Goal: Task Accomplishment & Management: Manage account settings

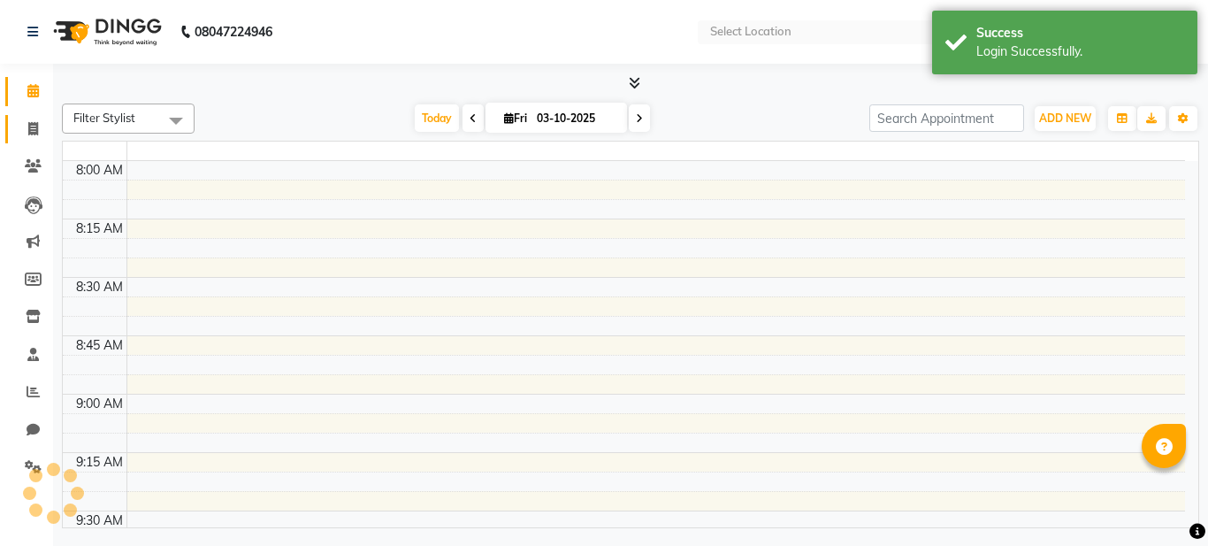
click at [35, 133] on icon at bounding box center [33, 128] width 10 height 13
select select "en"
select select "service"
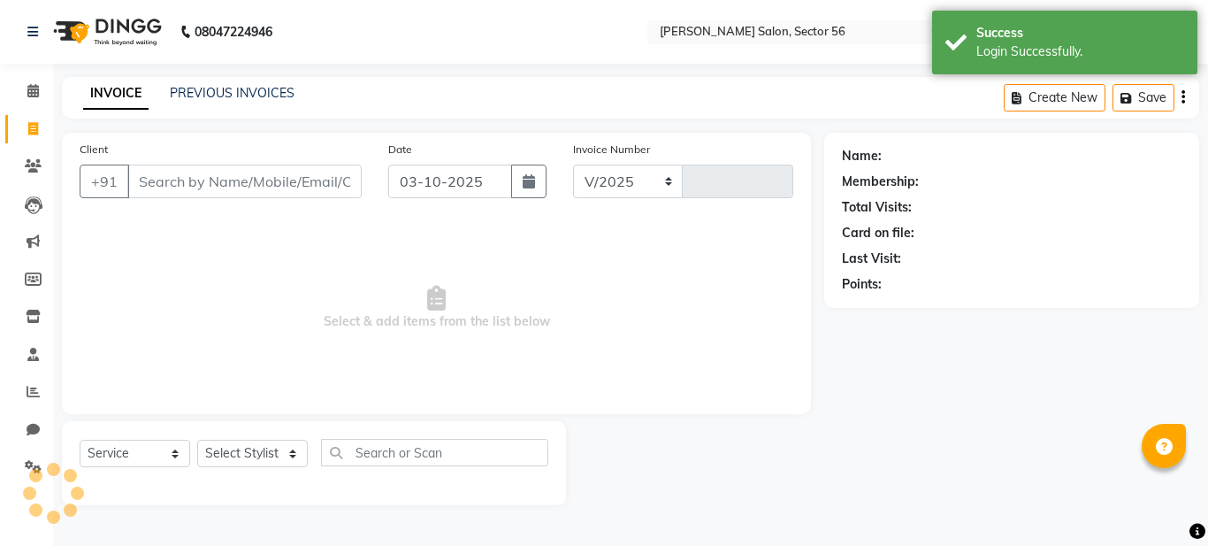
select select "9000"
type input "0401"
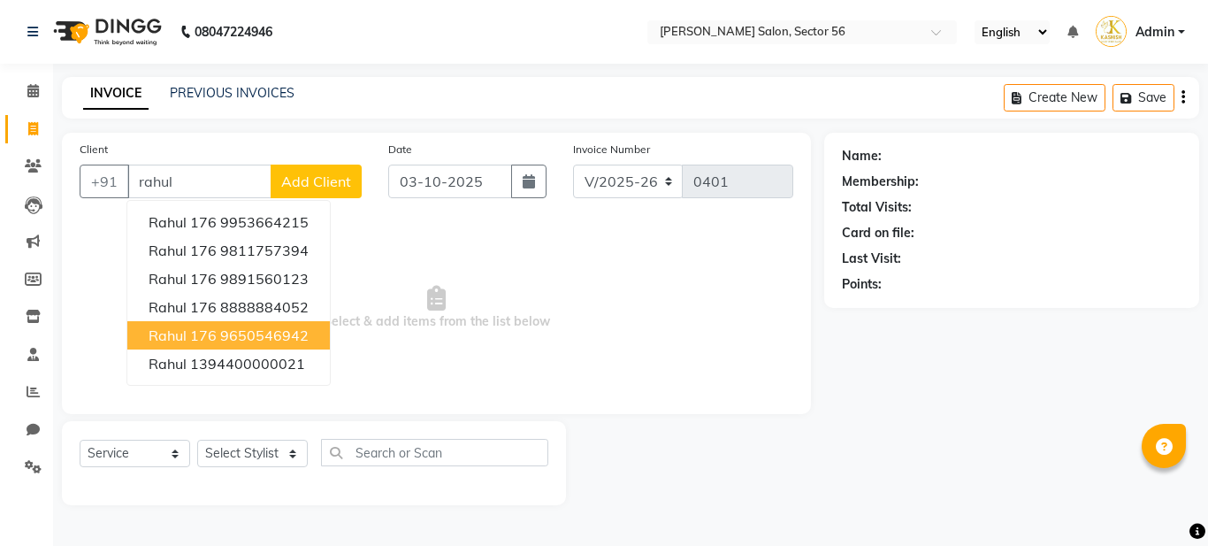
click at [271, 340] on ngb-highlight "9650546942" at bounding box center [264, 335] width 88 height 18
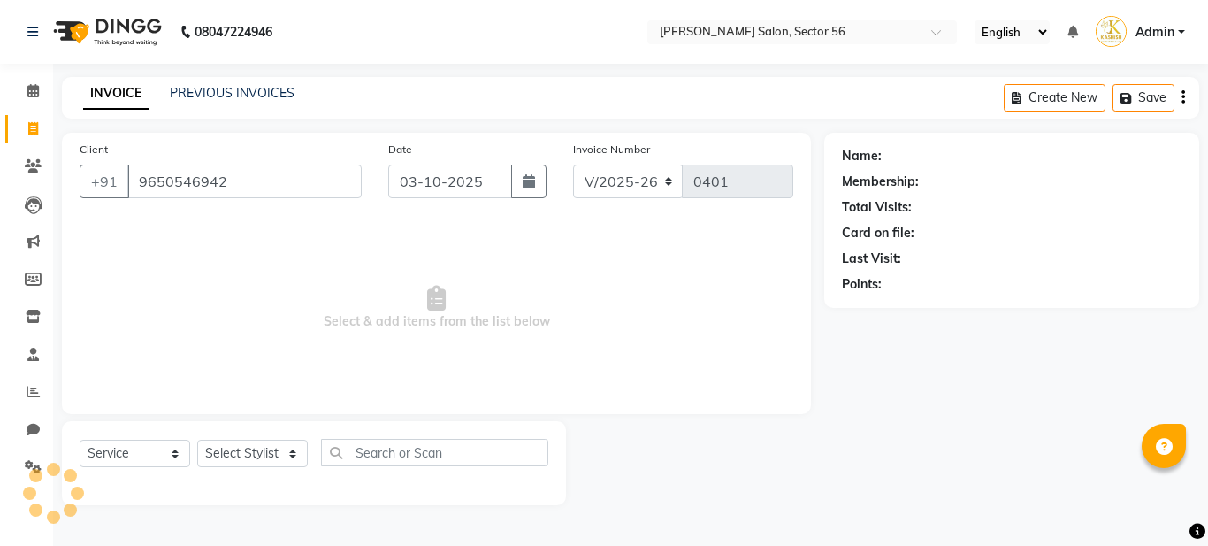
type input "9650546942"
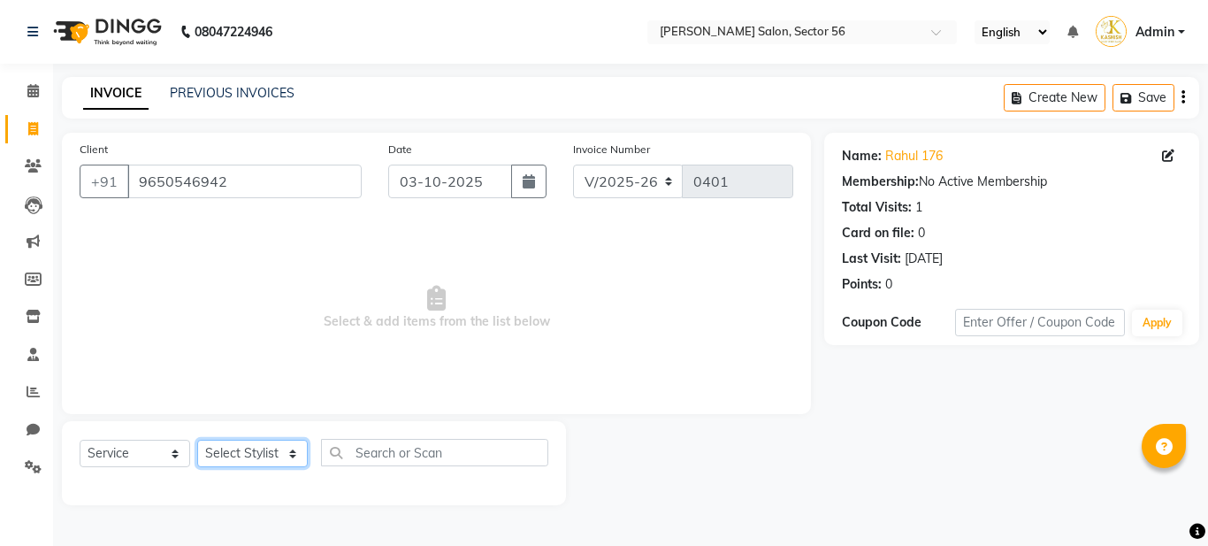
click at [261, 451] on select "Select Stylist Aadil Husain Joy Jyoty Mangal Mohamad Gulzar Neelam Pradeep Rosh…" at bounding box center [252, 453] width 111 height 27
select select "91304"
click at [197, 440] on select "Select Stylist Aadil Husain Joy Jyoty Mangal Mohamad Gulzar Neelam Pradeep Rosh…" at bounding box center [252, 453] width 111 height 27
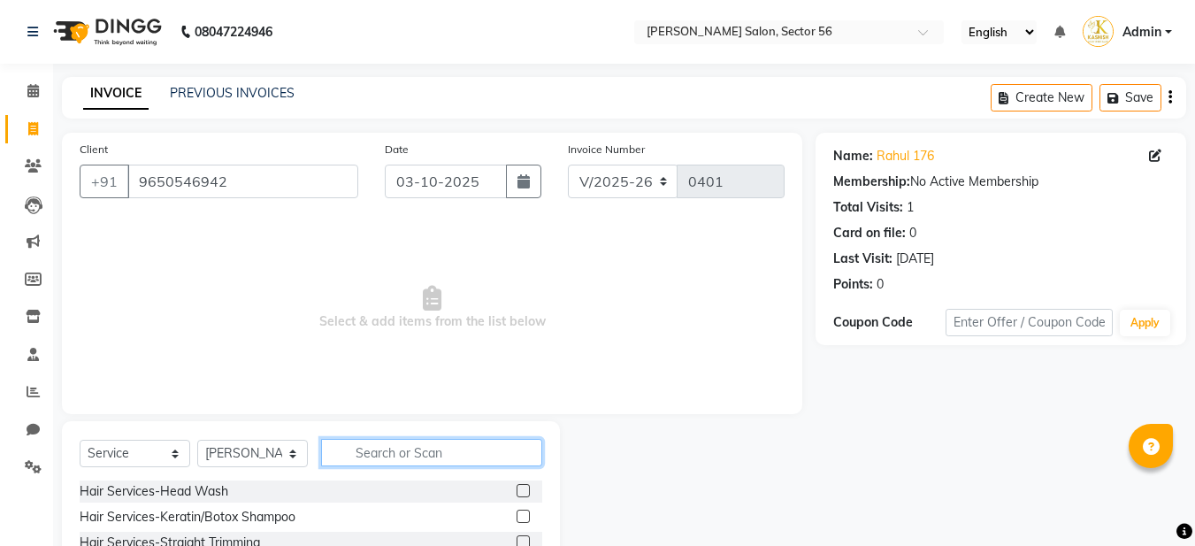
click at [384, 448] on input "text" at bounding box center [431, 452] width 221 height 27
type input "beard"
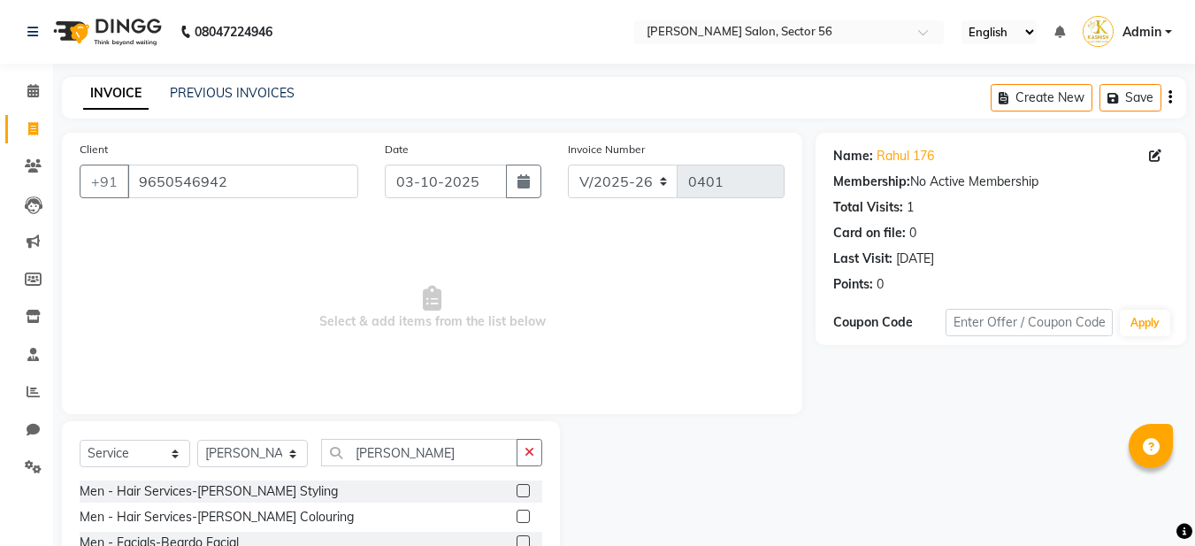
click at [519, 491] on label at bounding box center [522, 490] width 13 height 13
click at [519, 491] on input "checkbox" at bounding box center [521, 490] width 11 height 11
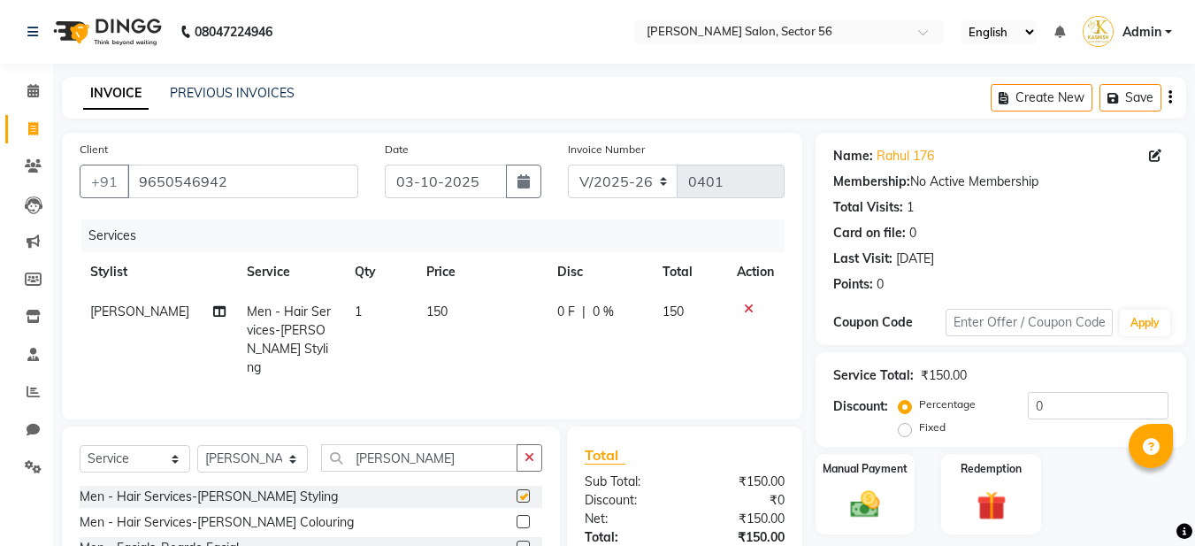
checkbox input "false"
drag, startPoint x: 400, startPoint y: 449, endPoint x: 325, endPoint y: 440, distance: 74.9
click at [325, 444] on input "beard" at bounding box center [419, 457] width 196 height 27
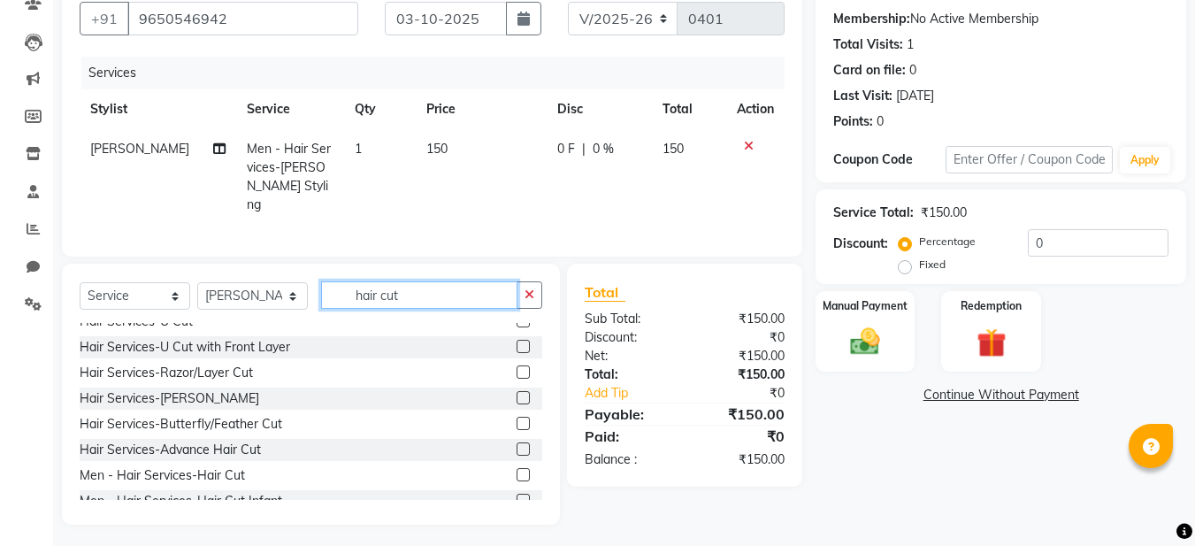
scroll to position [54, 0]
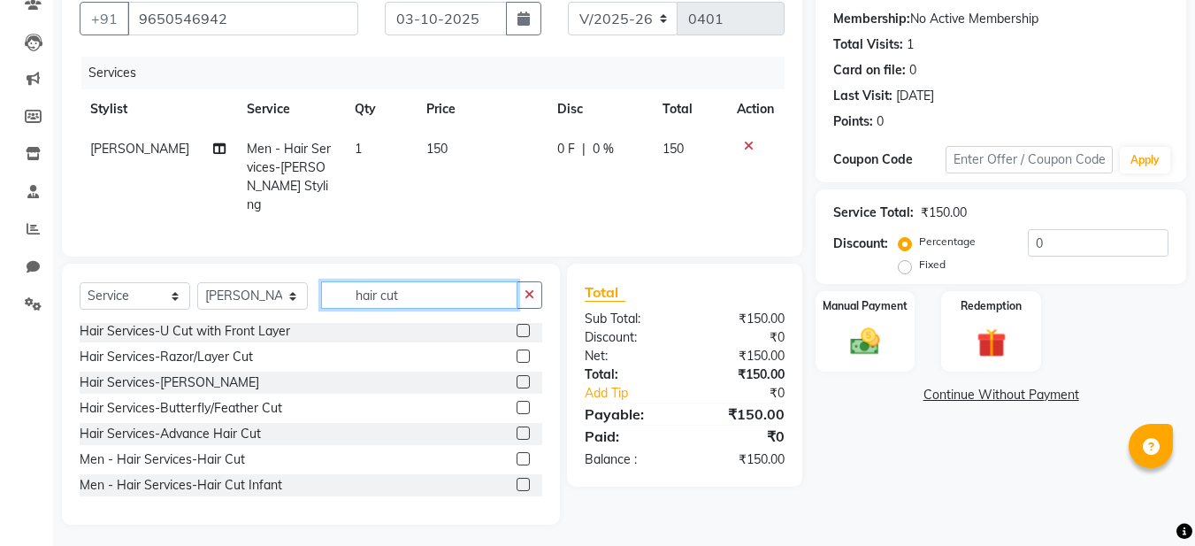
type input "hair cut"
click at [516, 452] on label at bounding box center [522, 458] width 13 height 13
click at [516, 454] on input "checkbox" at bounding box center [521, 459] width 11 height 11
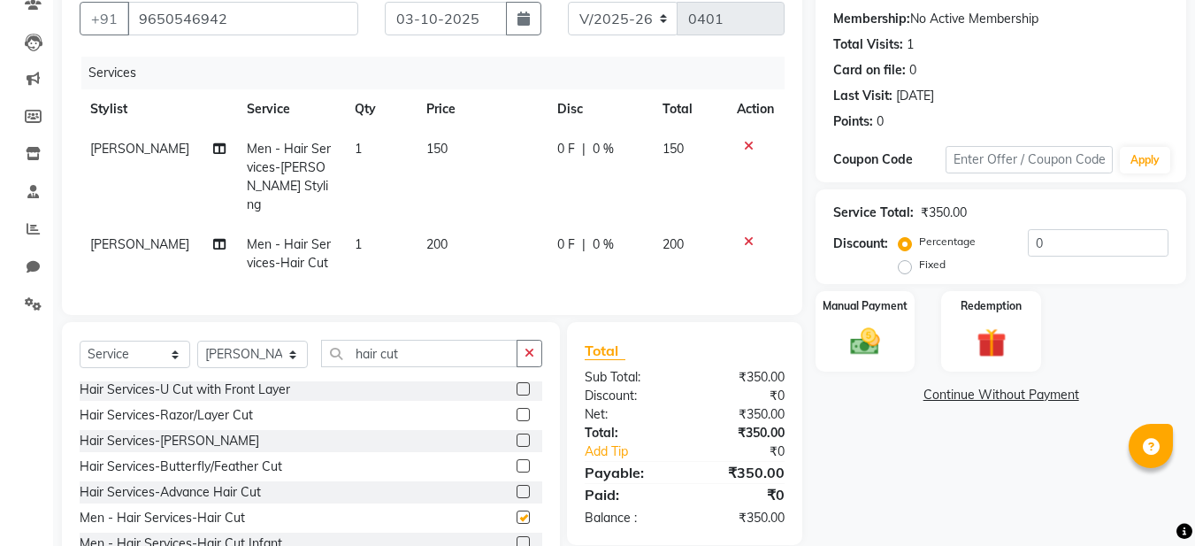
checkbox input "false"
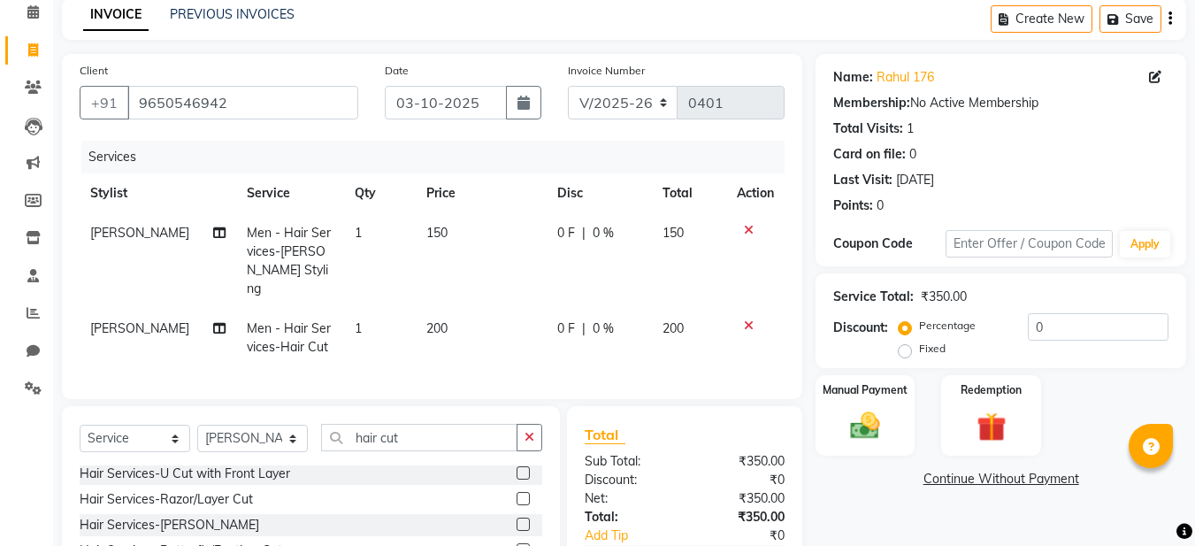
scroll to position [88, 0]
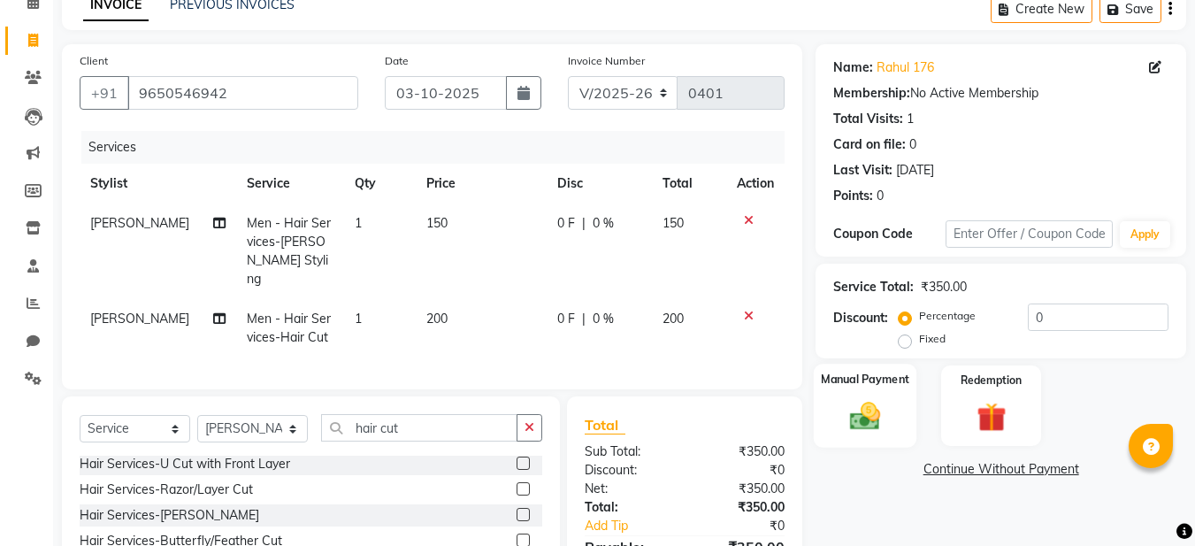
click at [873, 424] on img at bounding box center [865, 415] width 50 height 35
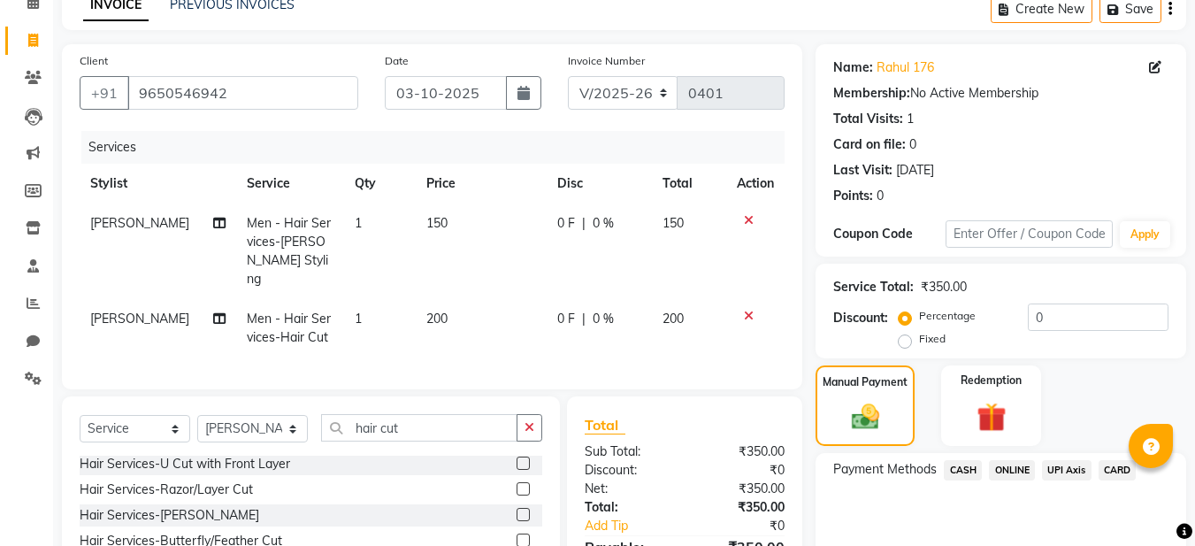
click at [1017, 471] on span "ONLINE" at bounding box center [1012, 470] width 46 height 20
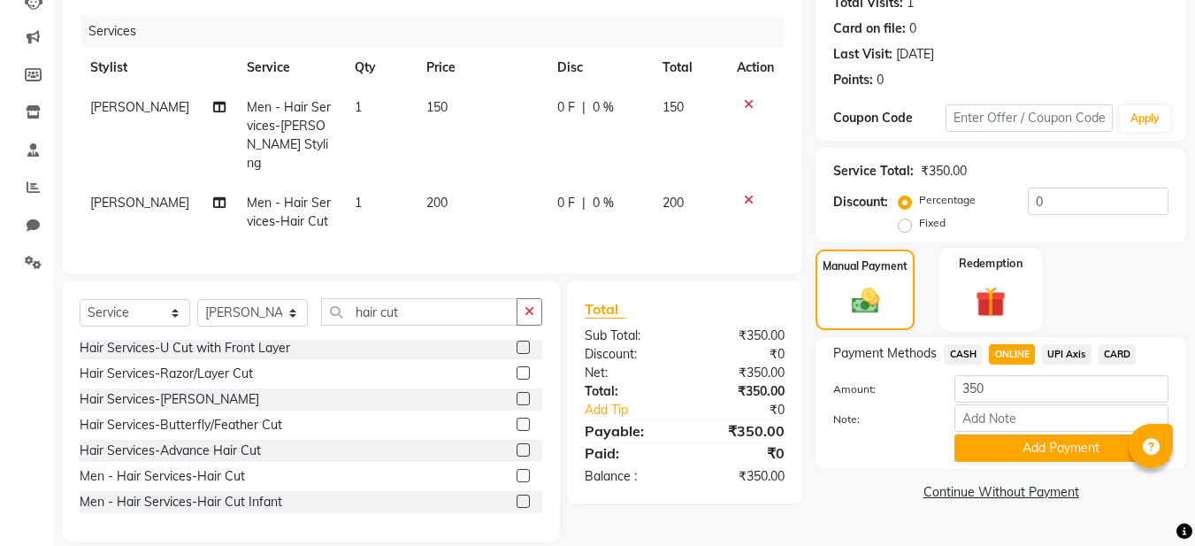
scroll to position [221, 0]
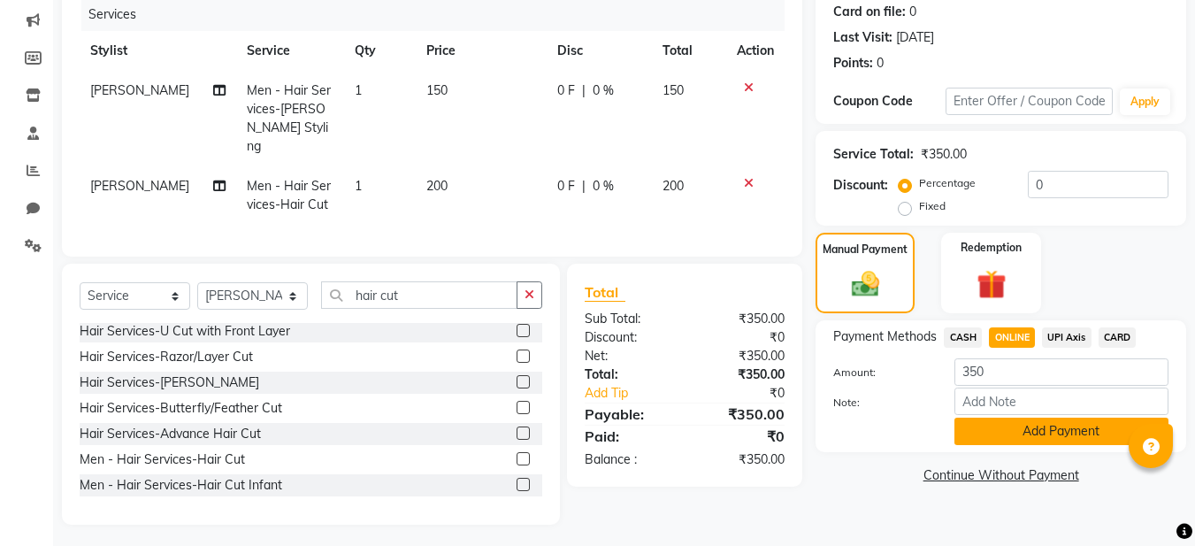
click at [1064, 438] on button "Add Payment" at bounding box center [1061, 430] width 214 height 27
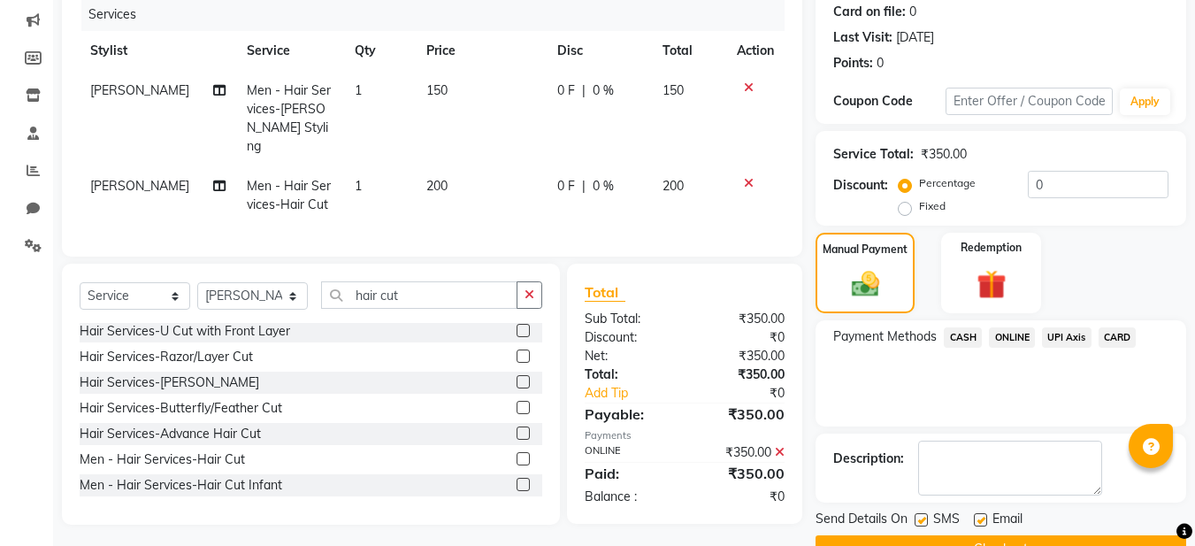
click at [983, 520] on label at bounding box center [980, 519] width 13 height 13
click at [983, 520] on input "checkbox" at bounding box center [979, 520] width 11 height 11
checkbox input "false"
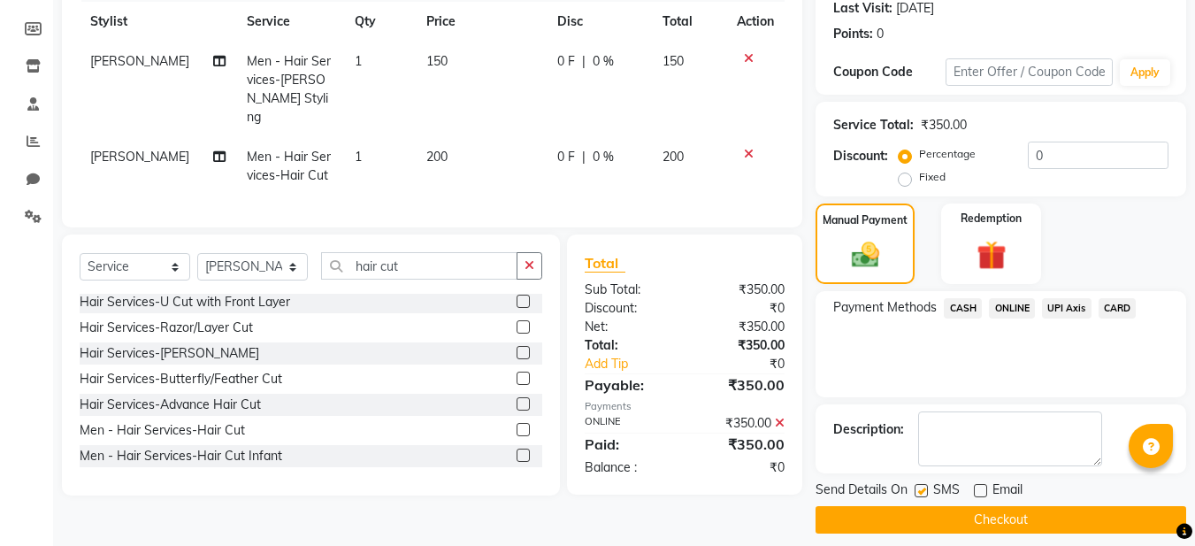
scroll to position [264, 0]
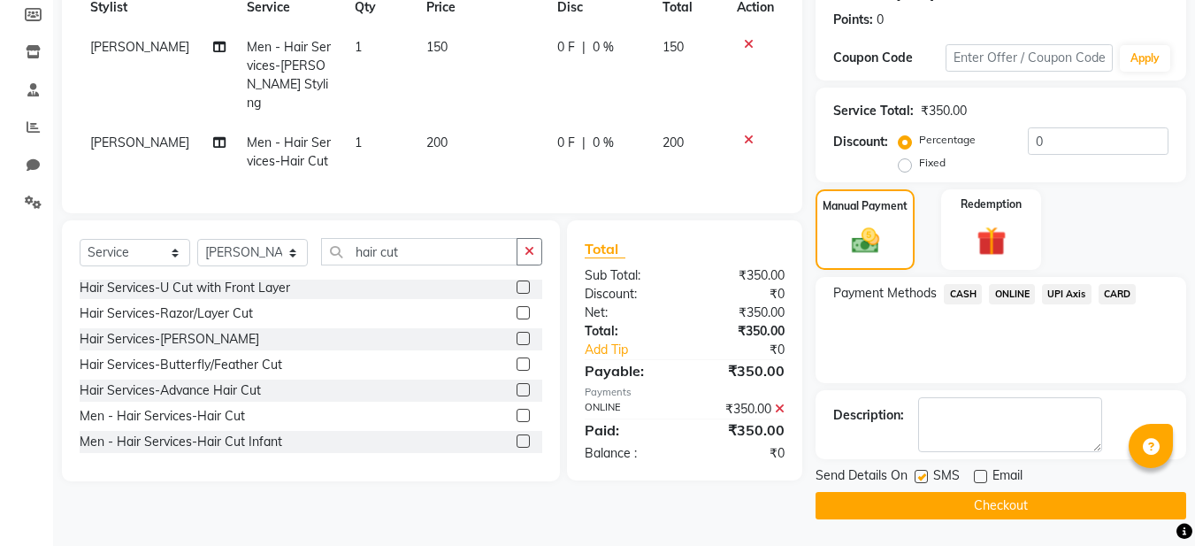
click at [1022, 504] on button "Checkout" at bounding box center [1000, 505] width 371 height 27
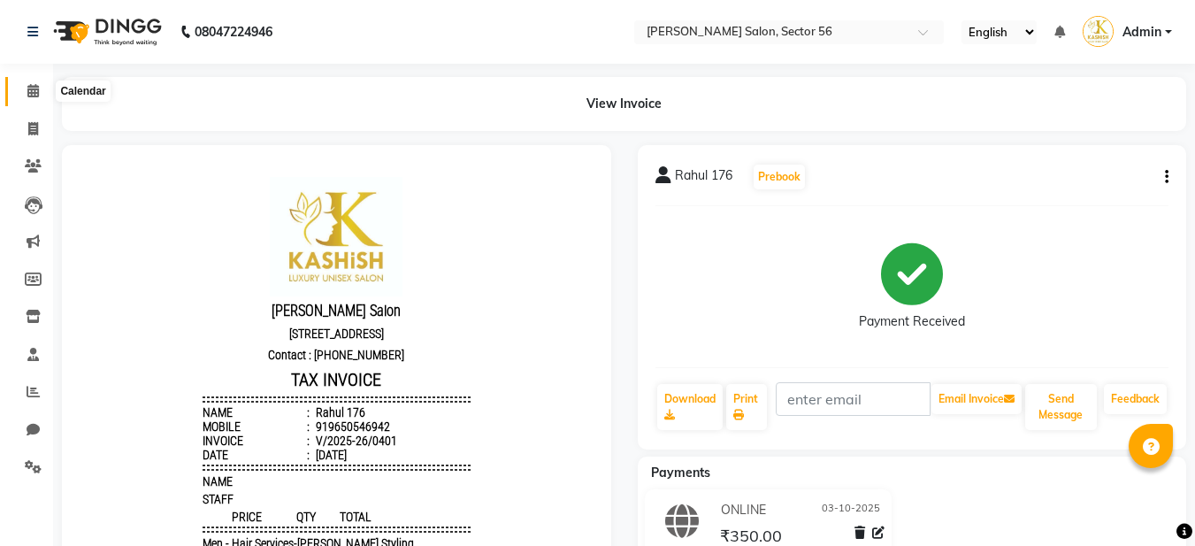
click at [36, 97] on span at bounding box center [33, 91] width 31 height 20
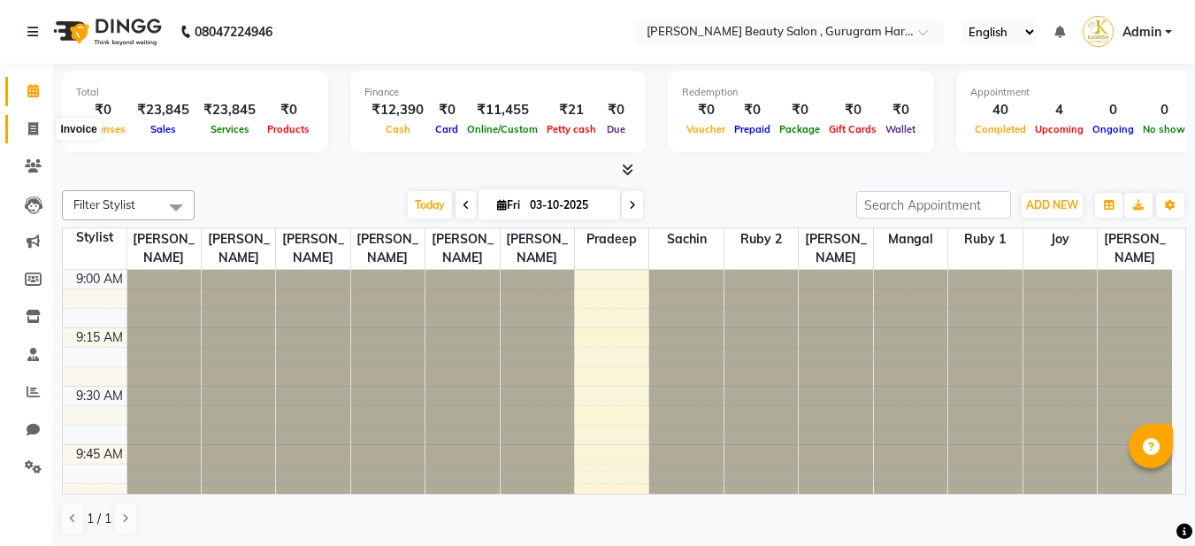
click at [40, 131] on span at bounding box center [33, 129] width 31 height 20
select select "service"
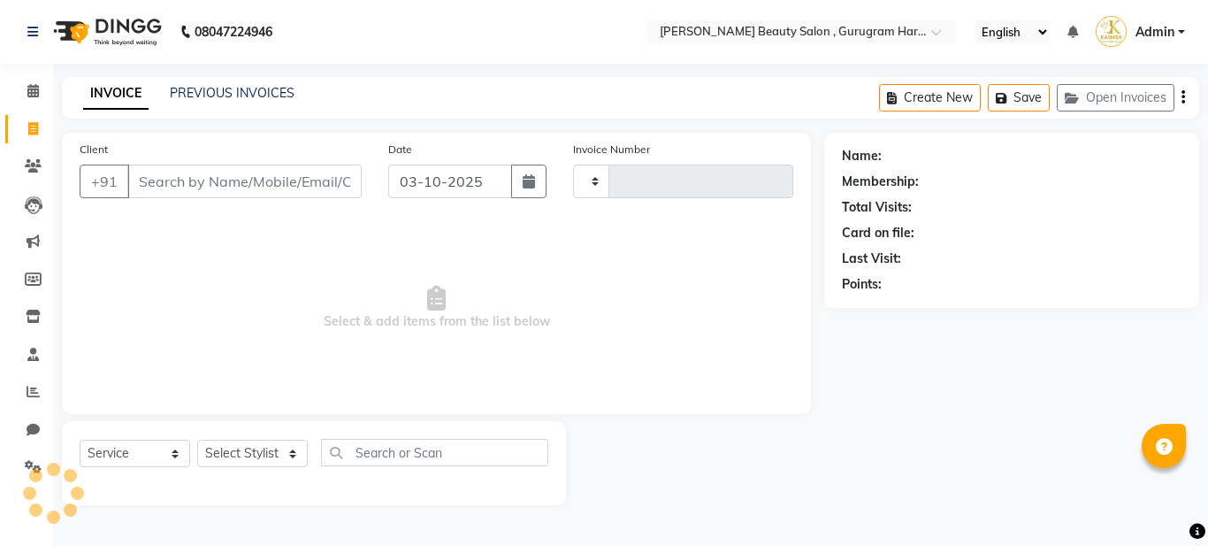
type input "0454"
select select "9017"
click at [216, 96] on link "PREVIOUS INVOICES" at bounding box center [232, 93] width 125 height 16
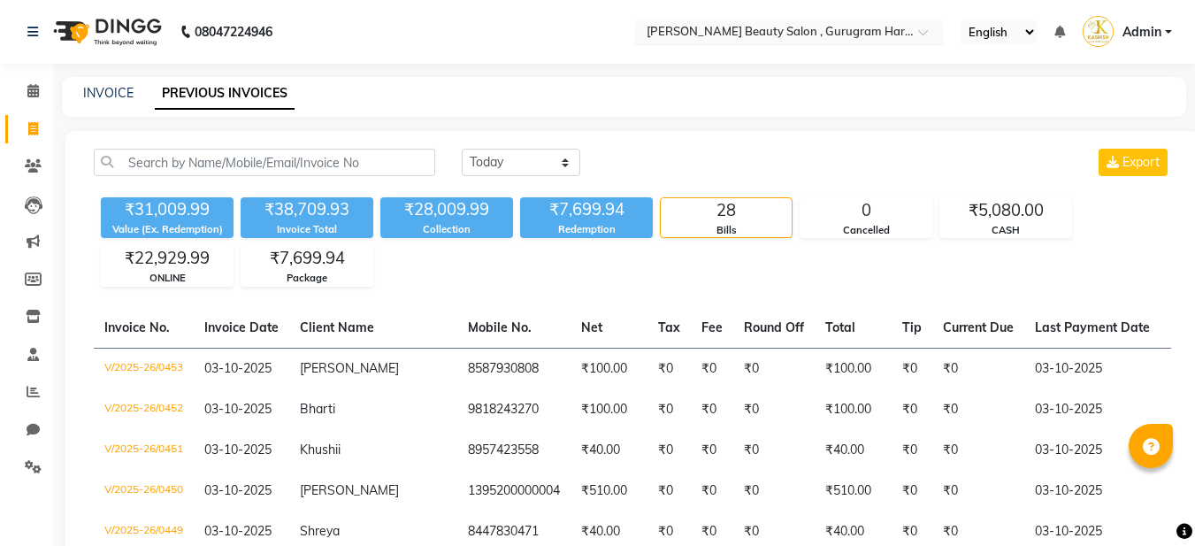
click at [925, 32] on span at bounding box center [929, 37] width 22 height 18
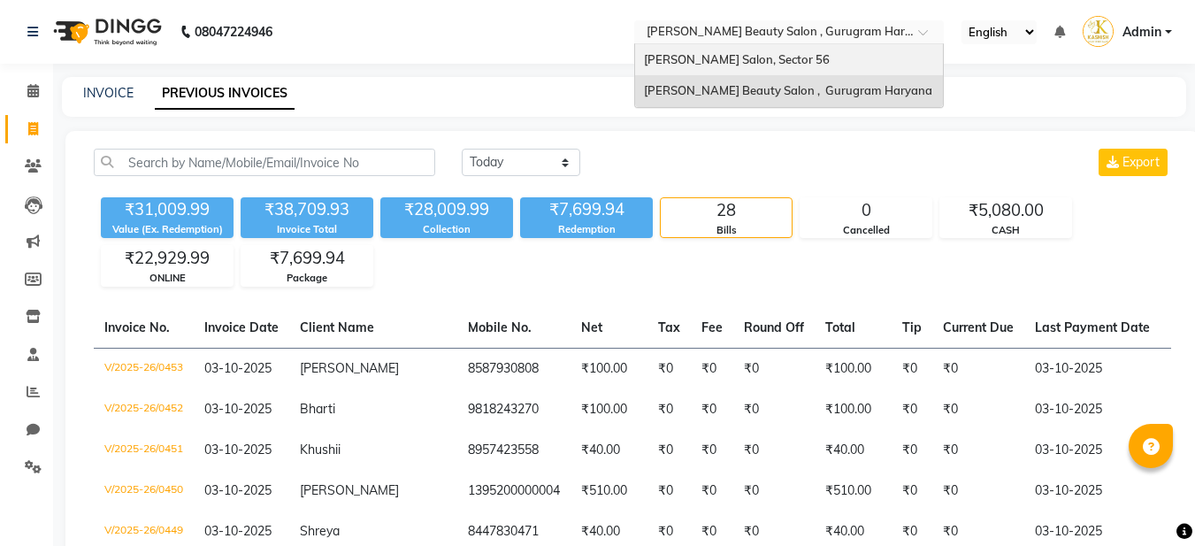
click at [762, 60] on span "Kashish Salon, Sector 56" at bounding box center [737, 59] width 186 height 14
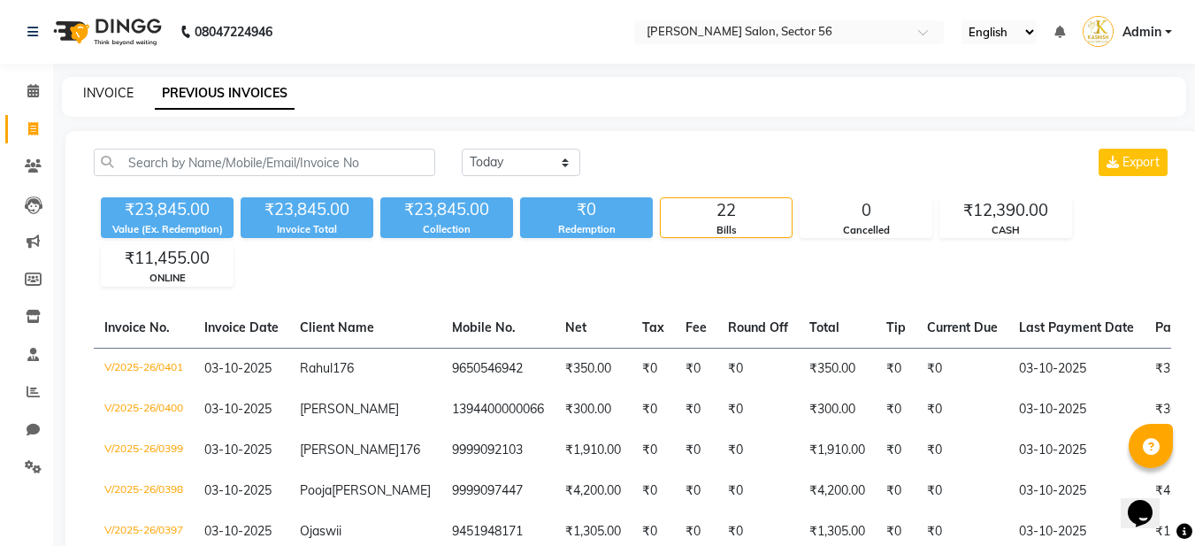
click at [89, 96] on link "INVOICE" at bounding box center [108, 93] width 50 height 16
select select "service"
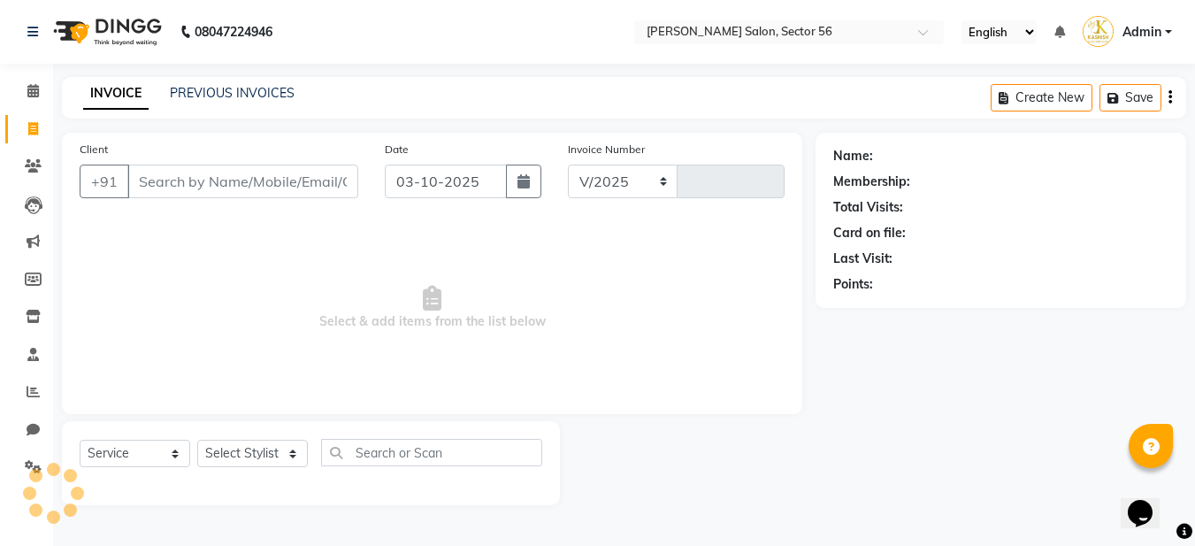
select select "9000"
type input "0402"
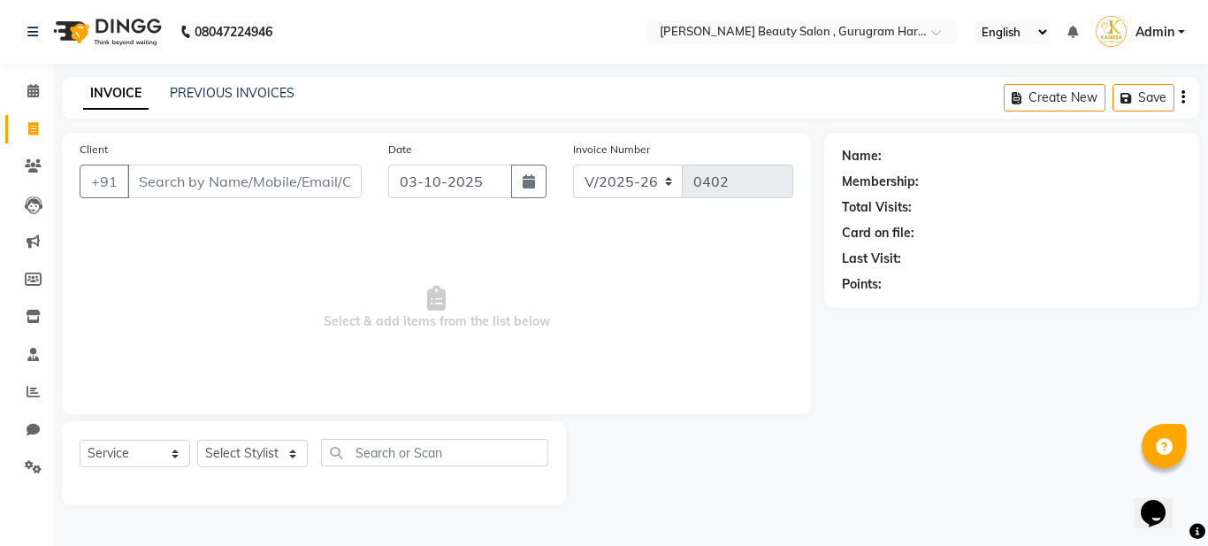
click at [227, 189] on input "Client" at bounding box center [244, 181] width 234 height 34
type input "j"
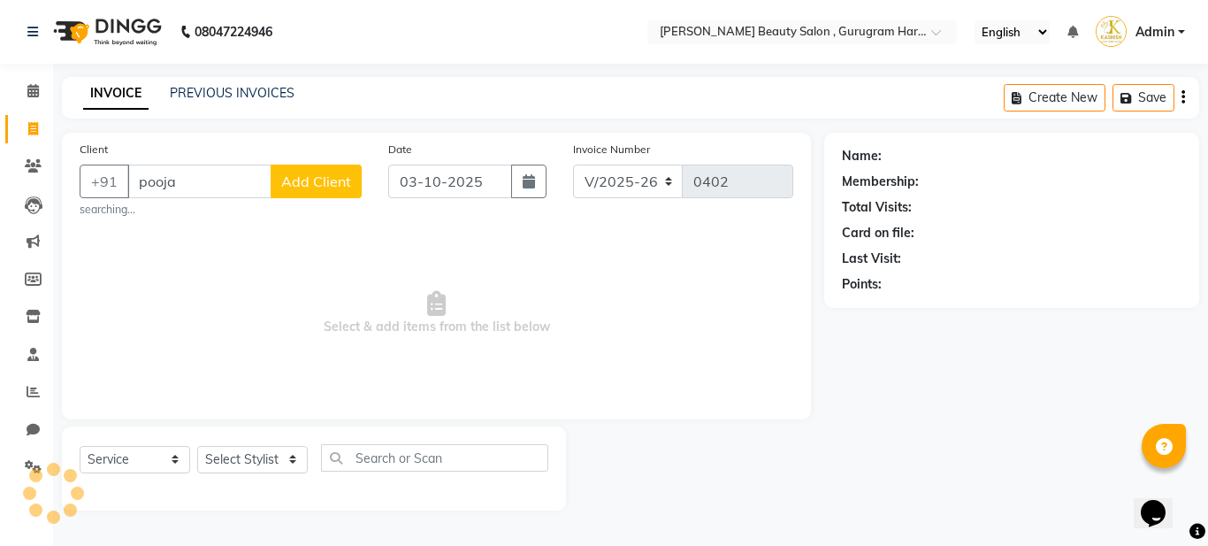
type input "pooja"
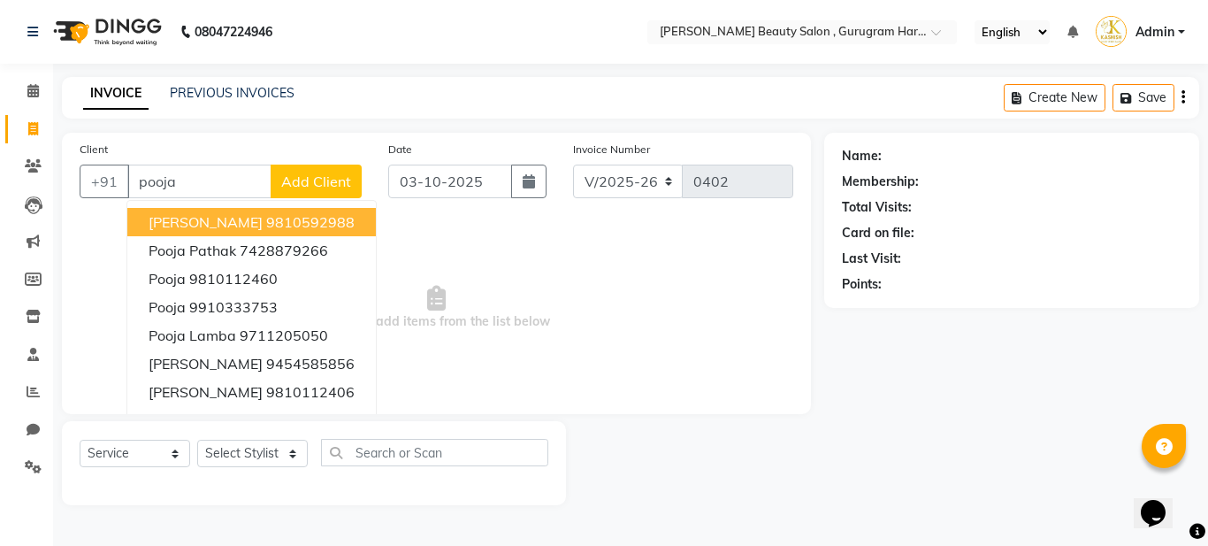
drag, startPoint x: 198, startPoint y: 181, endPoint x: 134, endPoint y: 187, distance: 63.9
click at [134, 187] on input "pooja" at bounding box center [199, 181] width 144 height 34
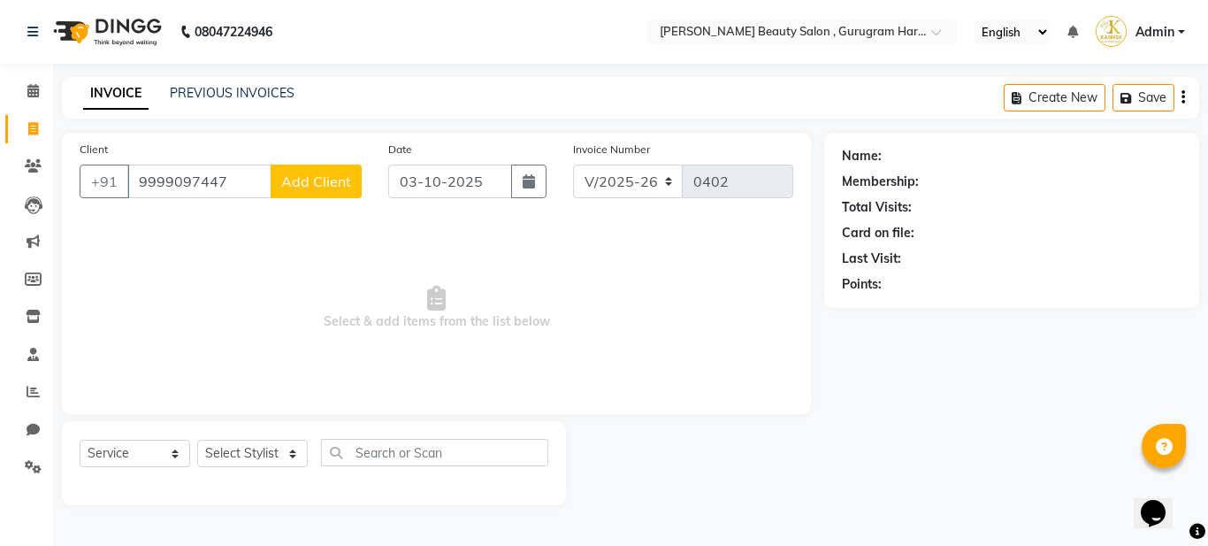
type input "9999097447"
click at [294, 180] on span "Add Client" at bounding box center [316, 181] width 70 height 18
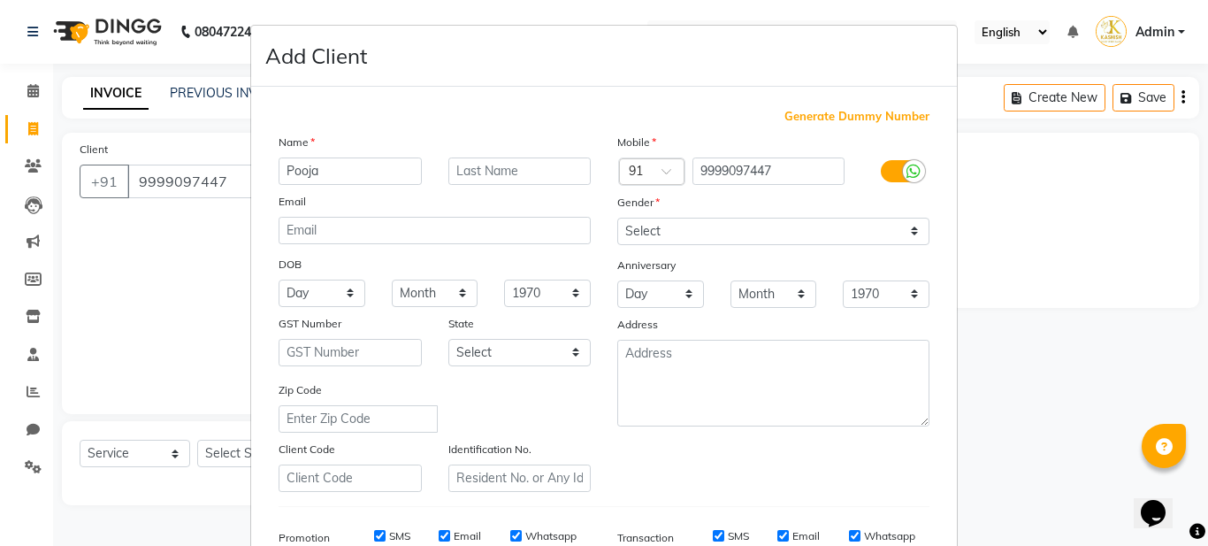
type input "Pooja"
click at [473, 166] on input "text" at bounding box center [519, 170] width 143 height 27
type input "L"
type input "Jindal"
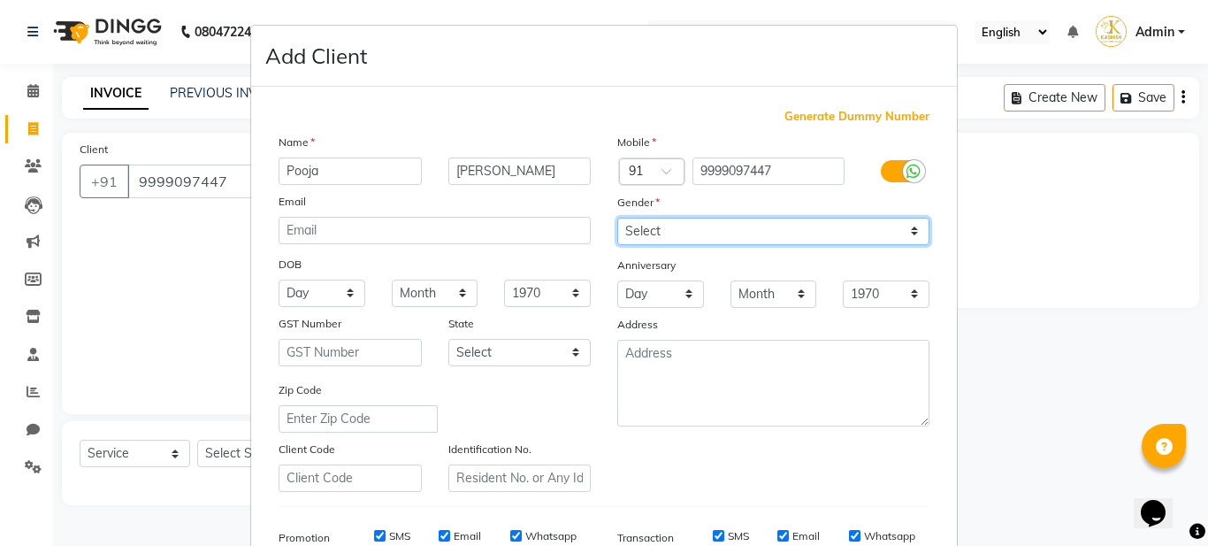
click at [656, 225] on select "Select Male Female Other Prefer Not To Say" at bounding box center [773, 231] width 312 height 27
select select "[DEMOGRAPHIC_DATA]"
click at [617, 218] on select "Select Male Female Other Prefer Not To Say" at bounding box center [773, 231] width 312 height 27
click at [1050, 314] on ngb-modal-window "Add Client Generate Dummy Number Name Pooja Jindal Email DOB Day 01 02 03 04 05…" at bounding box center [604, 273] width 1208 height 546
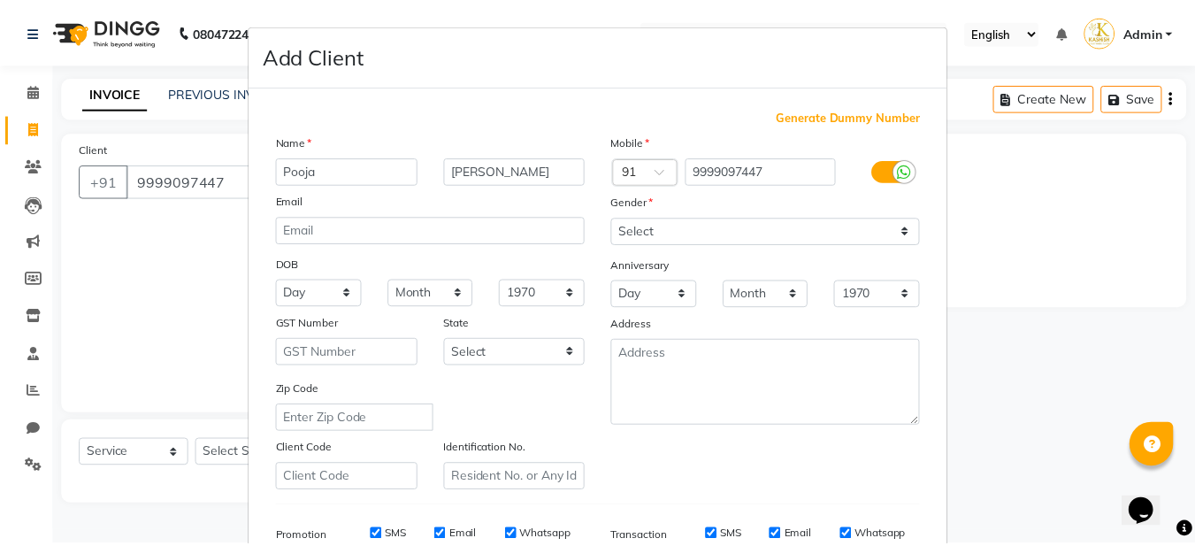
scroll to position [265, 0]
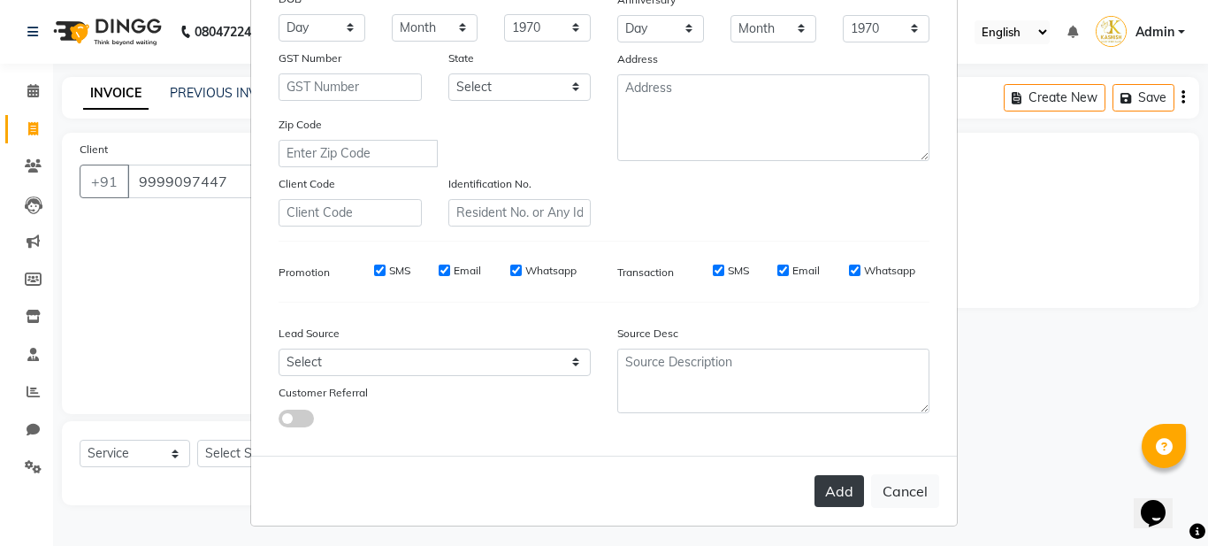
click at [840, 488] on button "Add" at bounding box center [839, 491] width 50 height 32
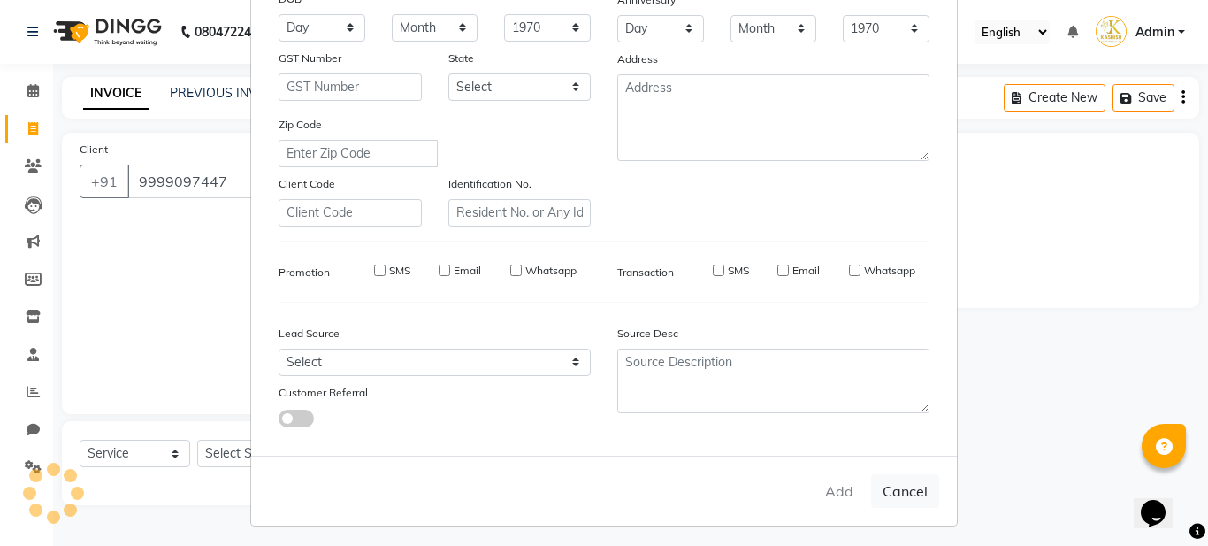
select select
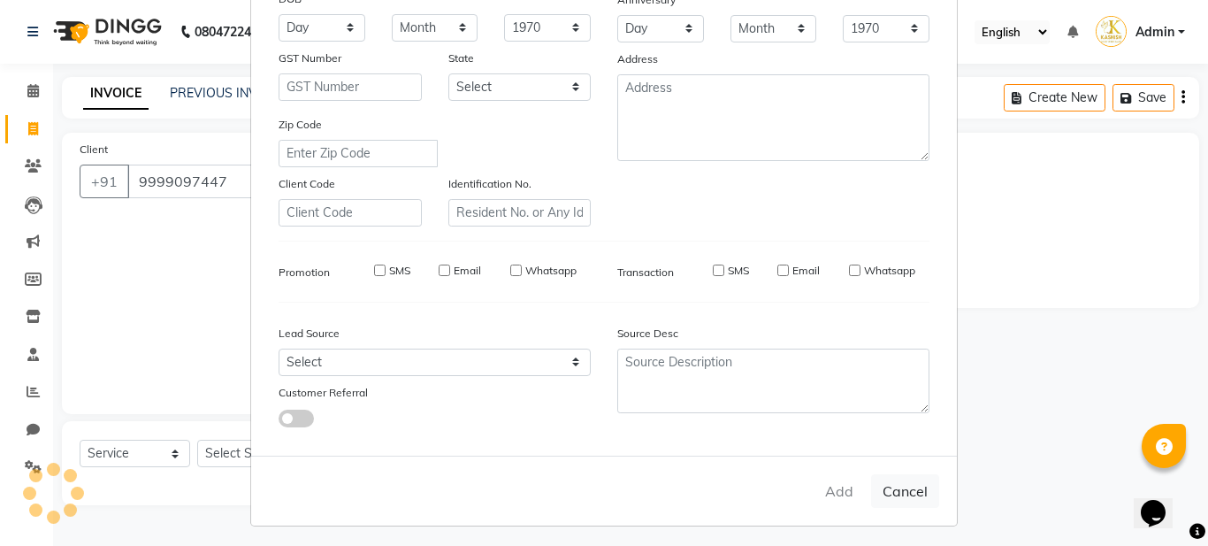
select select
checkbox input "false"
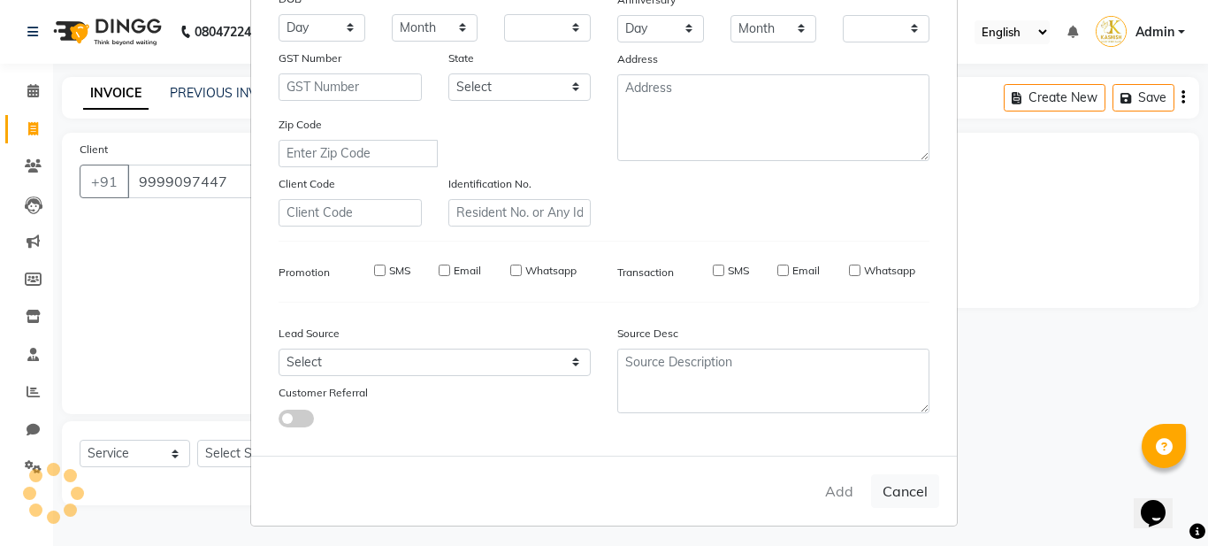
checkbox input "false"
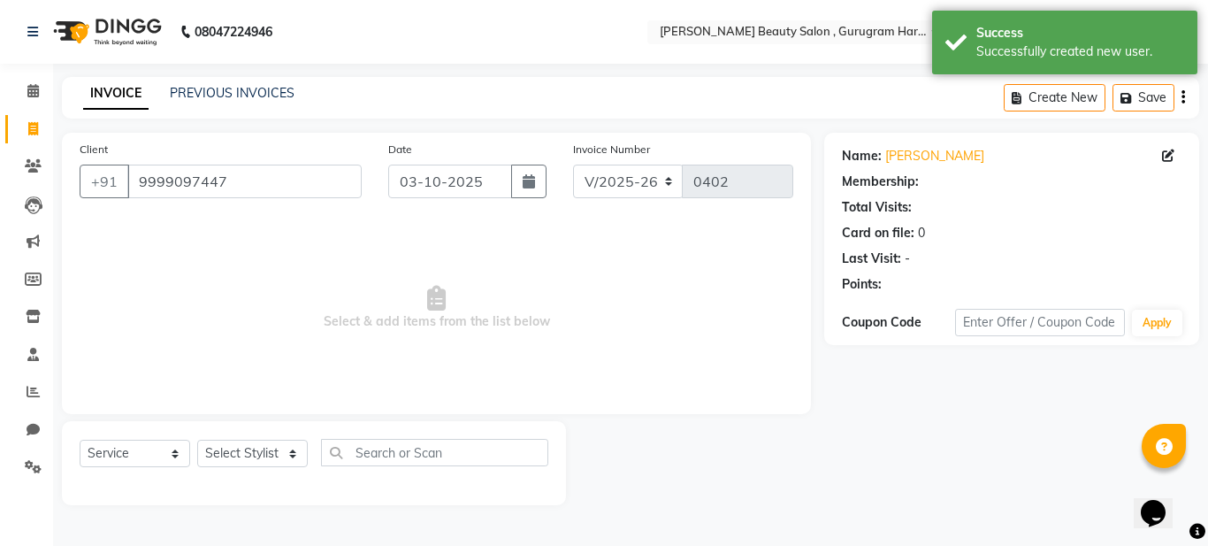
select select "1: Object"
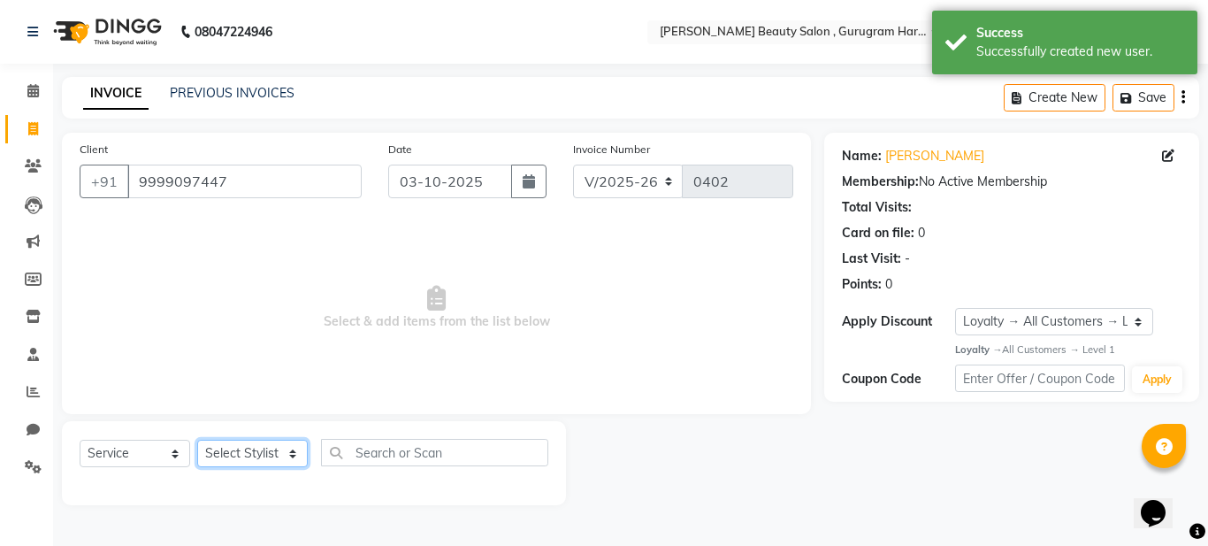
click at [265, 452] on select "Select Stylist Aadil Husain Joy Jyoty Mangal Mohamad Gulzar Neelam Pradeep Rosh…" at bounding box center [252, 453] width 111 height 27
select select "92594"
click at [197, 440] on select "Select Stylist Aadil Husain Joy Jyoty Mangal Mohamad Gulzar Neelam Pradeep Rosh…" at bounding box center [252, 453] width 111 height 27
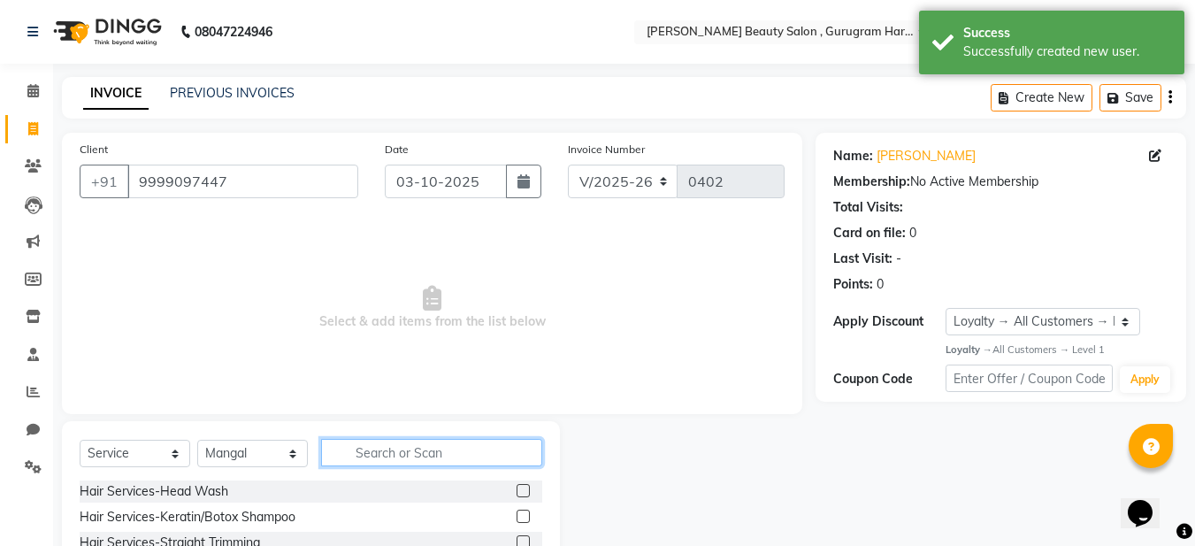
click at [400, 462] on input "text" at bounding box center [431, 452] width 221 height 27
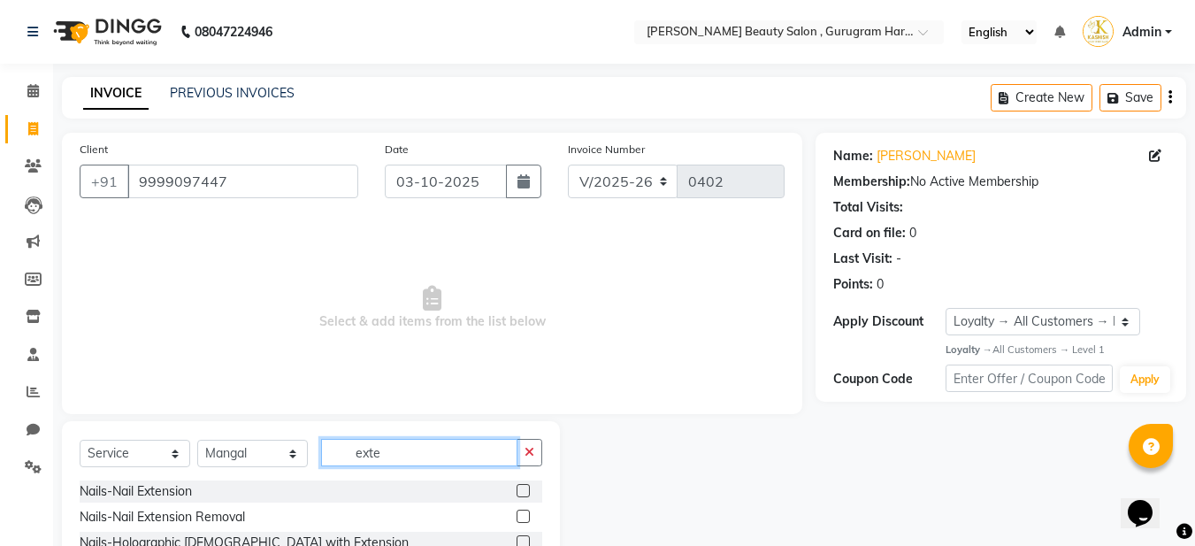
type input "exte"
click at [516, 494] on label at bounding box center [522, 490] width 13 height 13
click at [516, 494] on input "checkbox" at bounding box center [521, 490] width 11 height 11
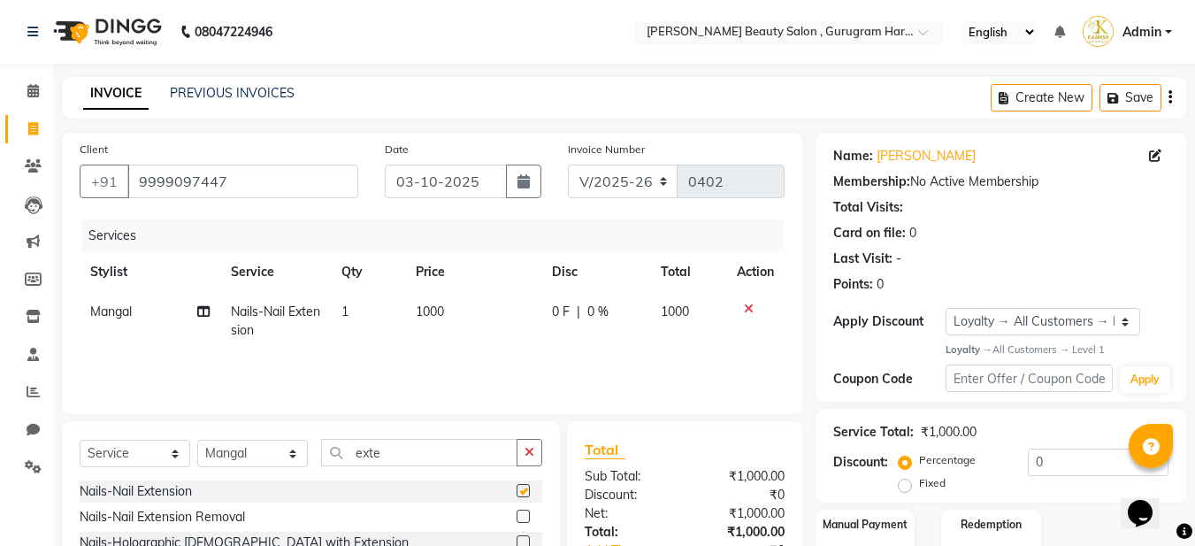
checkbox input "false"
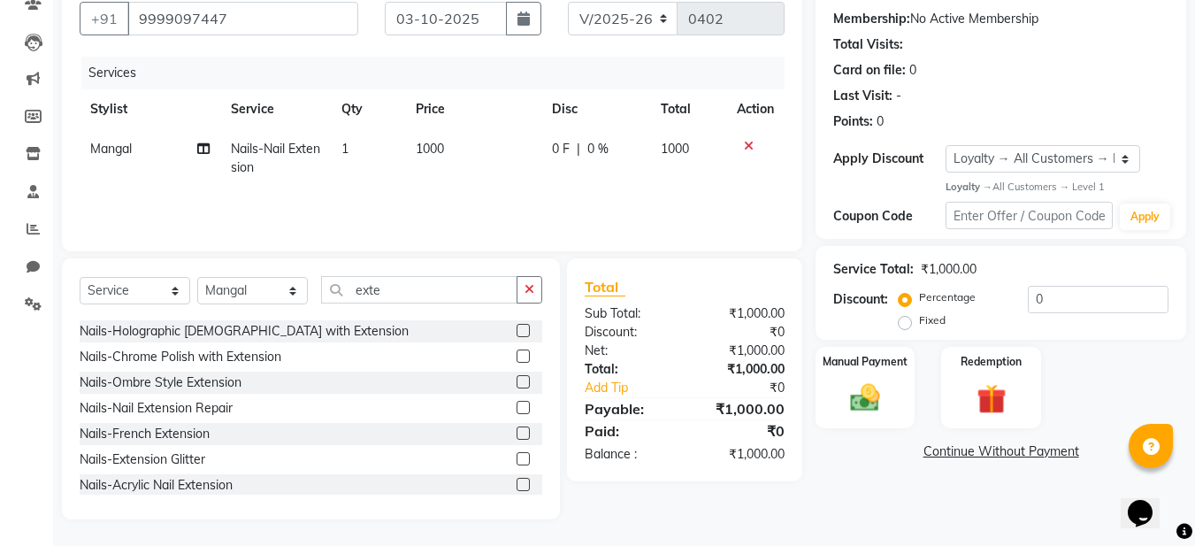
scroll to position [54, 0]
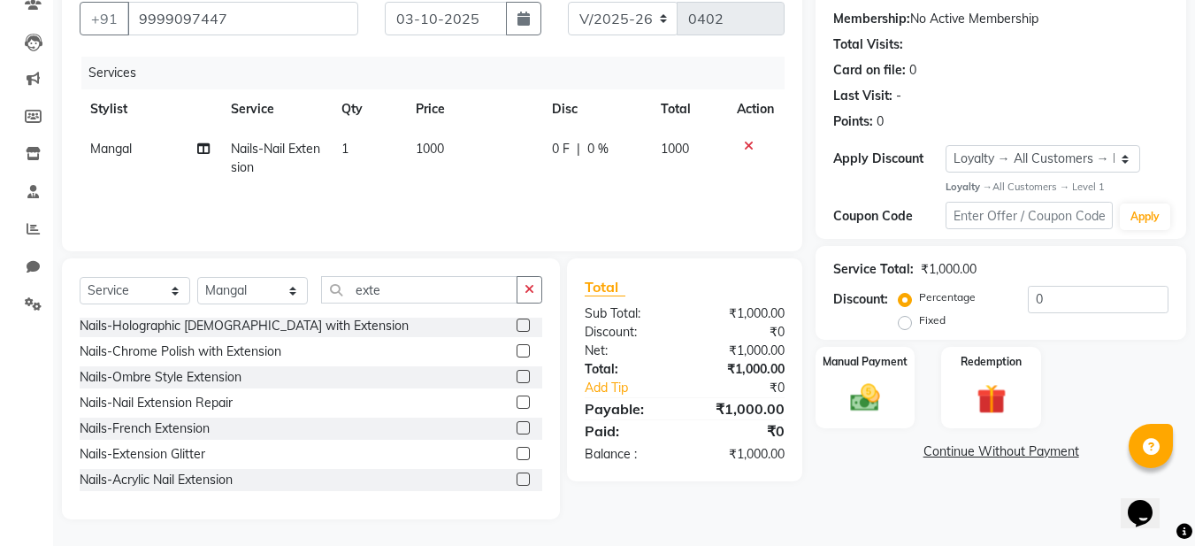
click at [516, 455] on label at bounding box center [522, 453] width 13 height 13
click at [516, 455] on input "checkbox" at bounding box center [521, 453] width 11 height 11
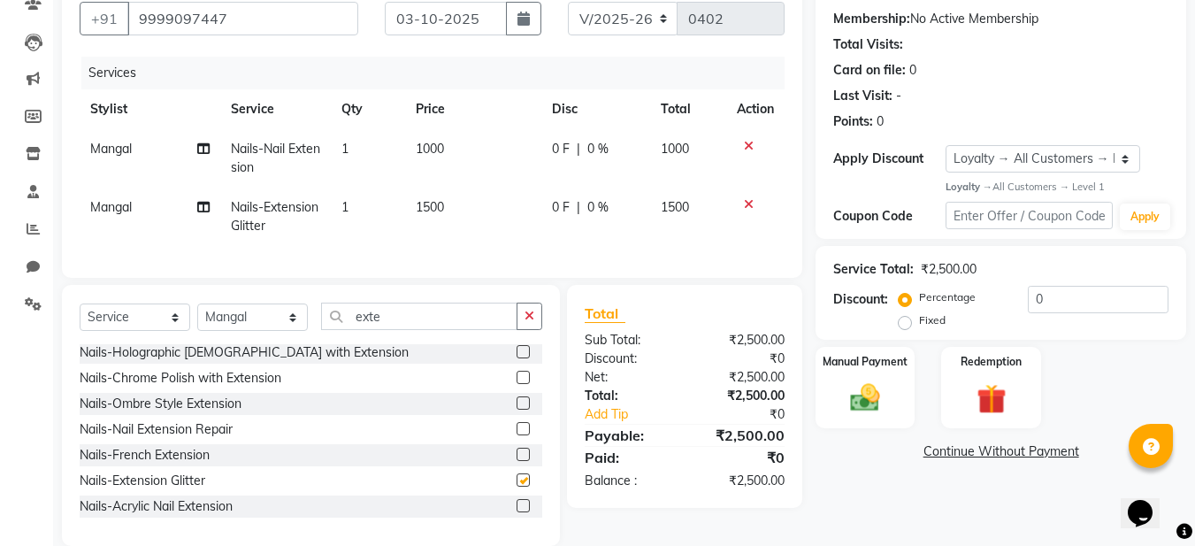
checkbox input "false"
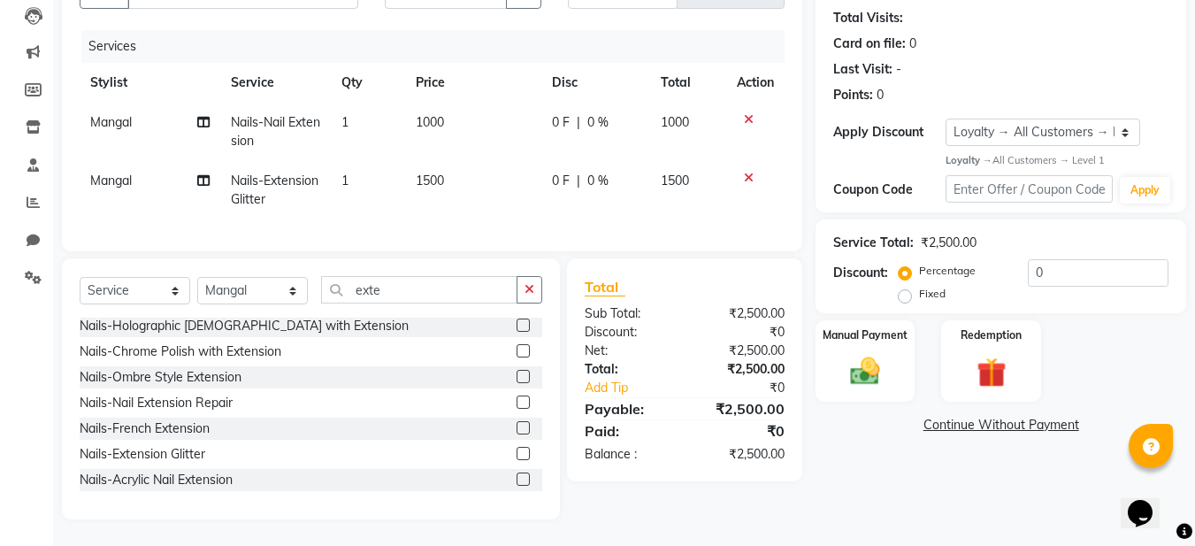
click at [516, 481] on label at bounding box center [522, 478] width 13 height 13
click at [516, 481] on input "checkbox" at bounding box center [521, 479] width 11 height 11
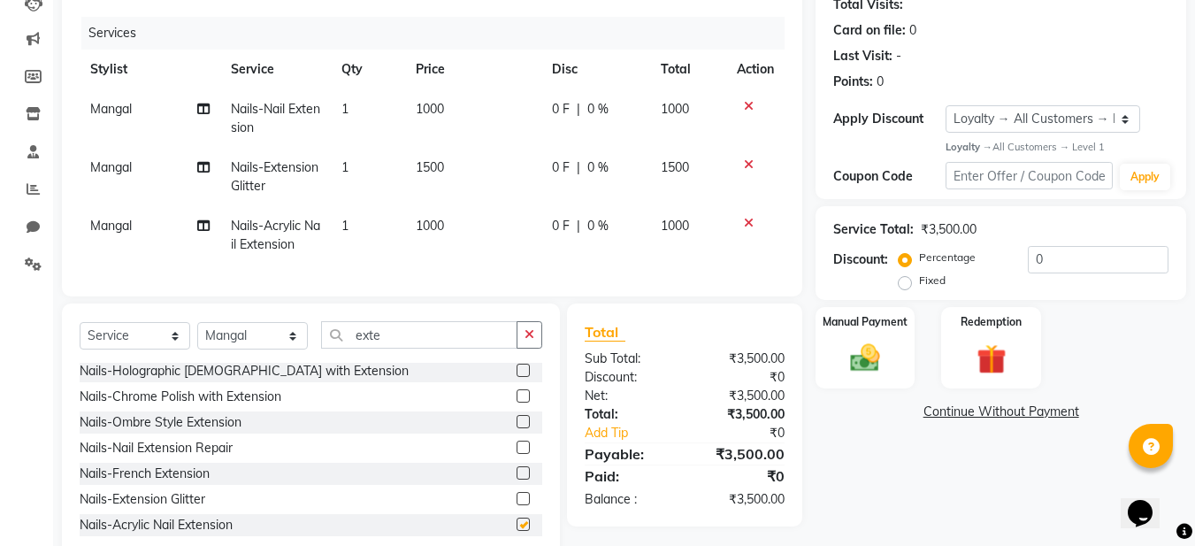
checkbox input "false"
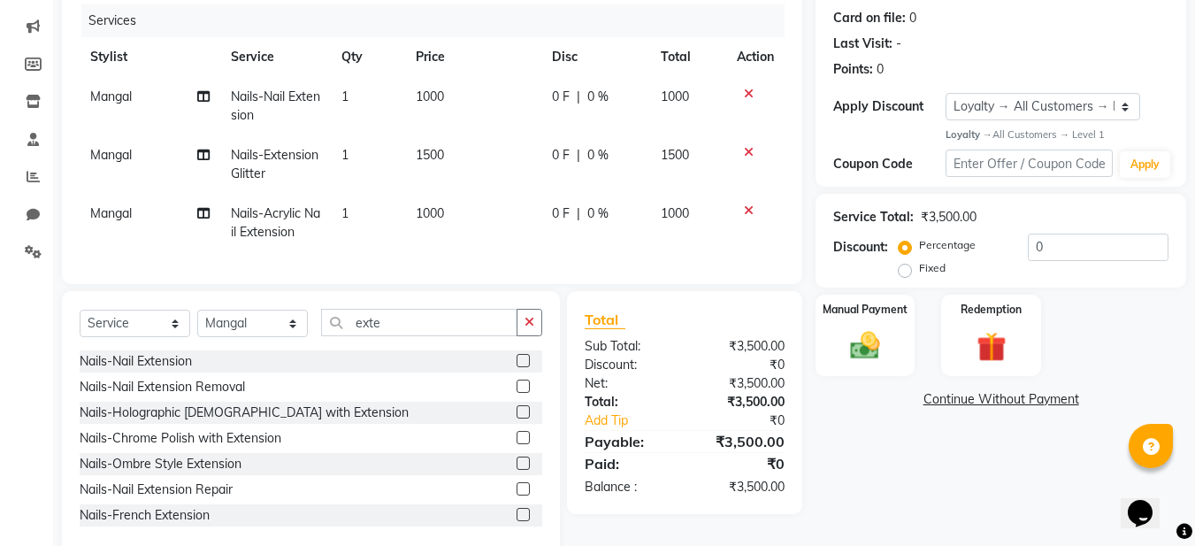
scroll to position [172, 0]
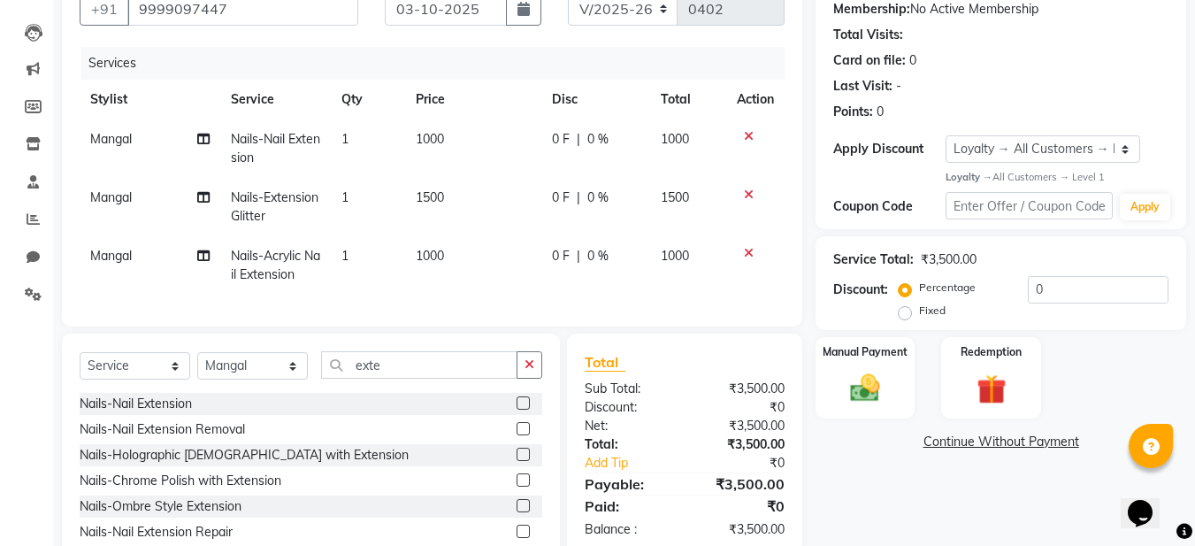
click at [745, 253] on icon at bounding box center [749, 253] width 10 height 12
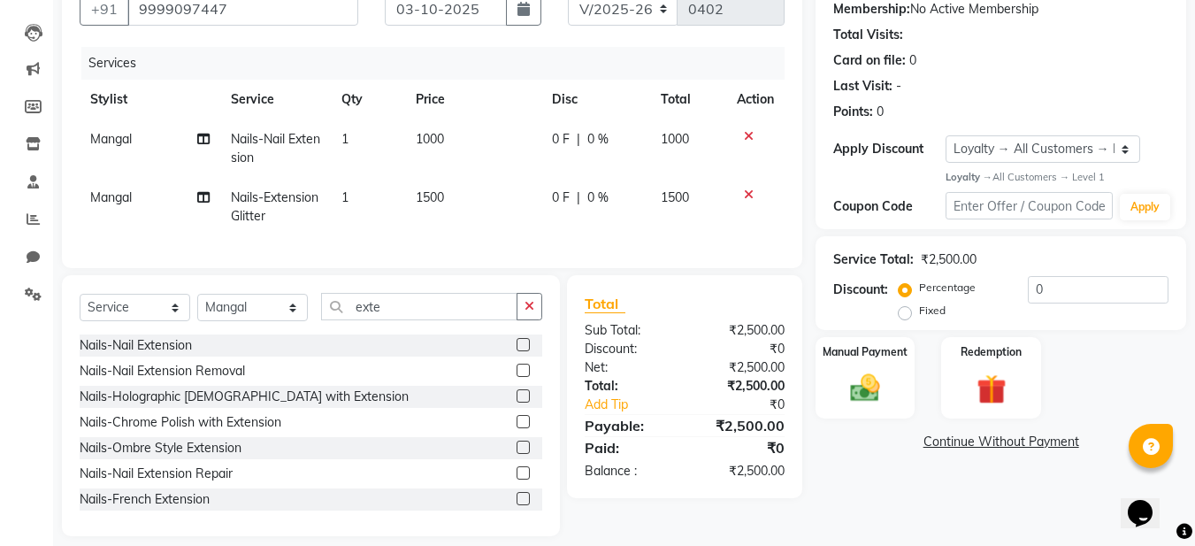
click at [751, 134] on icon at bounding box center [749, 136] width 10 height 12
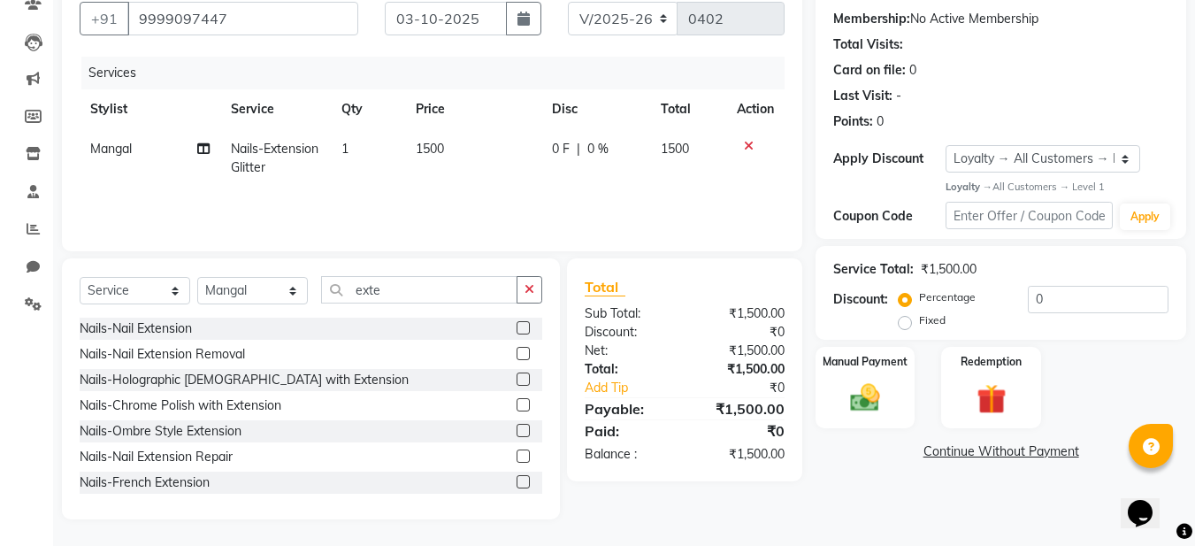
scroll to position [163, 0]
click at [432, 150] on span "1500" at bounding box center [430, 149] width 28 height 16
select select "92594"
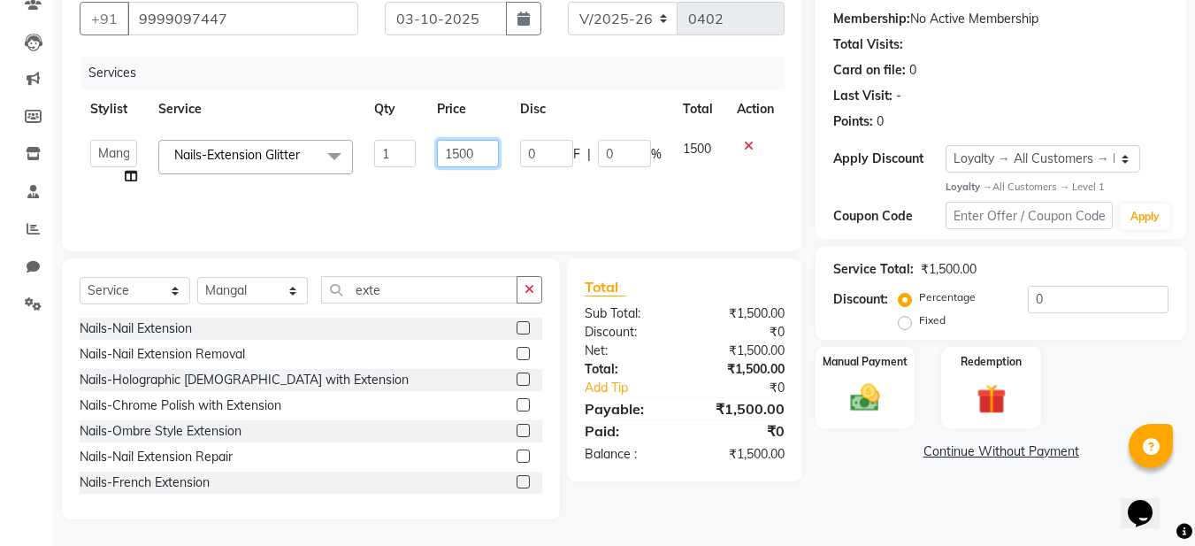
click at [461, 152] on input "1500" at bounding box center [467, 153] width 61 height 27
type input "1300"
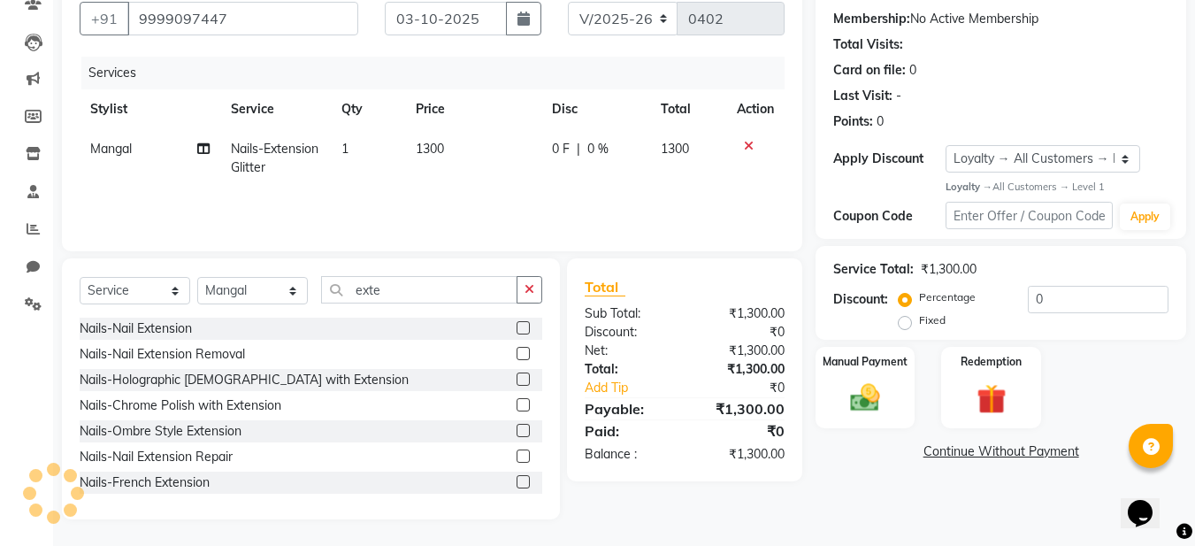
click at [560, 186] on td "0 F | 0 %" at bounding box center [595, 158] width 109 height 58
select select "92594"
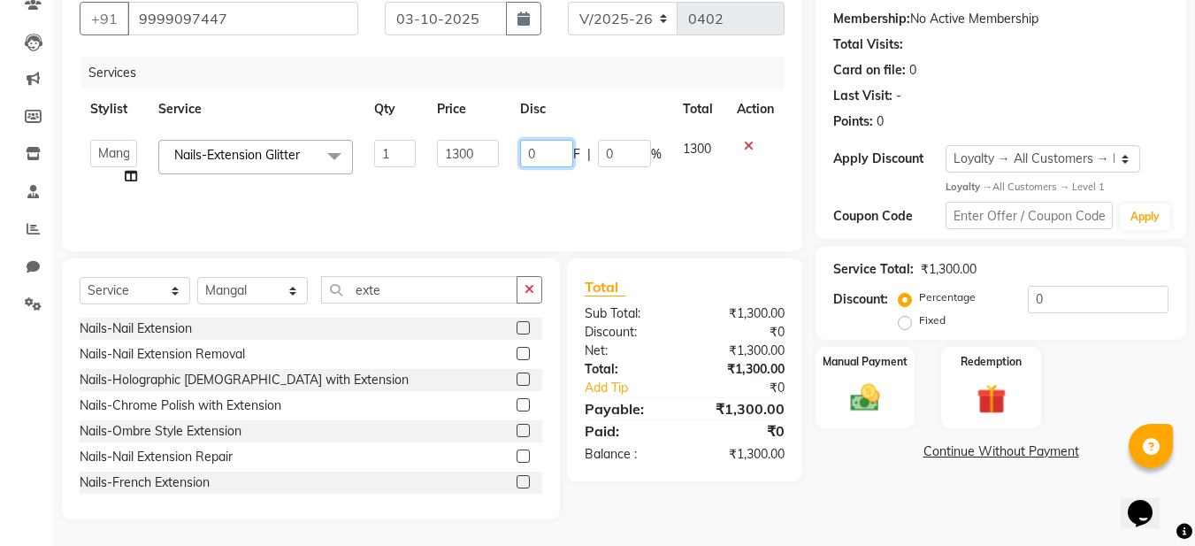
drag, startPoint x: 541, startPoint y: 152, endPoint x: 512, endPoint y: 153, distance: 29.2
click at [512, 153] on td "0 F | 0 %" at bounding box center [590, 162] width 163 height 67
type input "200"
click at [675, 197] on div "Services Stylist Service Qty Price Disc Total Action Aadil Husain Joy Jyoty Man…" at bounding box center [432, 145] width 705 height 177
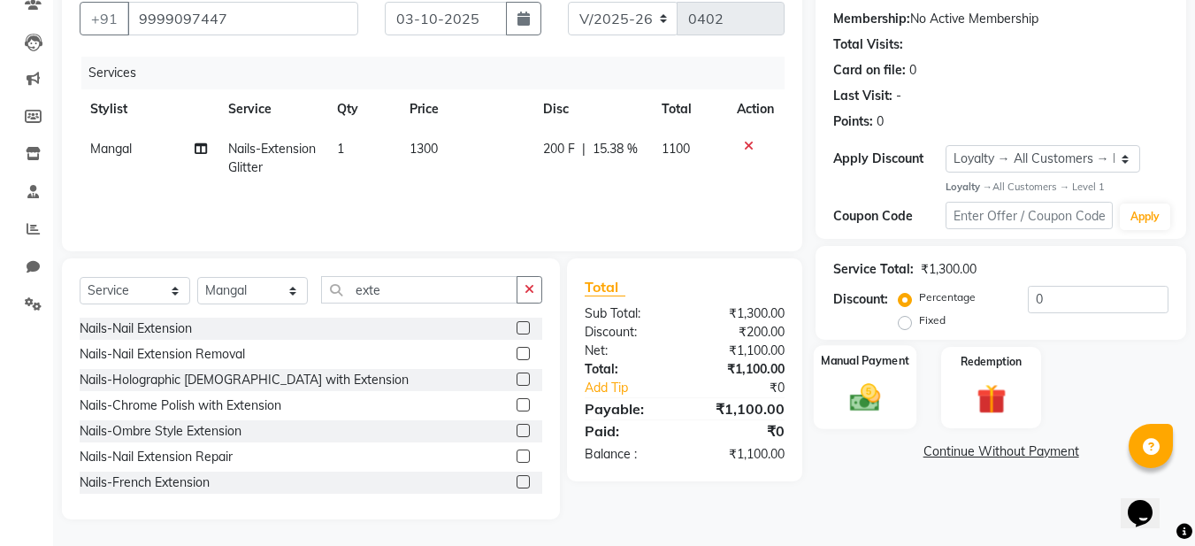
click at [875, 402] on img at bounding box center [865, 397] width 50 height 35
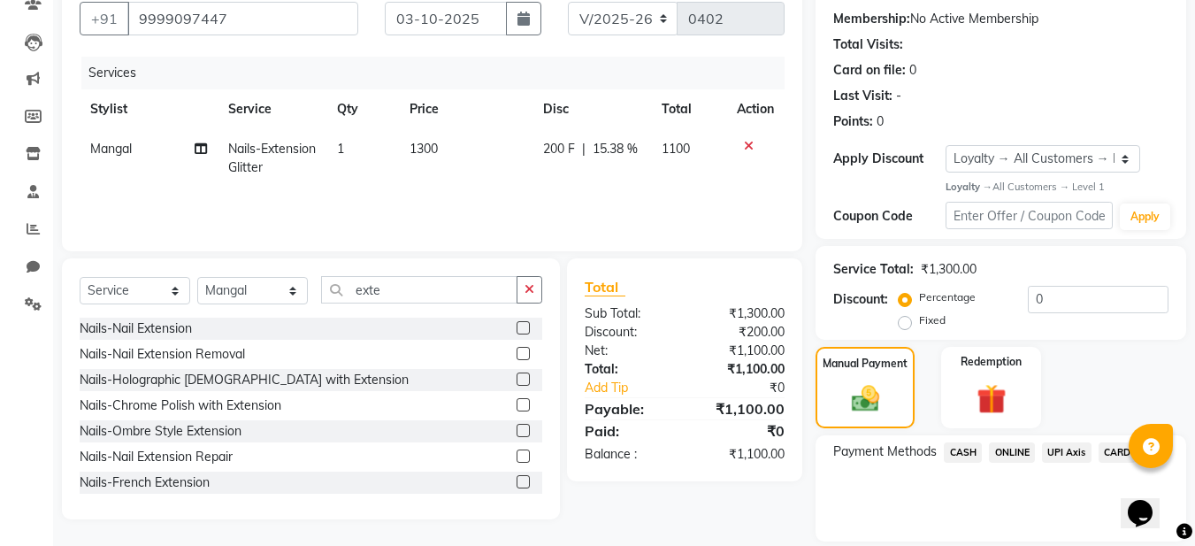
click at [1020, 446] on span "ONLINE" at bounding box center [1012, 452] width 46 height 20
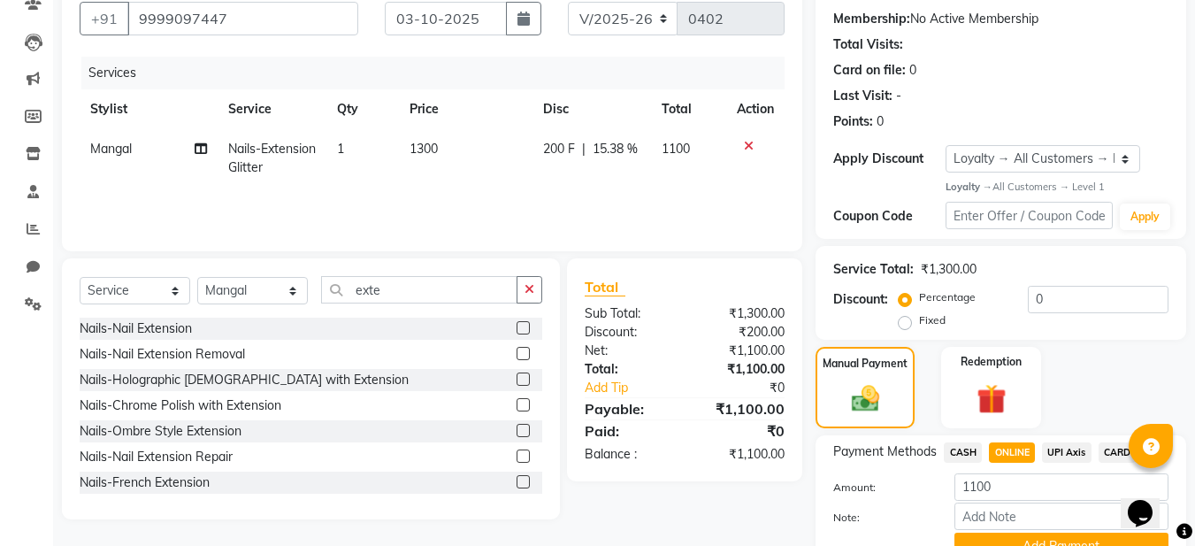
scroll to position [247, 0]
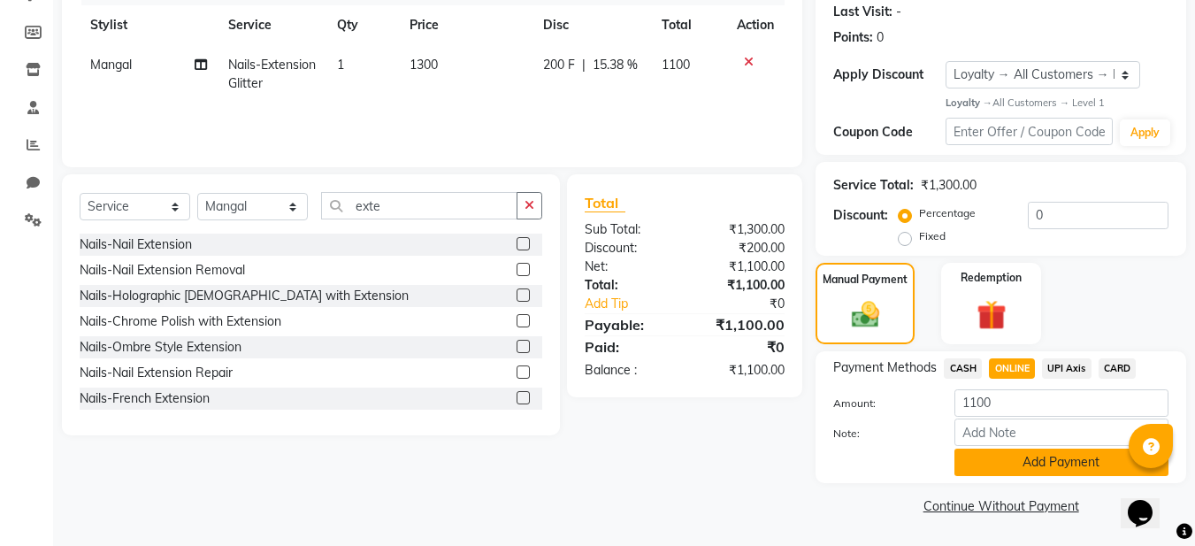
click at [1051, 465] on button "Add Payment" at bounding box center [1061, 461] width 214 height 27
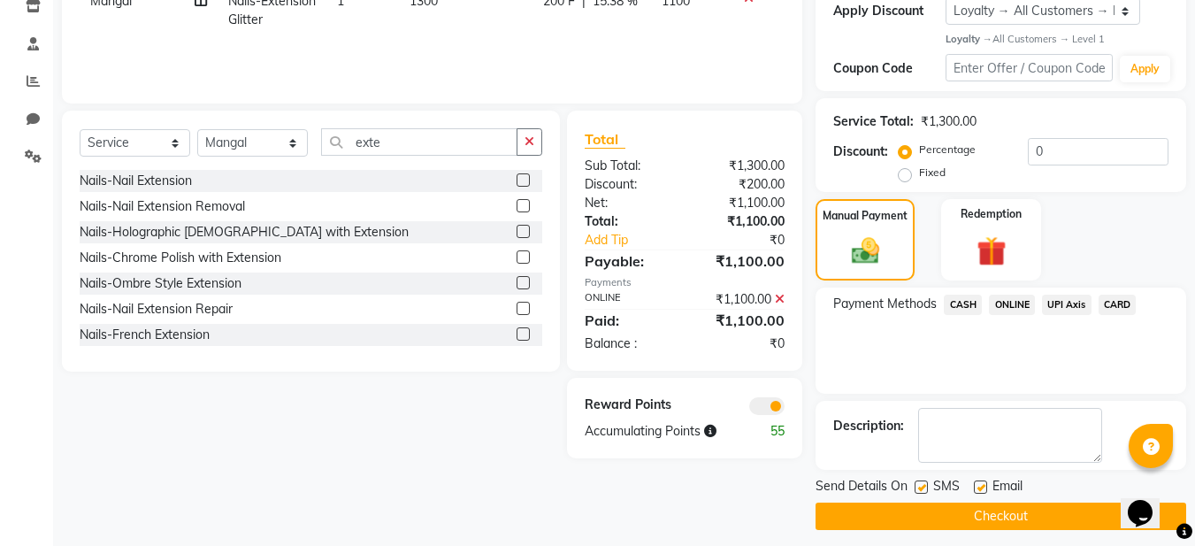
scroll to position [321, 0]
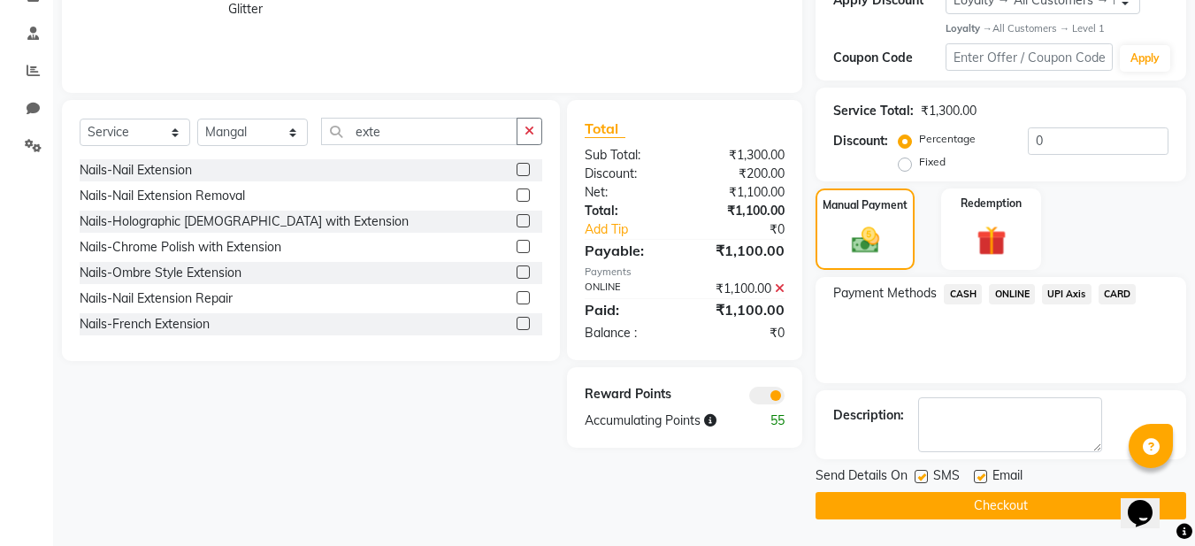
click at [985, 474] on label at bounding box center [980, 476] width 13 height 13
click at [985, 474] on input "checkbox" at bounding box center [979, 476] width 11 height 11
checkbox input "false"
click at [1007, 507] on button "Checkout" at bounding box center [1000, 505] width 371 height 27
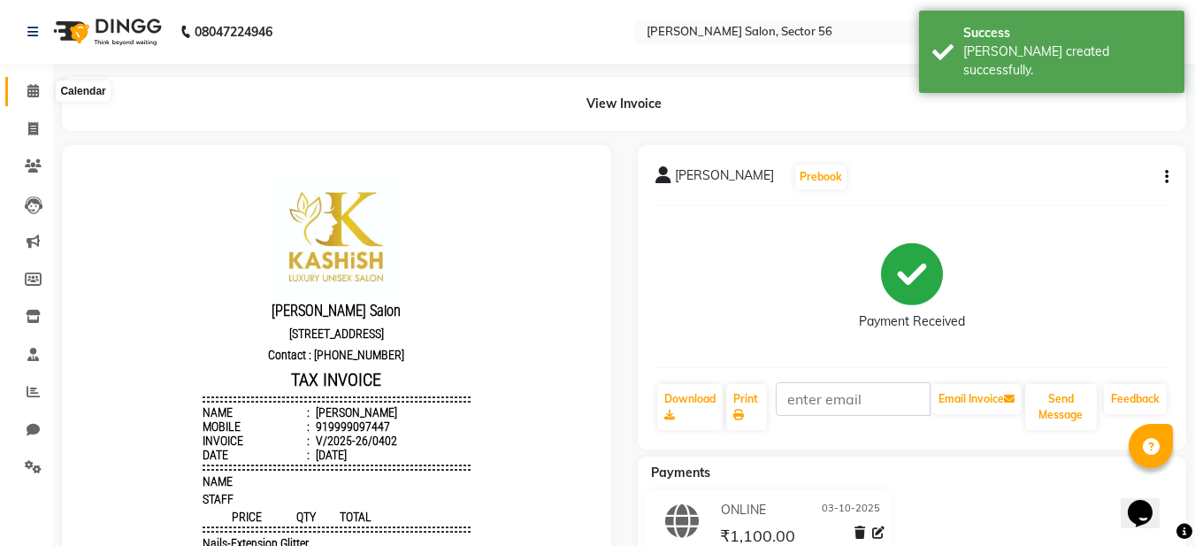
click at [34, 90] on icon at bounding box center [32, 90] width 11 height 13
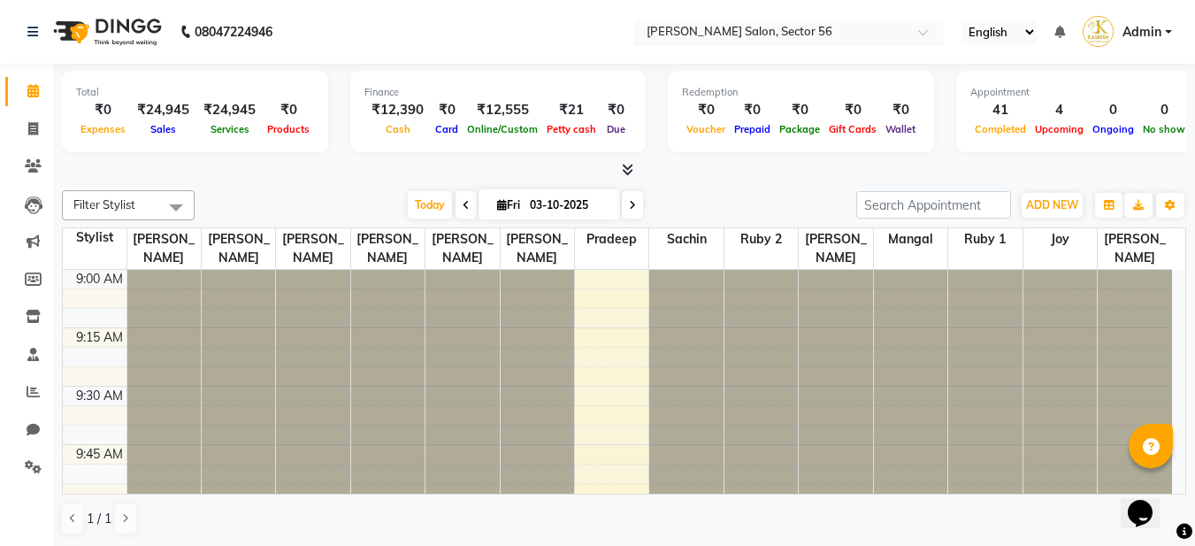
click at [791, 31] on input "text" at bounding box center [771, 34] width 256 height 18
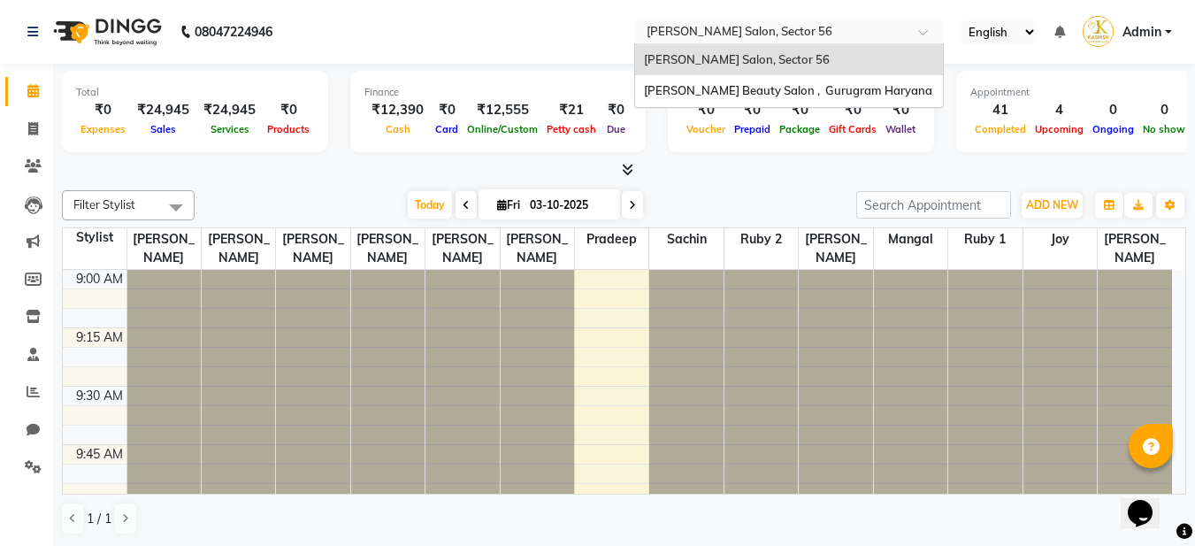
click at [517, 42] on nav "08047224946 Select Location × Kashish Salon, Sector 56 Kashish Salon, Sector 56…" at bounding box center [597, 32] width 1195 height 64
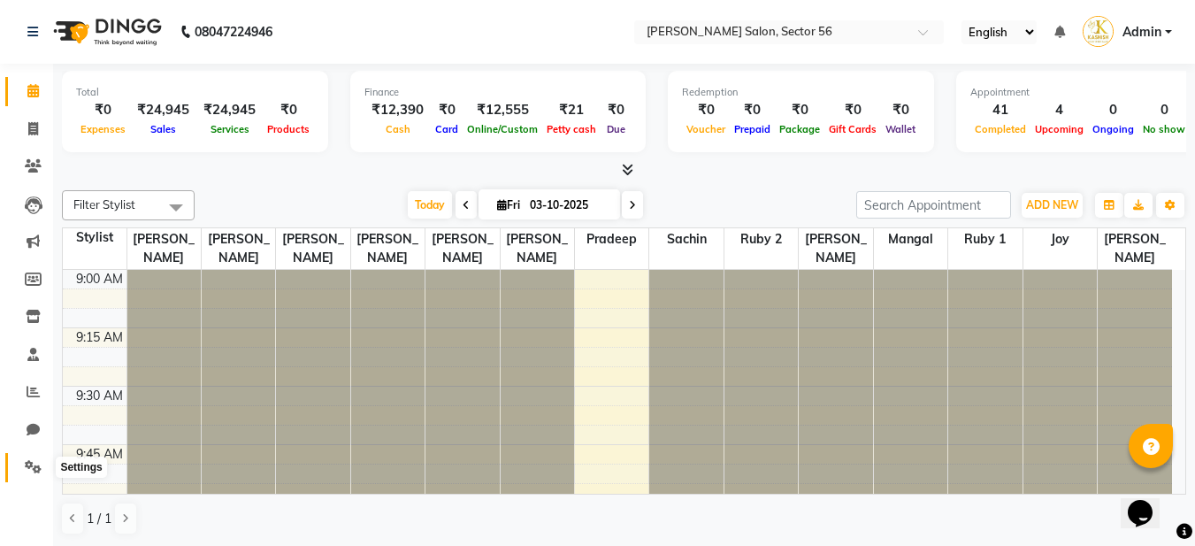
click at [27, 464] on icon at bounding box center [33, 466] width 17 height 13
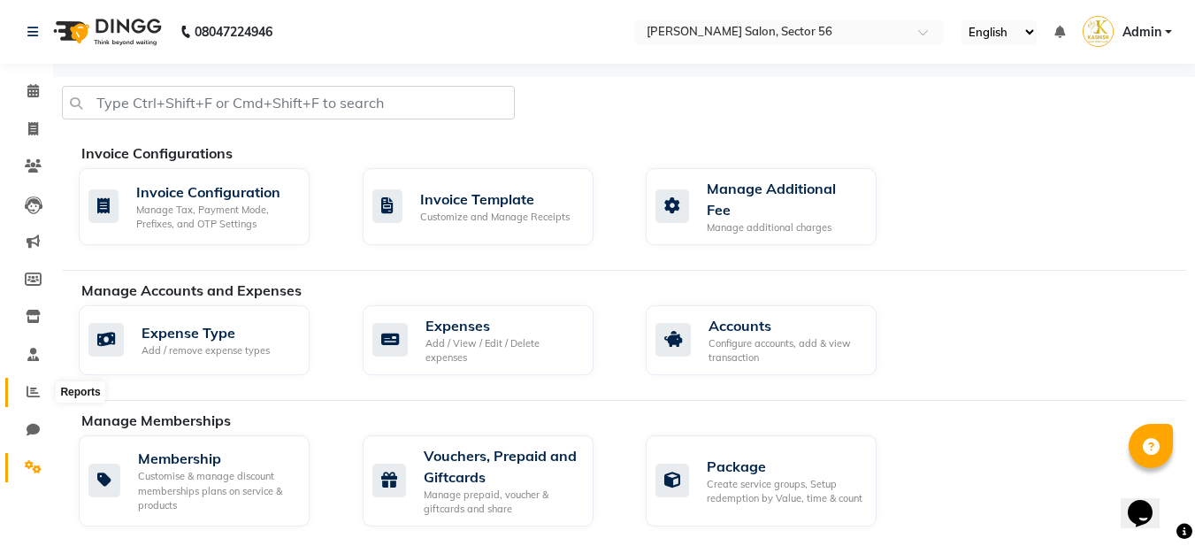
click at [31, 392] on icon at bounding box center [33, 391] width 13 height 13
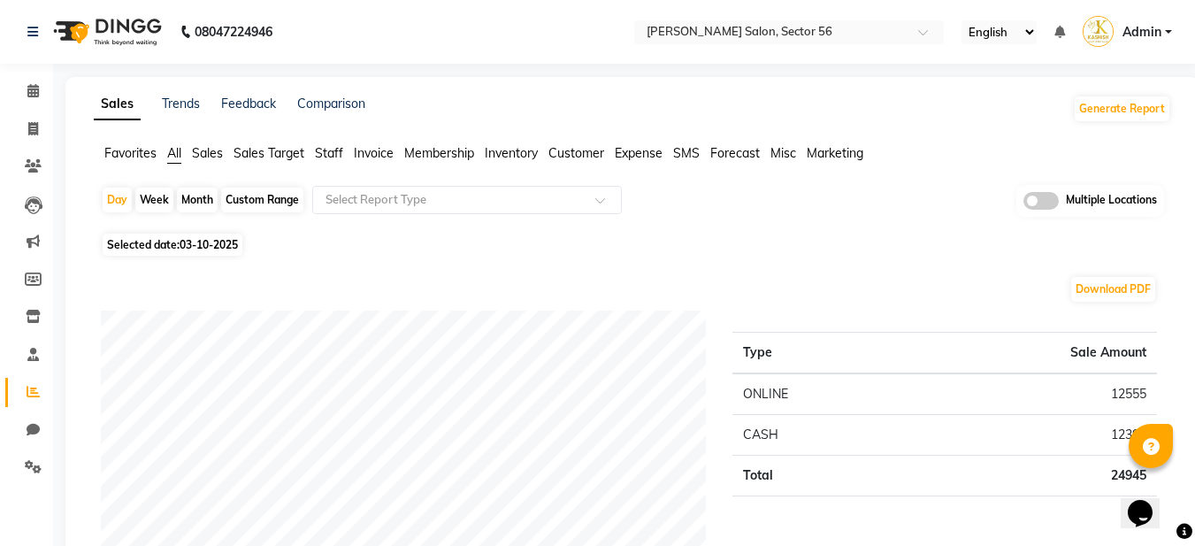
click at [333, 153] on span "Staff" at bounding box center [329, 153] width 28 height 16
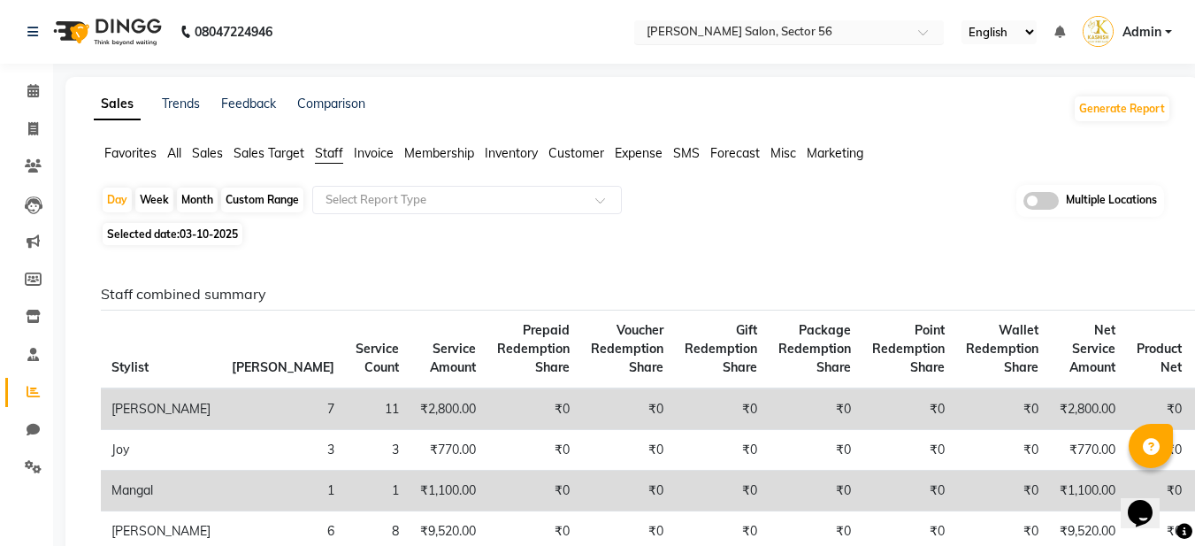
click at [763, 34] on input "text" at bounding box center [771, 34] width 256 height 18
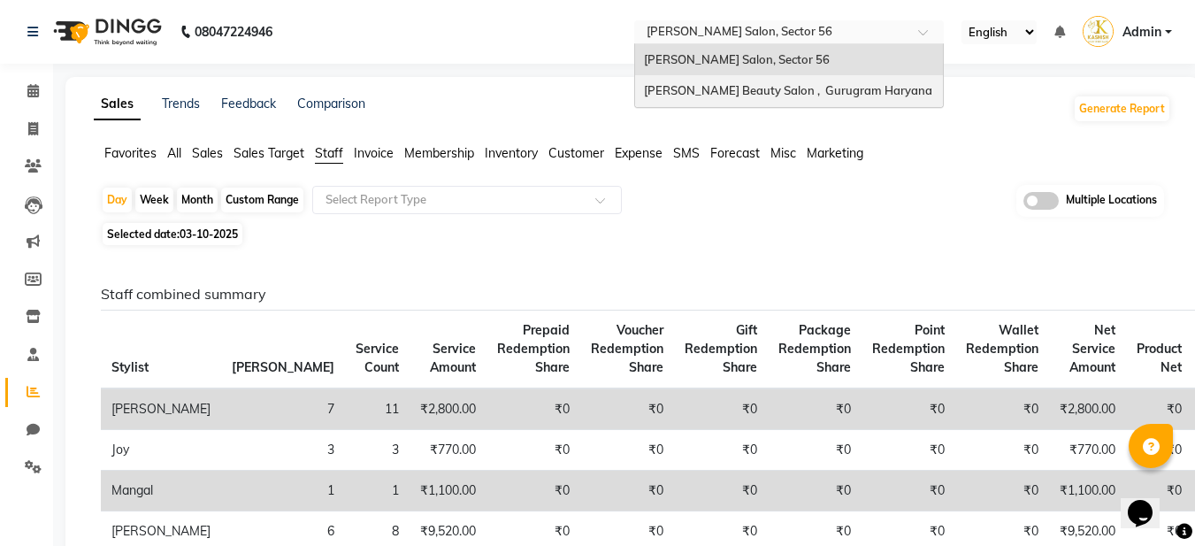
click at [735, 88] on span "[PERSON_NAME] Beauty Salon , Gurugram Haryana" at bounding box center [788, 90] width 288 height 14
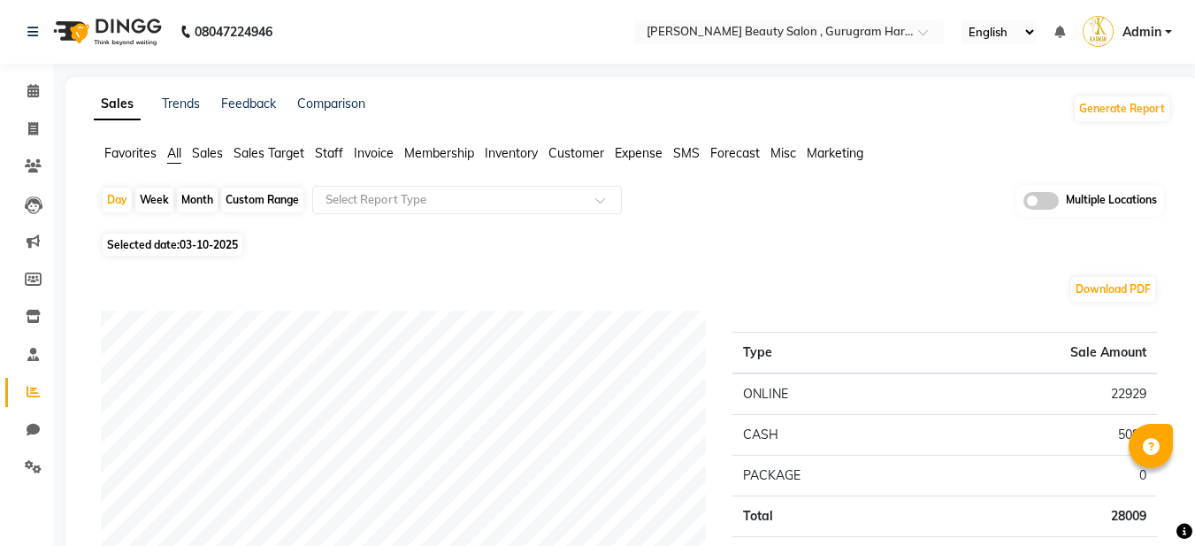
click at [328, 156] on span "Staff" at bounding box center [329, 153] width 28 height 16
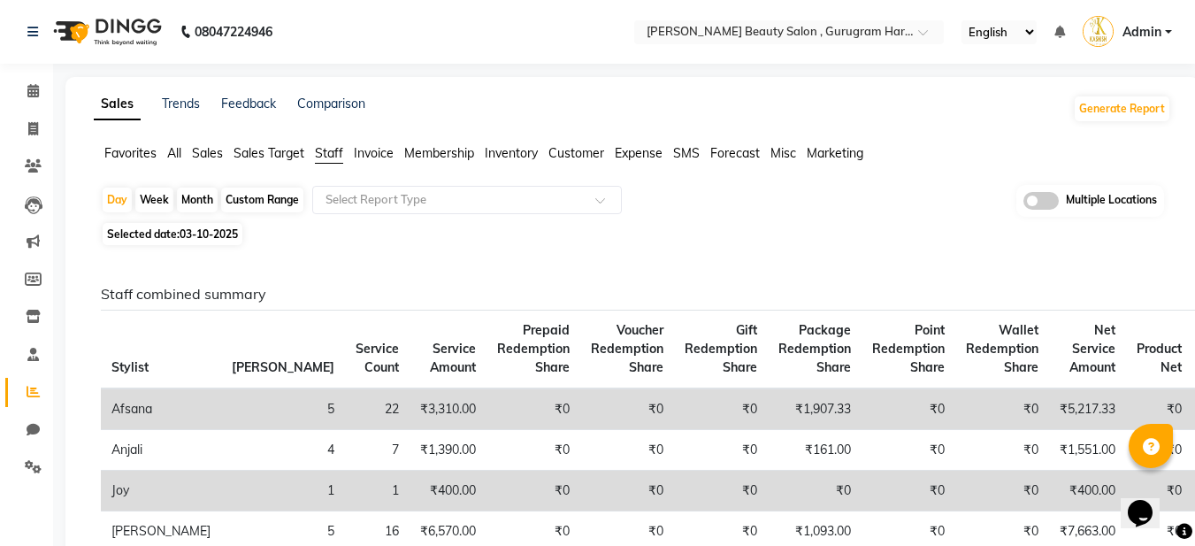
click at [686, 110] on div "Sales Trends Feedback Comparison Generate Report" at bounding box center [632, 109] width 1098 height 28
click at [378, 203] on input "text" at bounding box center [449, 200] width 255 height 18
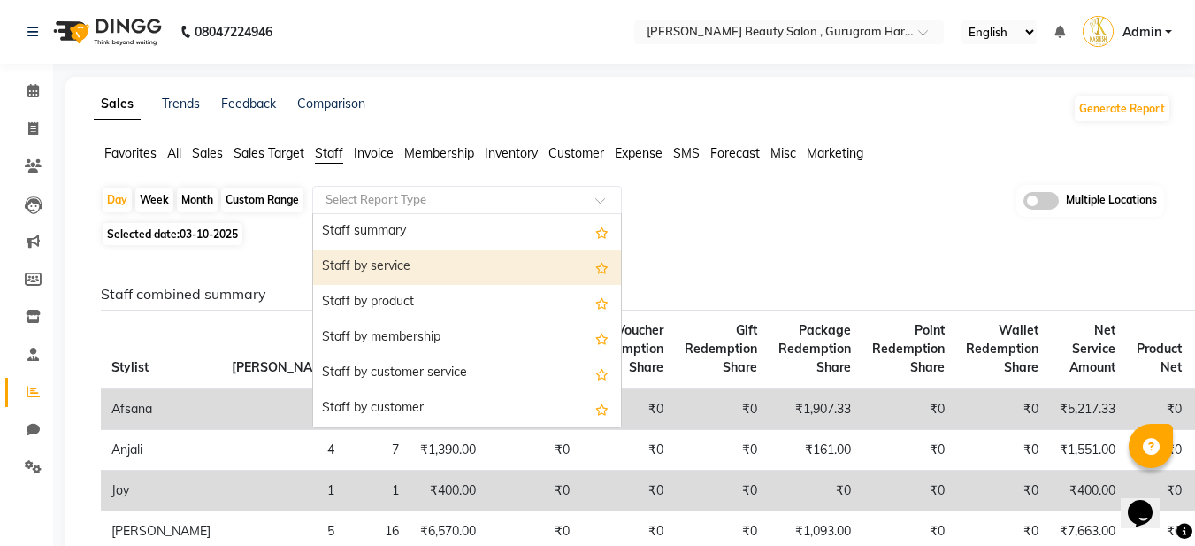
click at [398, 266] on div "Staff by service" at bounding box center [467, 266] width 308 height 35
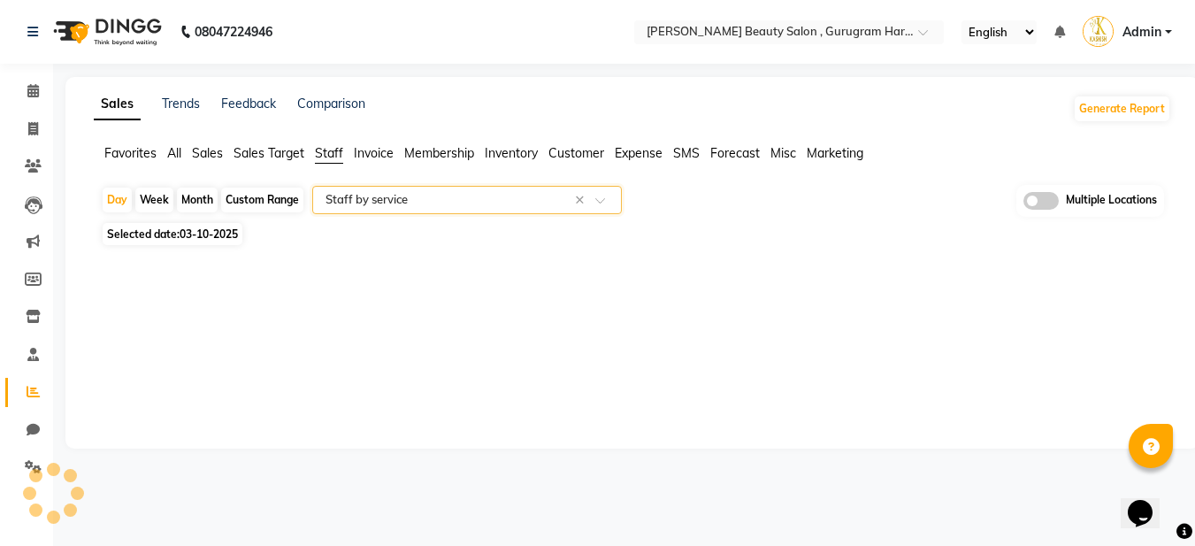
select select "filtered_report"
select select "csv"
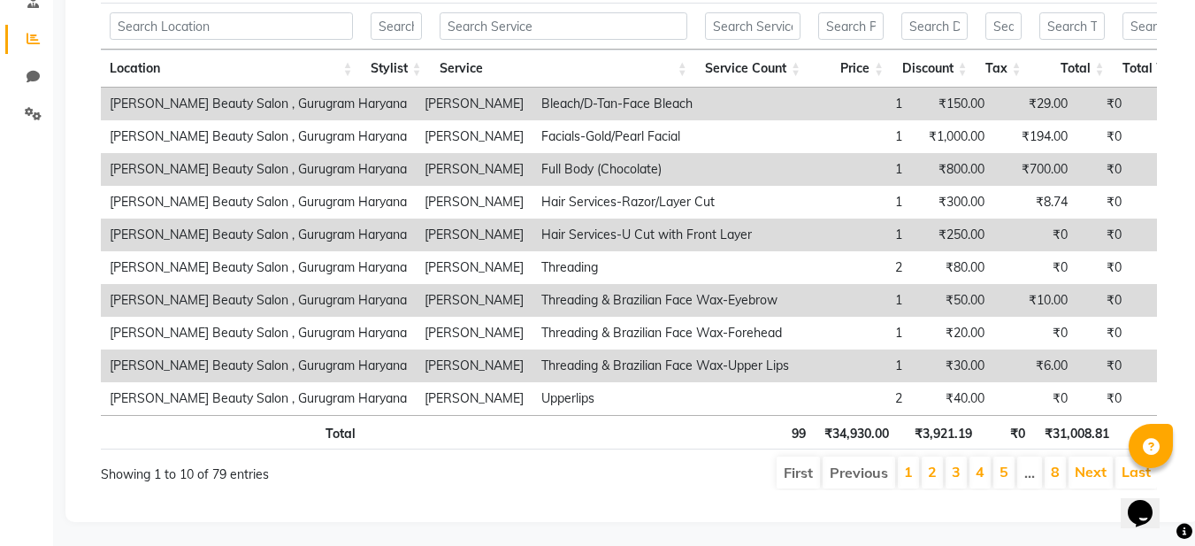
scroll to position [354, 0]
click at [931, 479] on link "2" at bounding box center [932, 471] width 9 height 18
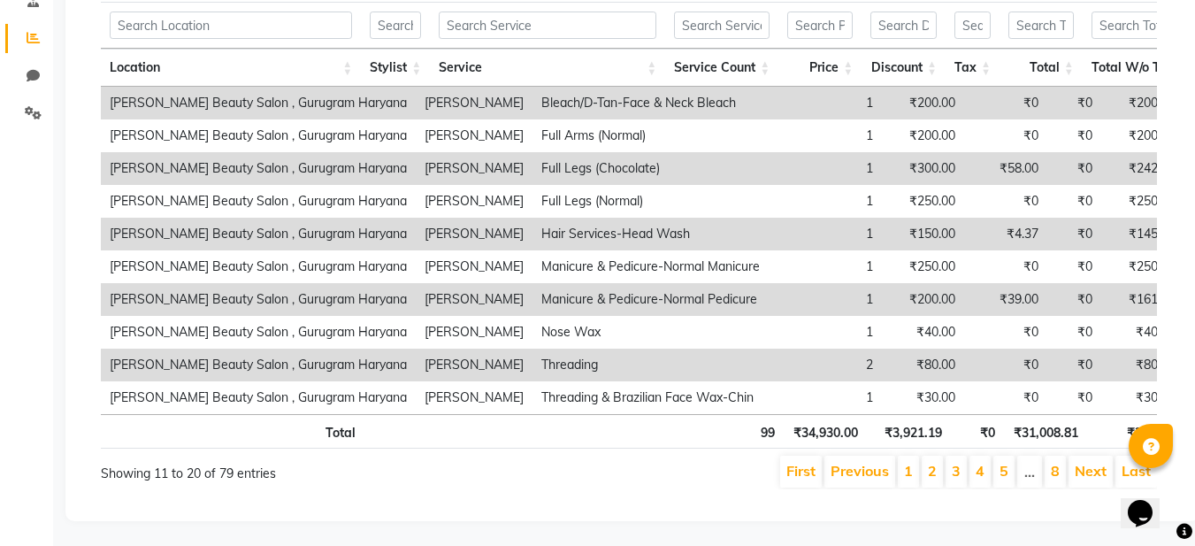
click at [912, 487] on li "1" at bounding box center [908, 471] width 21 height 32
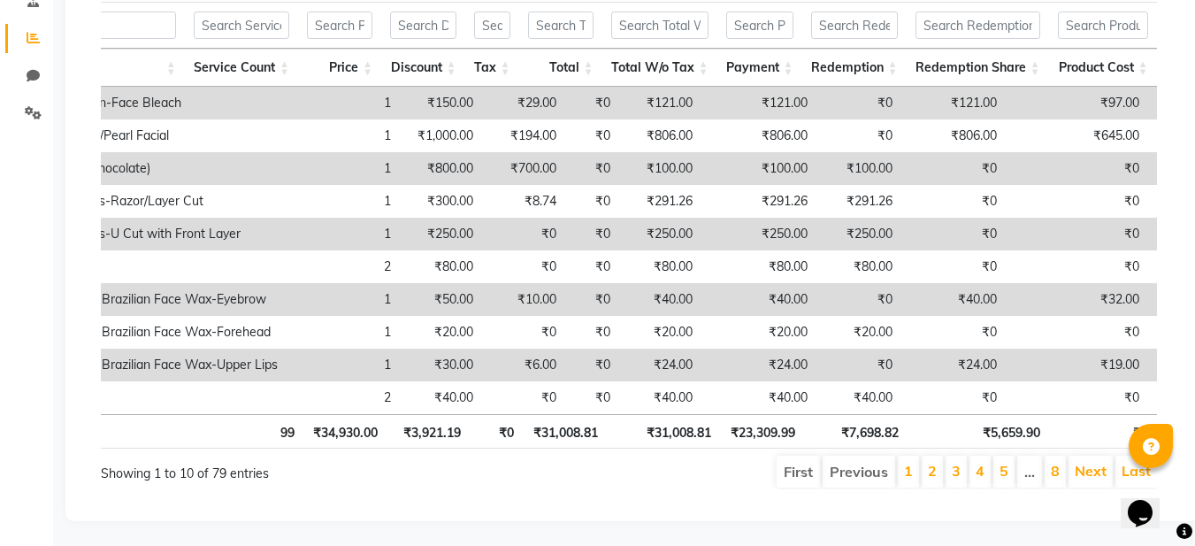
scroll to position [0, 315]
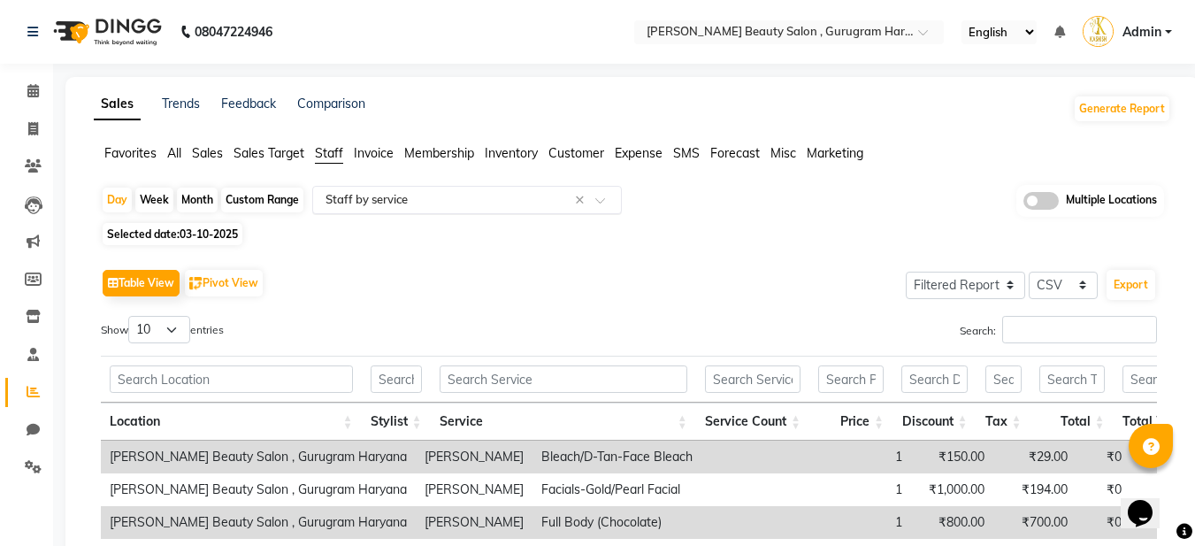
click at [404, 195] on input "text" at bounding box center [449, 200] width 255 height 18
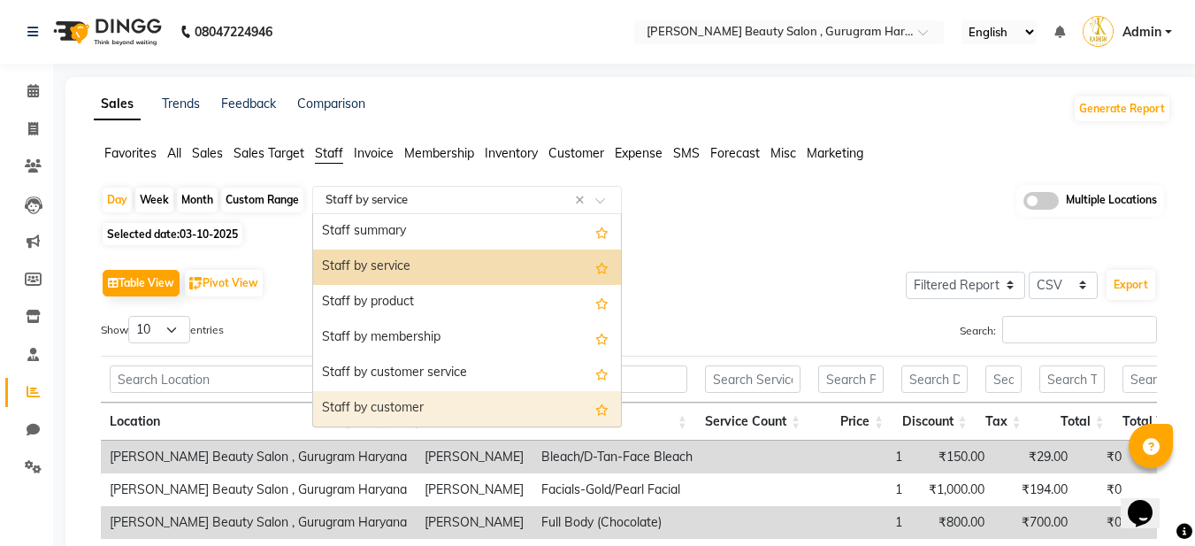
click at [402, 408] on div "Staff by customer" at bounding box center [467, 408] width 308 height 35
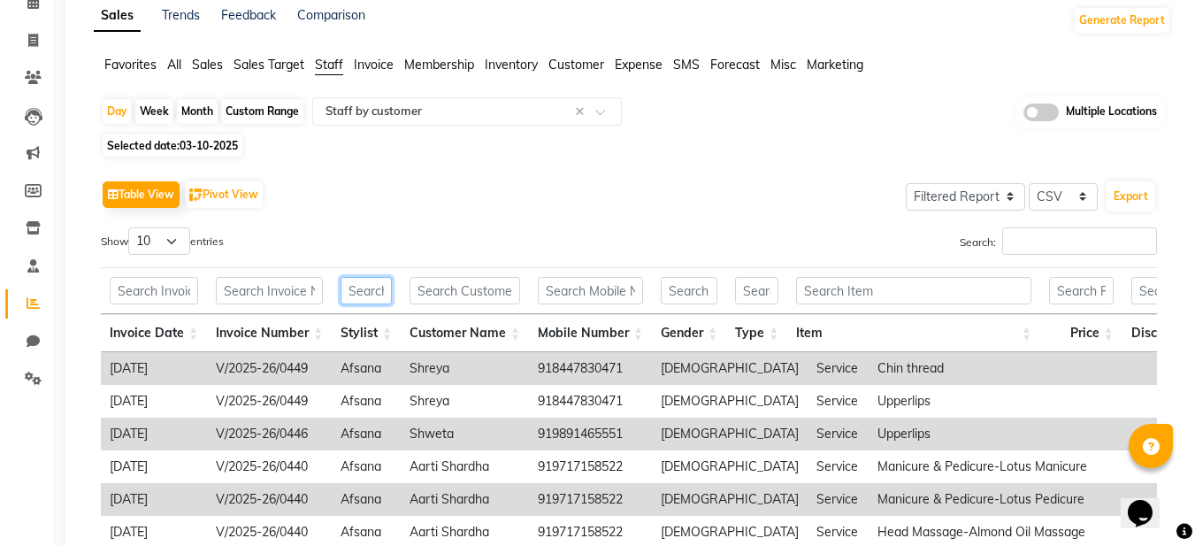
click at [364, 295] on input "text" at bounding box center [365, 290] width 51 height 27
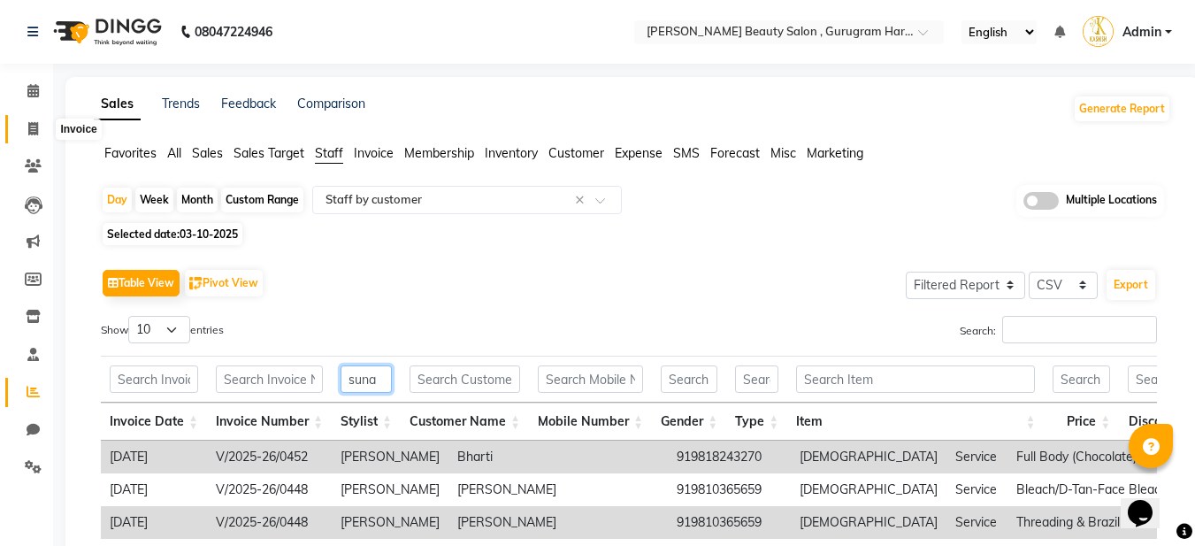
type input "suna"
click at [37, 131] on icon at bounding box center [33, 128] width 10 height 13
select select "service"
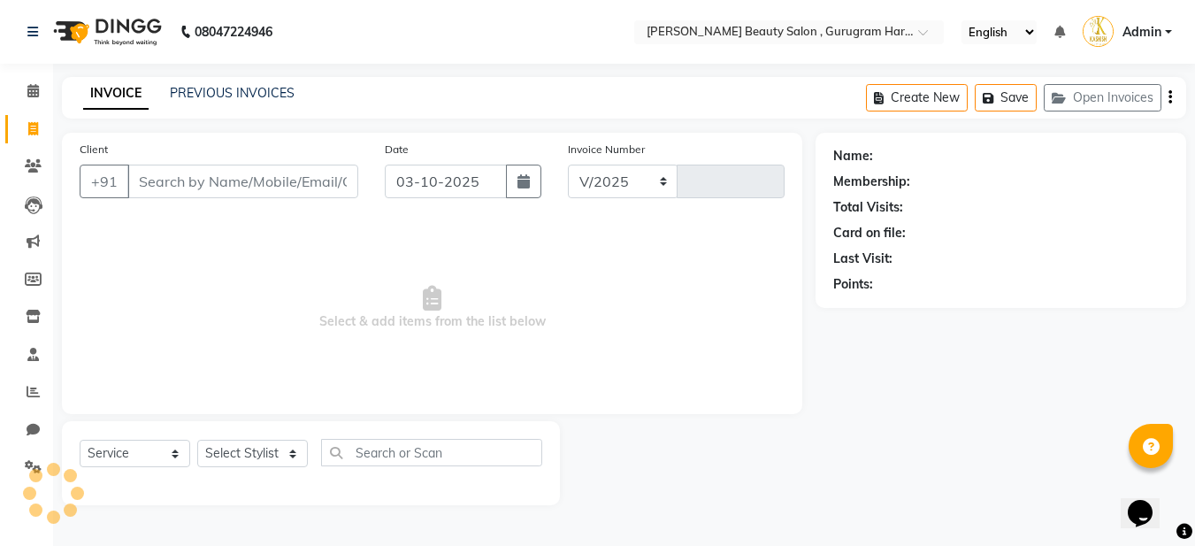
select select "9017"
type input "0454"
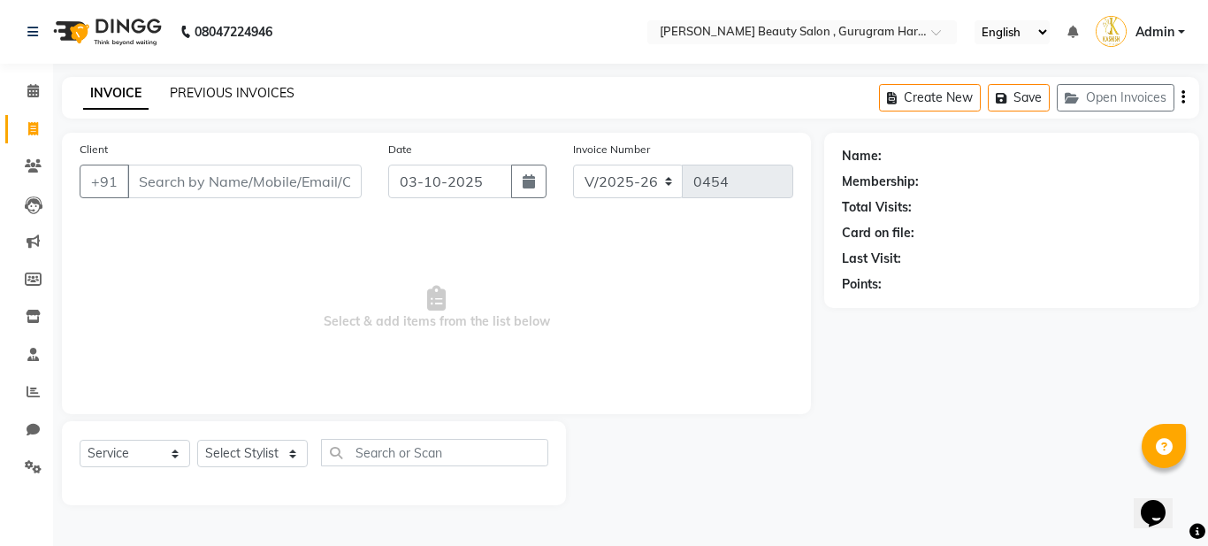
click at [243, 96] on link "PREVIOUS INVOICES" at bounding box center [232, 93] width 125 height 16
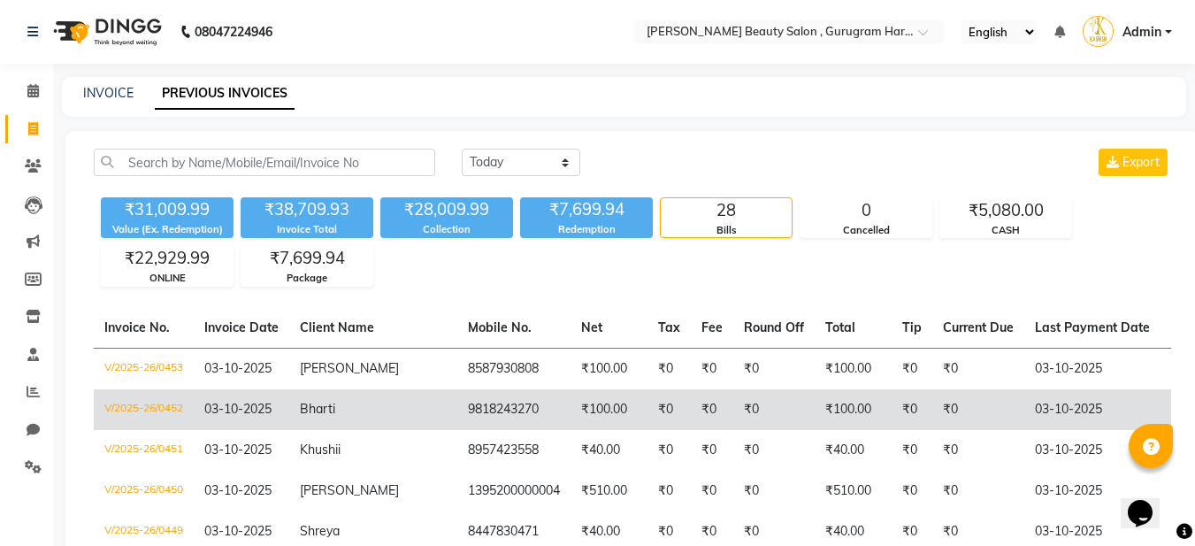
click at [314, 408] on span "Bharti" at bounding box center [317, 409] width 35 height 16
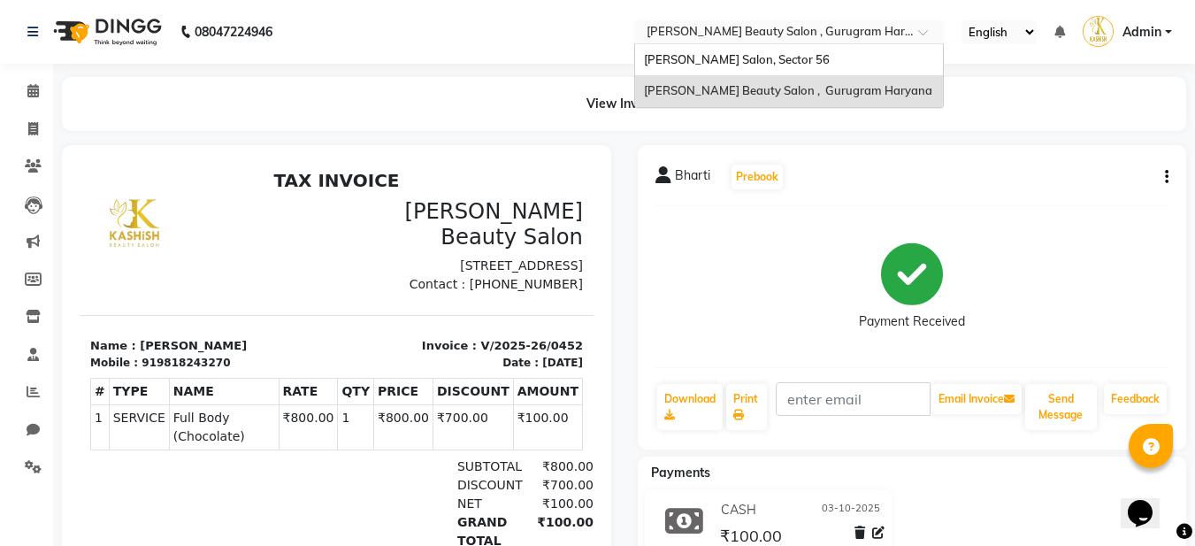
click at [783, 23] on div "× Kashish Beauty Salon , Gurugram Haryana" at bounding box center [779, 32] width 266 height 18
click at [754, 66] on div "[PERSON_NAME] Salon, Sector 56" at bounding box center [789, 60] width 308 height 32
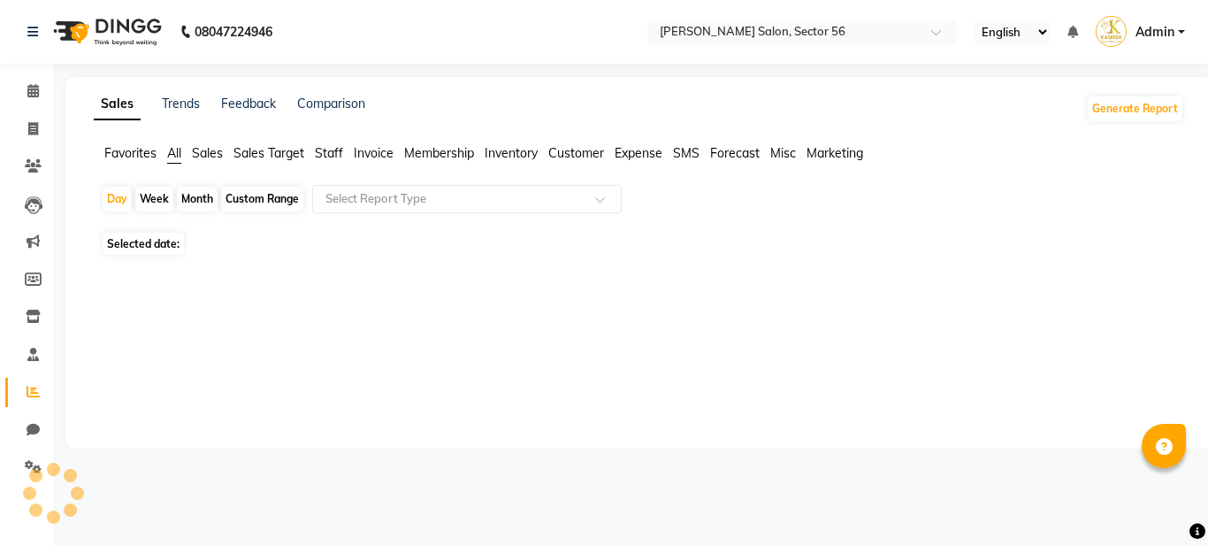
click at [325, 149] on span "Staff" at bounding box center [329, 153] width 28 height 16
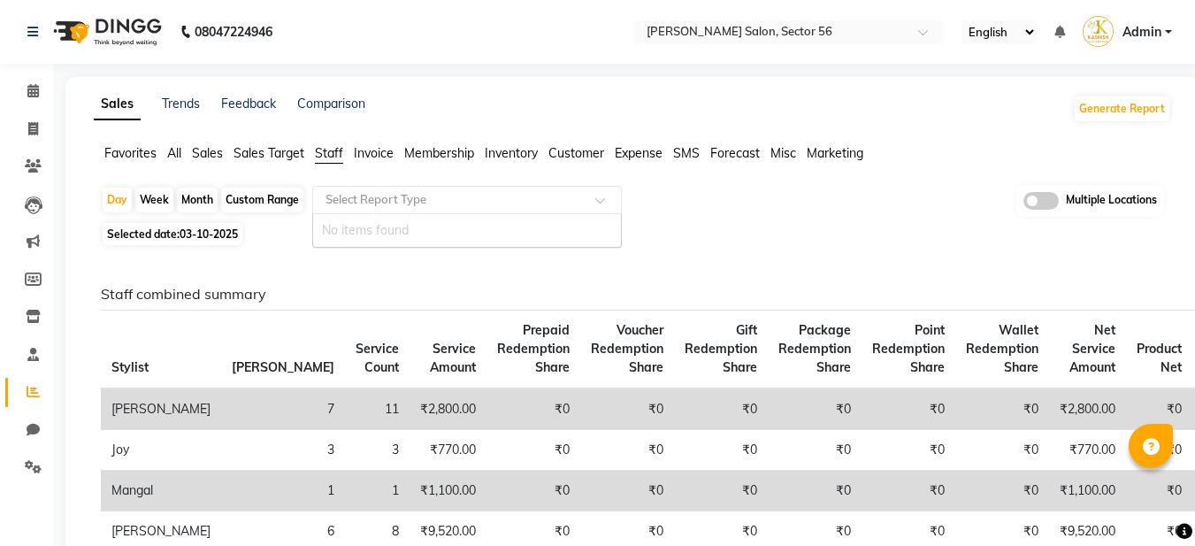
click at [349, 201] on input "text" at bounding box center [449, 200] width 255 height 18
click at [375, 202] on input "text" at bounding box center [449, 200] width 255 height 18
click at [386, 201] on input "text" at bounding box center [449, 200] width 255 height 18
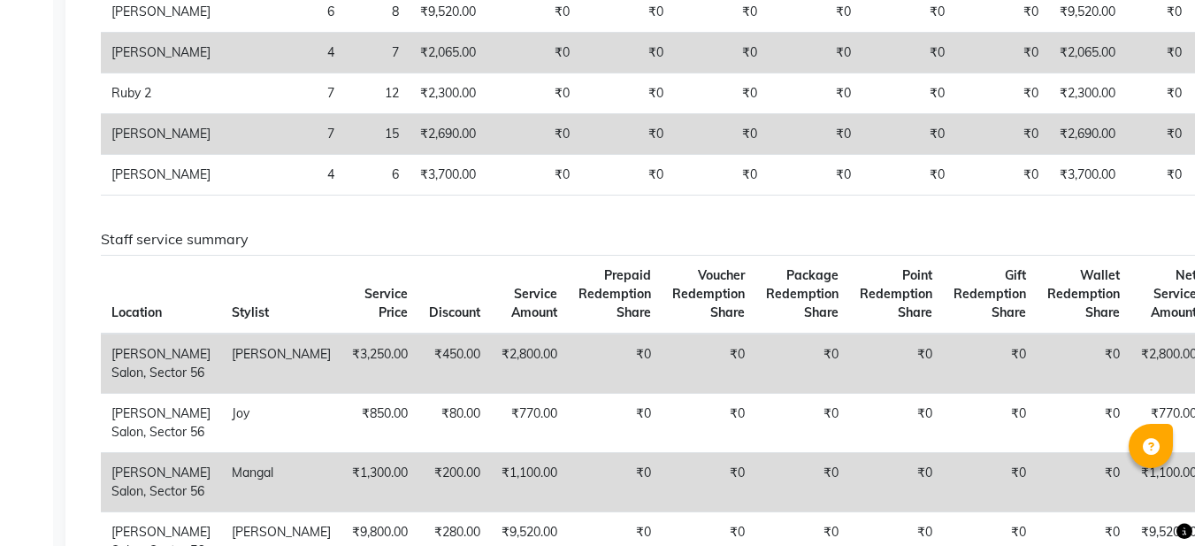
scroll to position [531, 0]
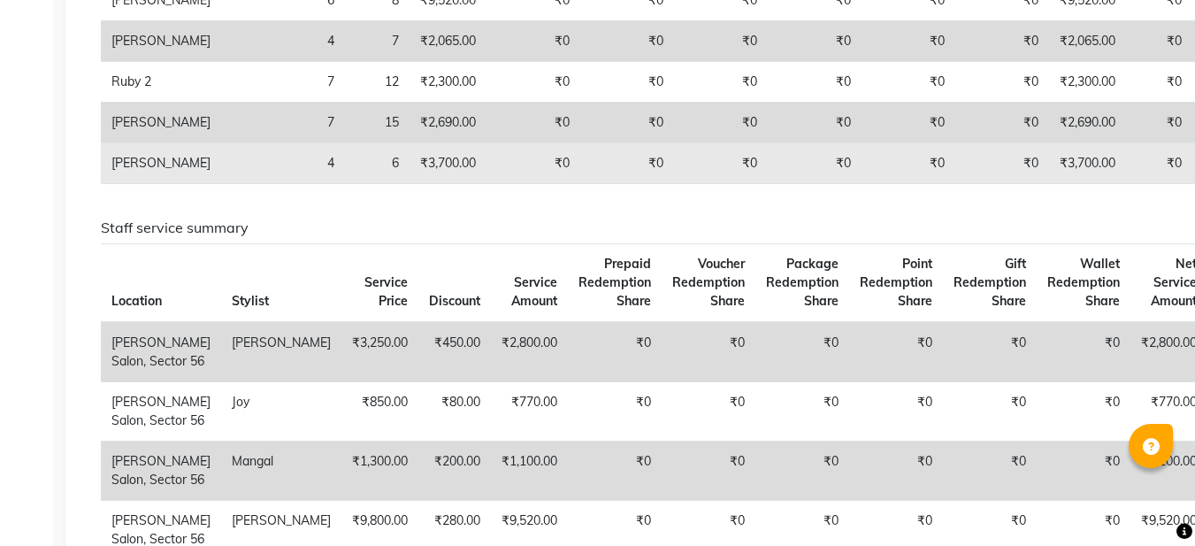
click at [224, 184] on td "4" at bounding box center [283, 163] width 124 height 41
click at [345, 184] on td "6" at bounding box center [377, 163] width 65 height 41
click at [409, 184] on td "₹3,700.00" at bounding box center [447, 163] width 77 height 41
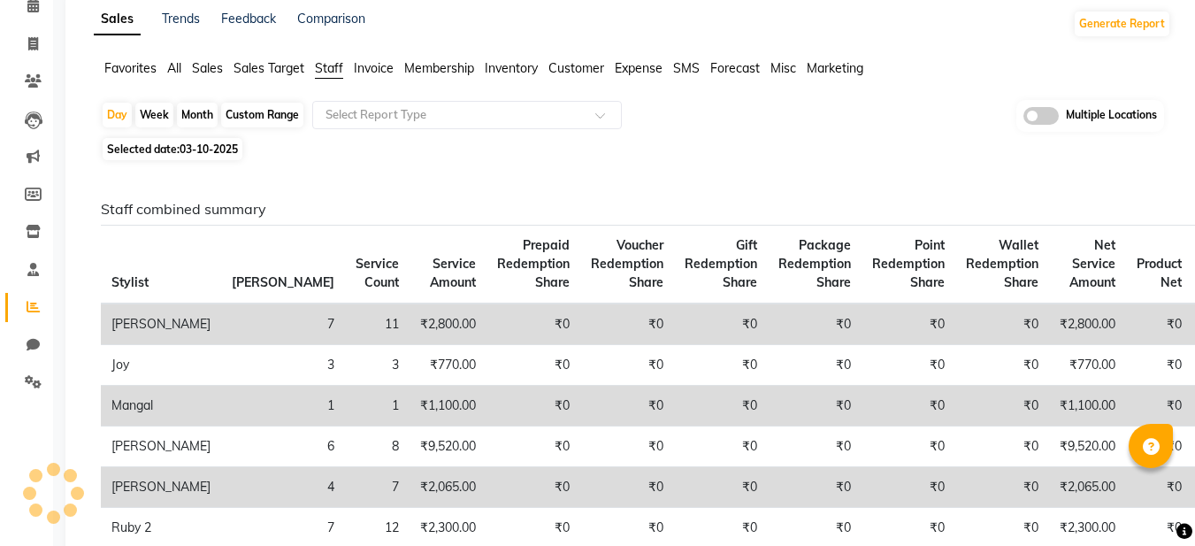
scroll to position [0, 0]
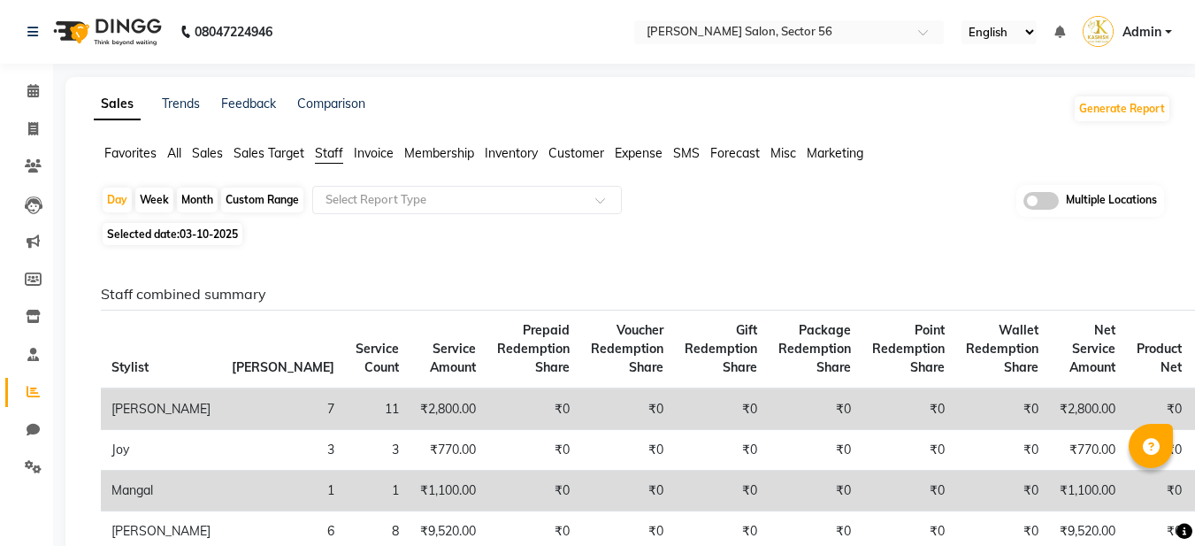
click at [203, 236] on span "03-10-2025" at bounding box center [209, 233] width 58 height 13
select select "10"
select select "2025"
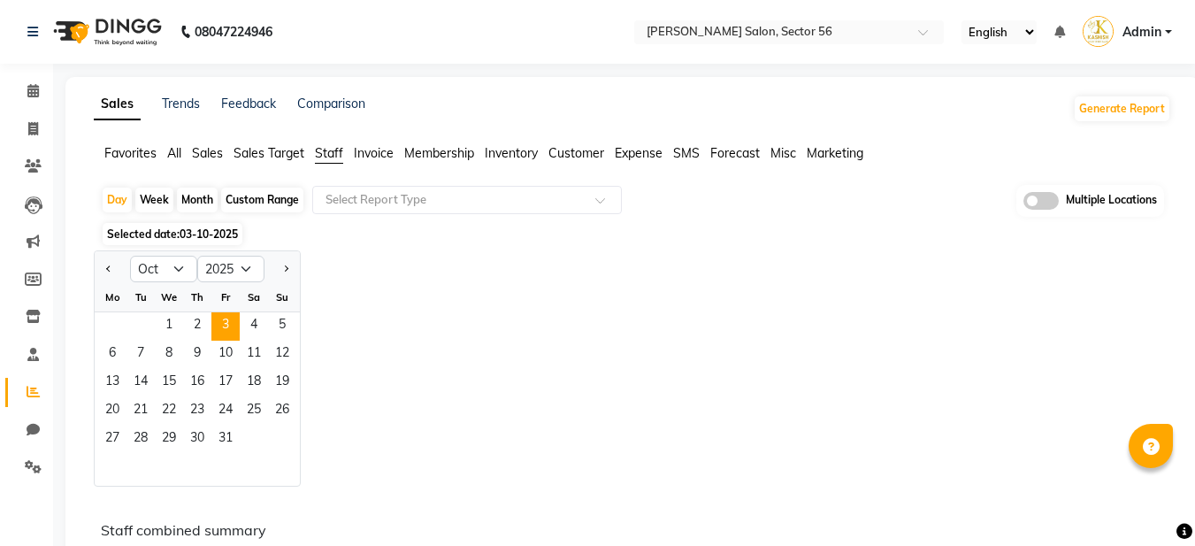
click at [401, 272] on div "Jan Feb Mar Apr May Jun [DATE] Aug Sep Oct Nov [DATE] 2016 2017 2018 2019 2020 …" at bounding box center [632, 368] width 1077 height 236
click at [208, 152] on span "Sales" at bounding box center [207, 153] width 31 height 16
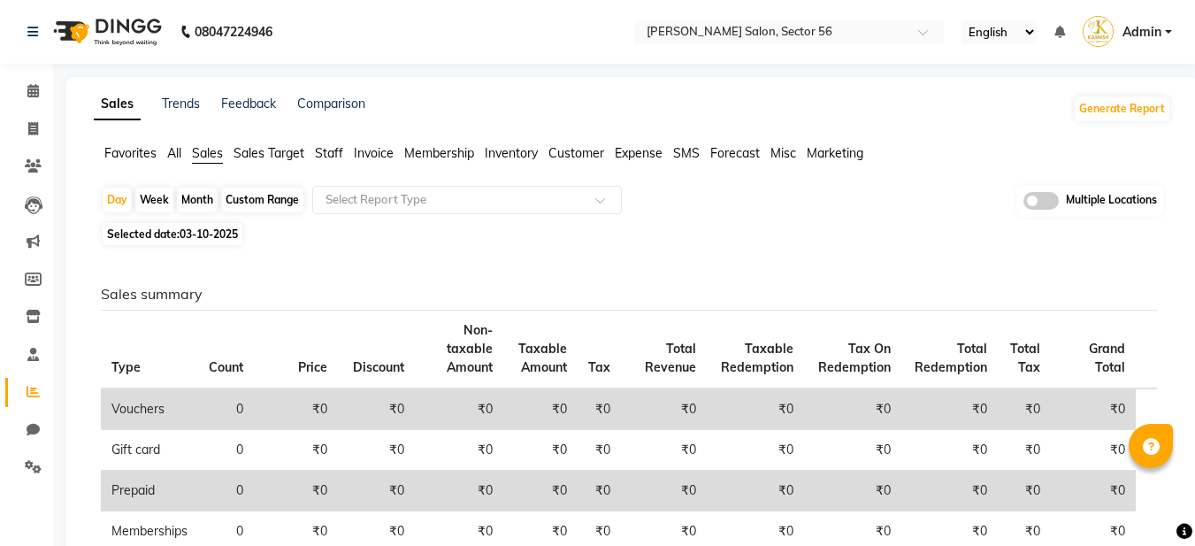
click at [327, 151] on span "Staff" at bounding box center [329, 153] width 28 height 16
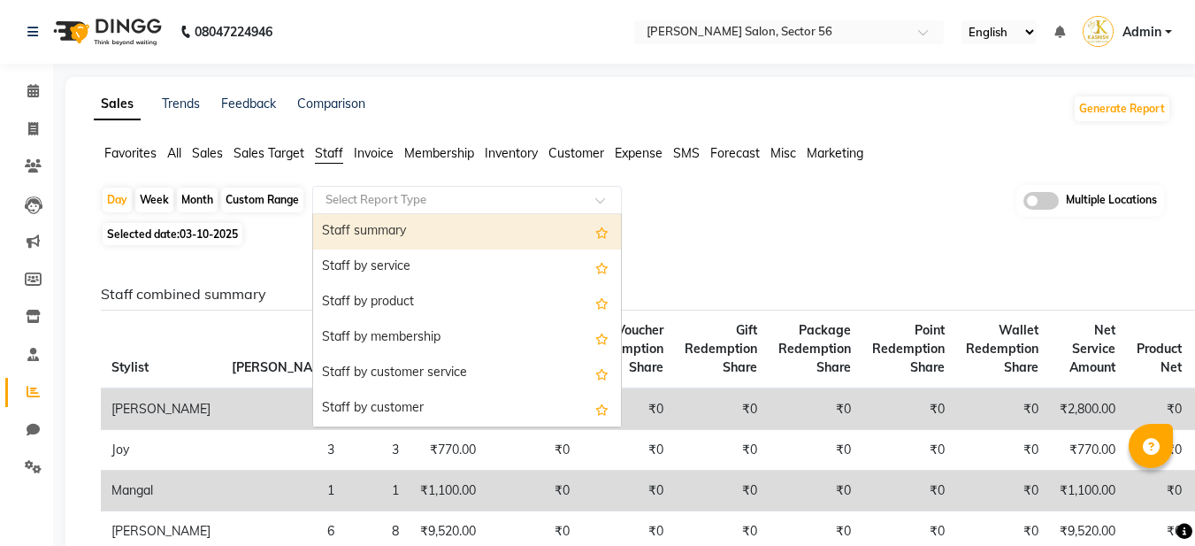
click at [354, 203] on input "text" at bounding box center [449, 200] width 255 height 18
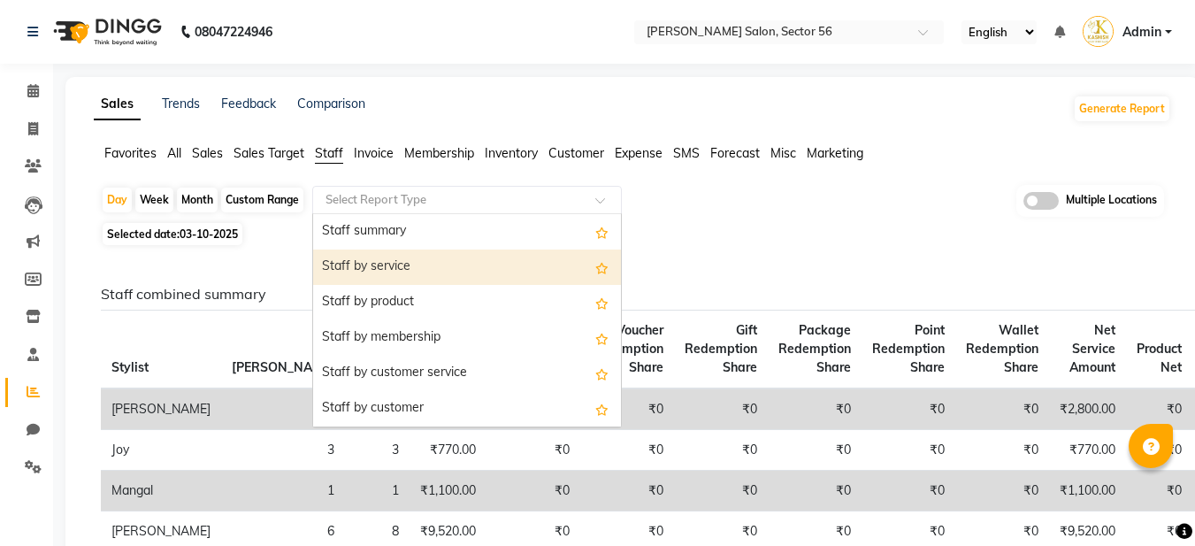
click at [371, 265] on div "Staff by service" at bounding box center [467, 266] width 308 height 35
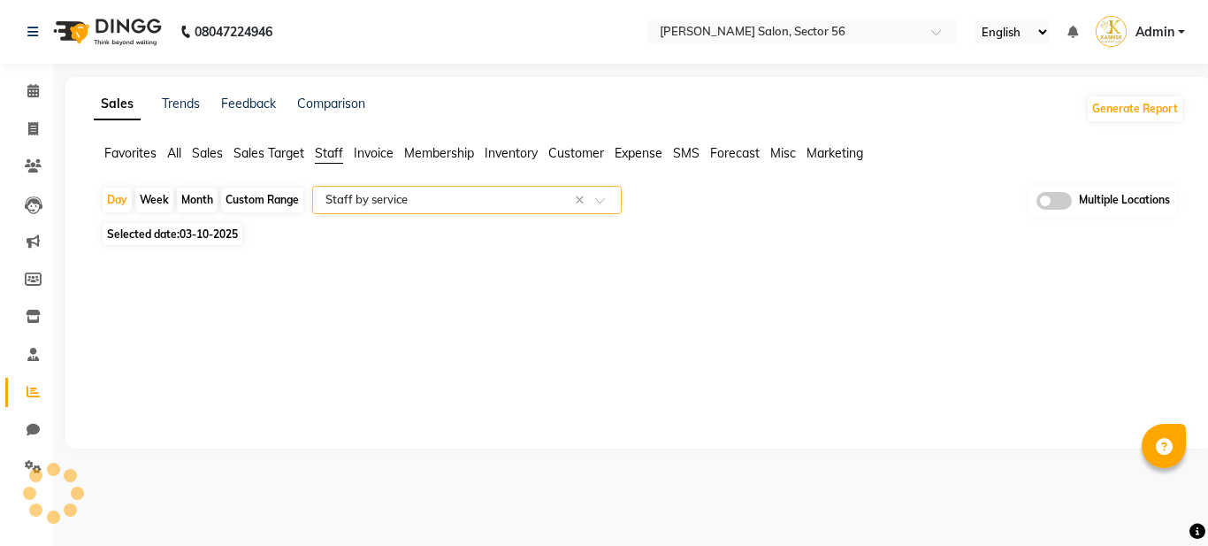
select select "filtered_report"
select select "csv"
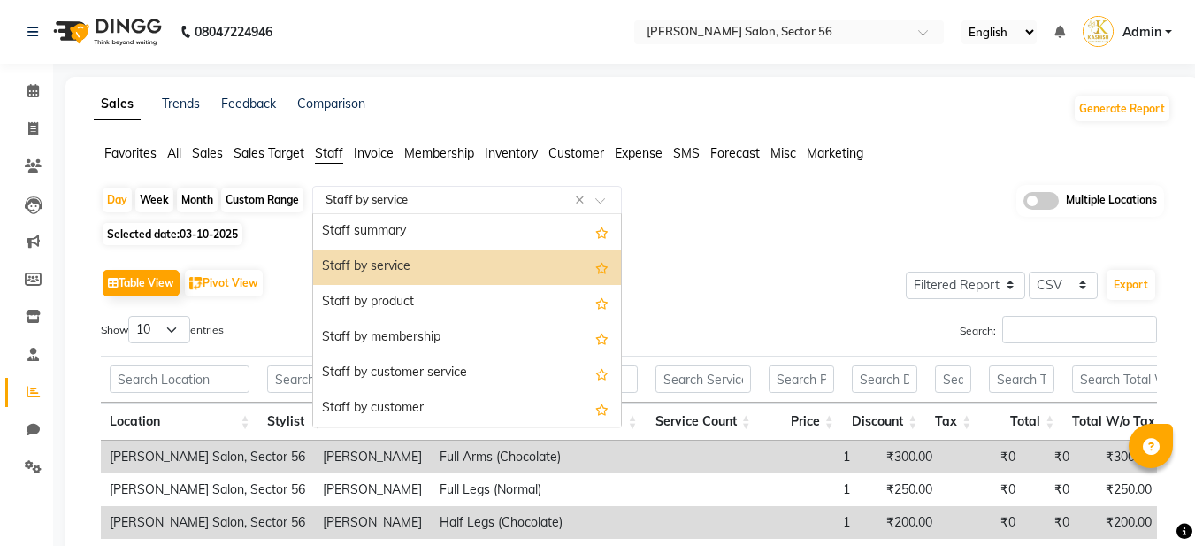
click at [388, 203] on input "text" at bounding box center [449, 200] width 255 height 18
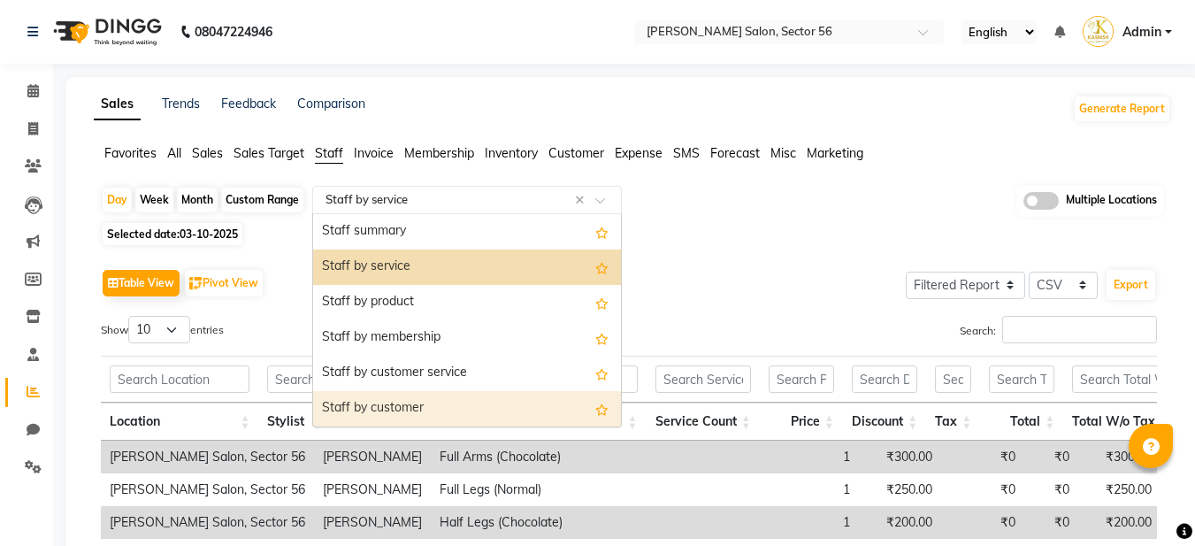
click at [388, 404] on div "Staff by customer" at bounding box center [467, 408] width 308 height 35
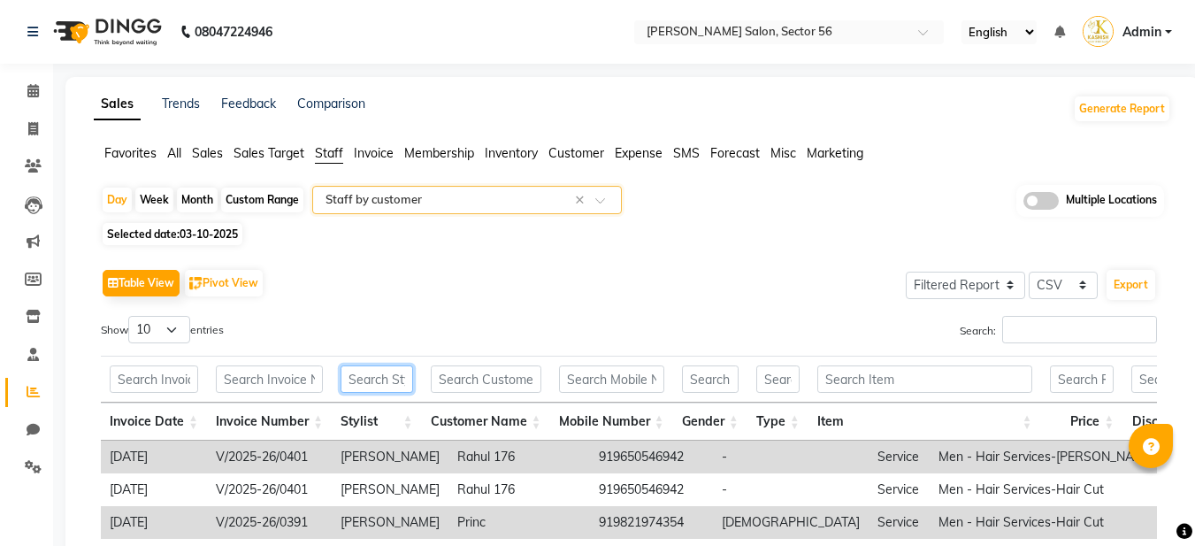
click at [374, 381] on input "text" at bounding box center [376, 378] width 73 height 27
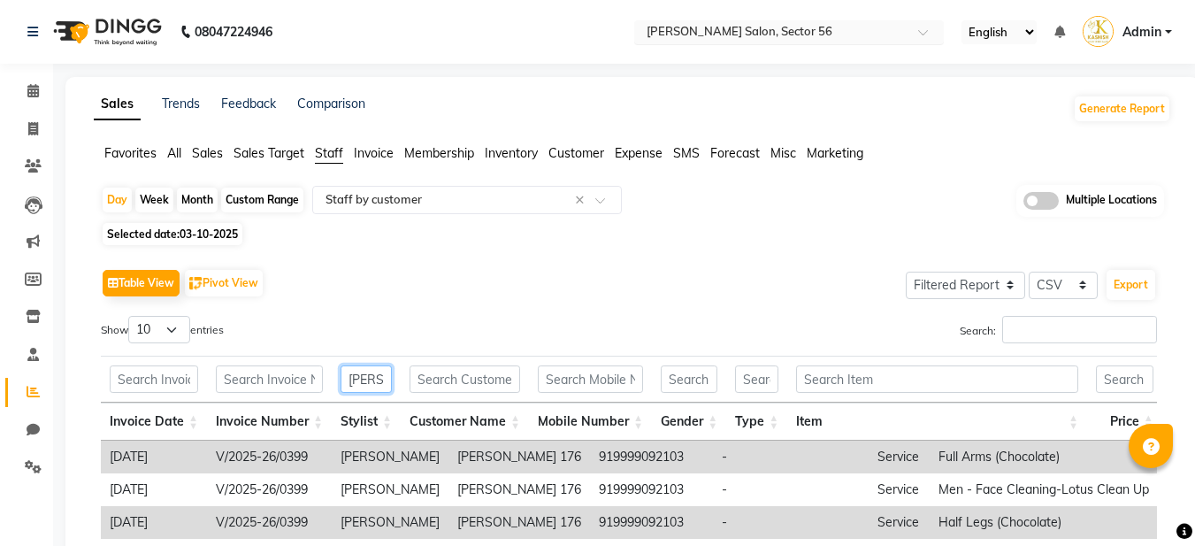
type input "[PERSON_NAME]"
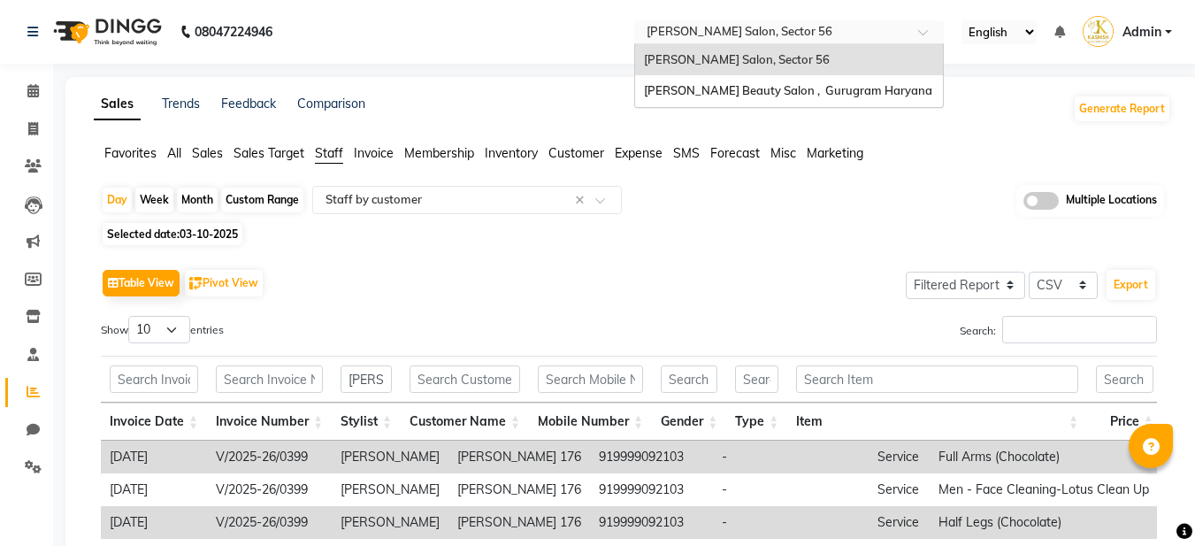
click at [743, 37] on input "text" at bounding box center [771, 34] width 256 height 18
click at [715, 88] on span "[PERSON_NAME] Beauty Salon , Gurugram Haryana" at bounding box center [788, 90] width 288 height 14
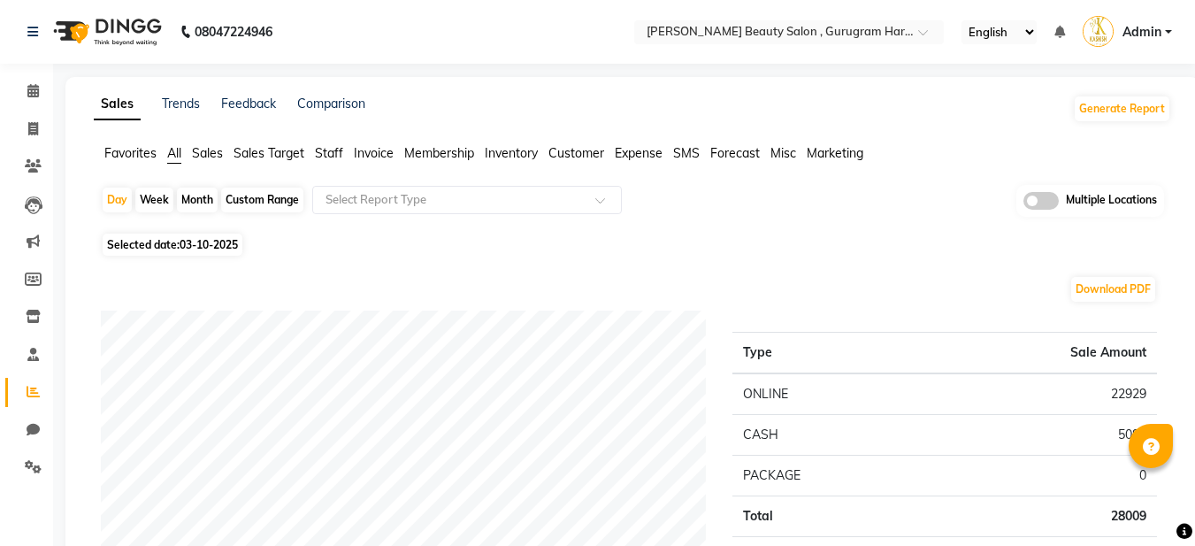
click at [330, 149] on span "Staff" at bounding box center [329, 153] width 28 height 16
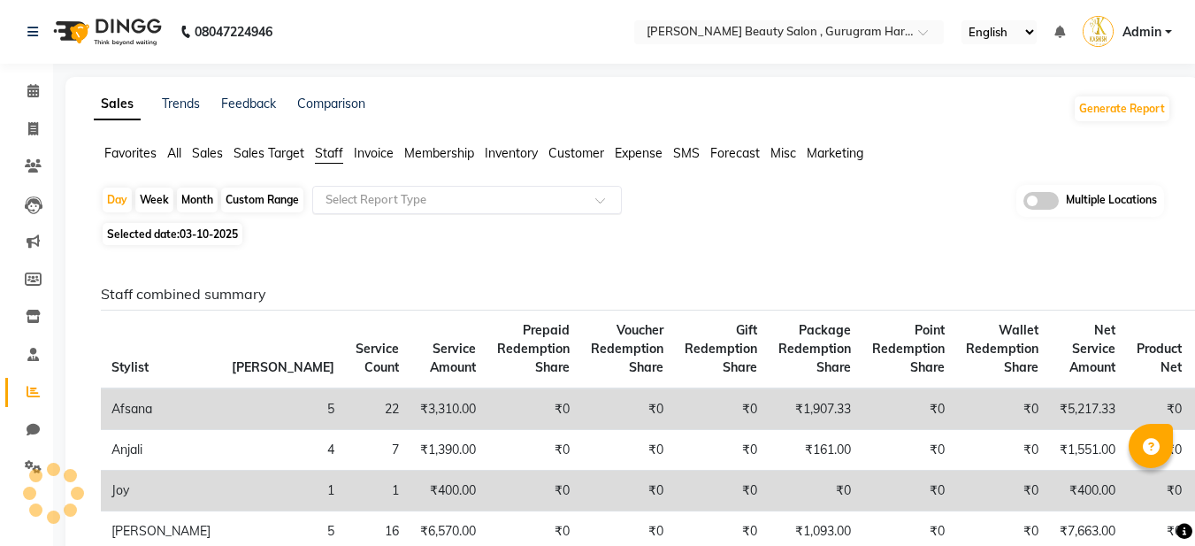
click at [372, 196] on input "text" at bounding box center [449, 200] width 255 height 18
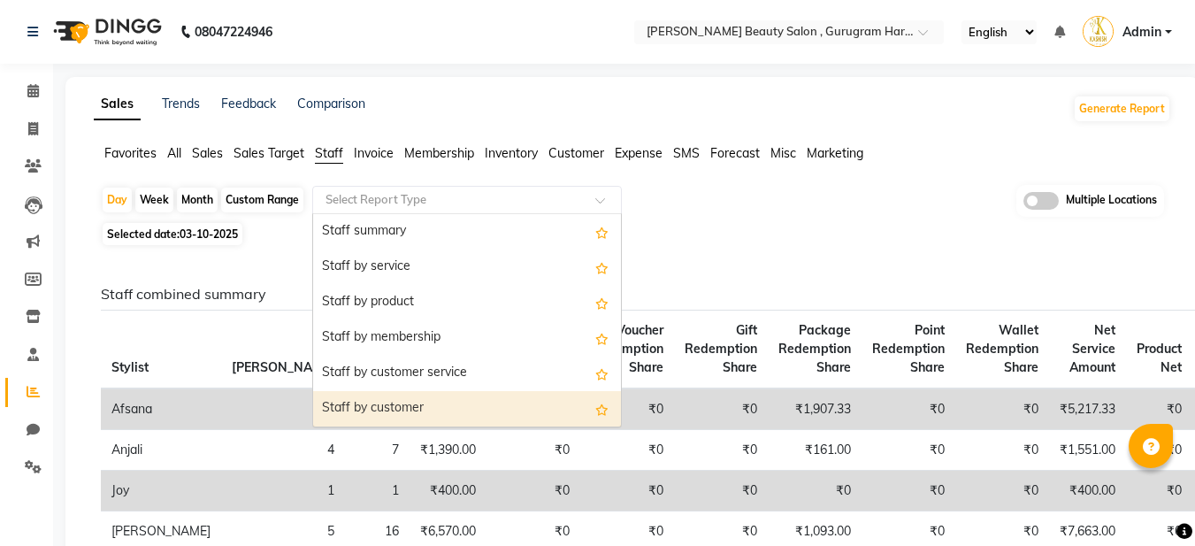
click at [355, 406] on div "Staff by customer" at bounding box center [467, 408] width 308 height 35
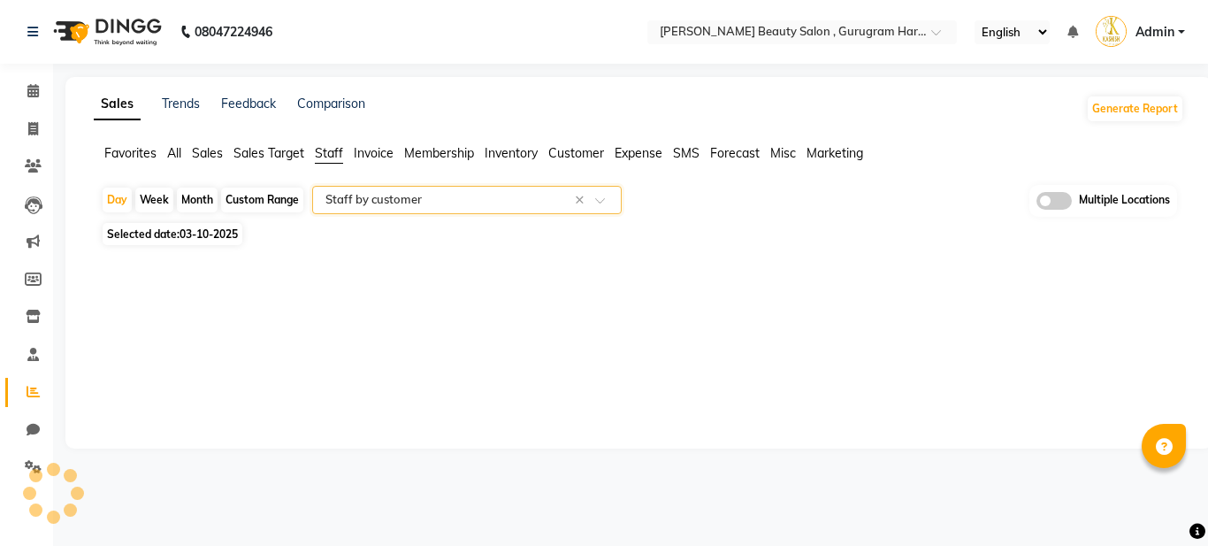
select select "filtered_report"
select select "csv"
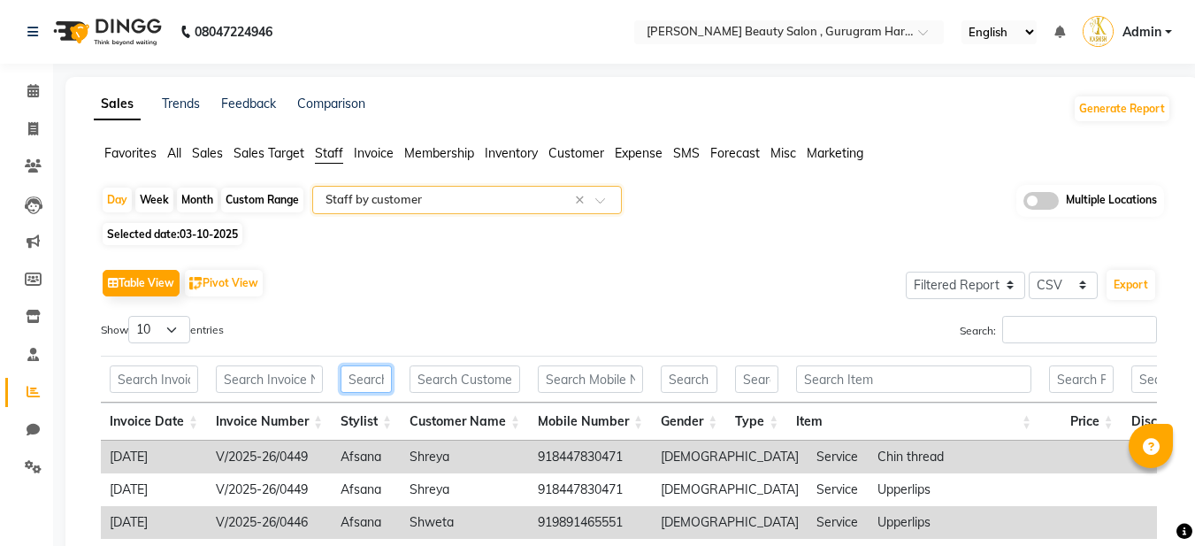
click at [362, 380] on input "text" at bounding box center [365, 378] width 51 height 27
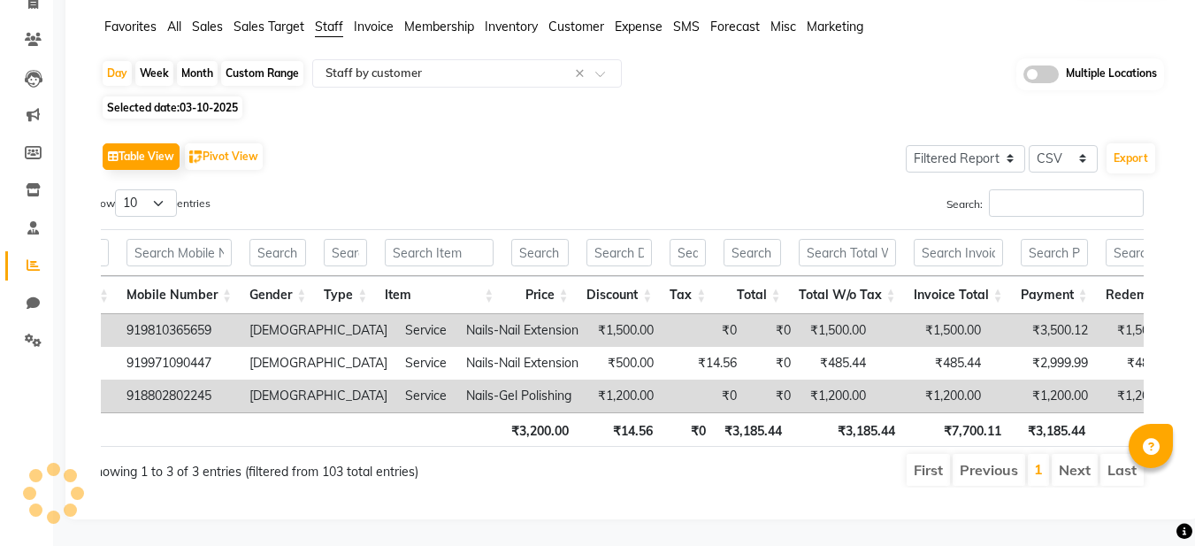
scroll to position [0, 352]
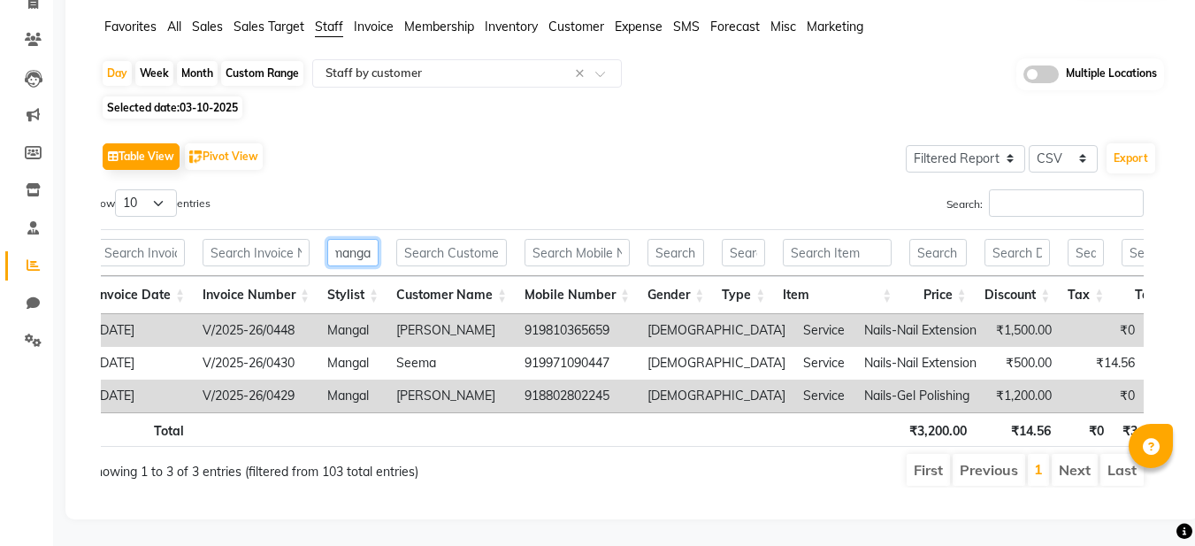
type input "manga"
click at [490, 155] on div "Table View Pivot View Select Full Report Filtered Report Select CSV PDF Export …" at bounding box center [629, 312] width 1056 height 349
click at [360, 239] on input "manga" at bounding box center [352, 252] width 51 height 27
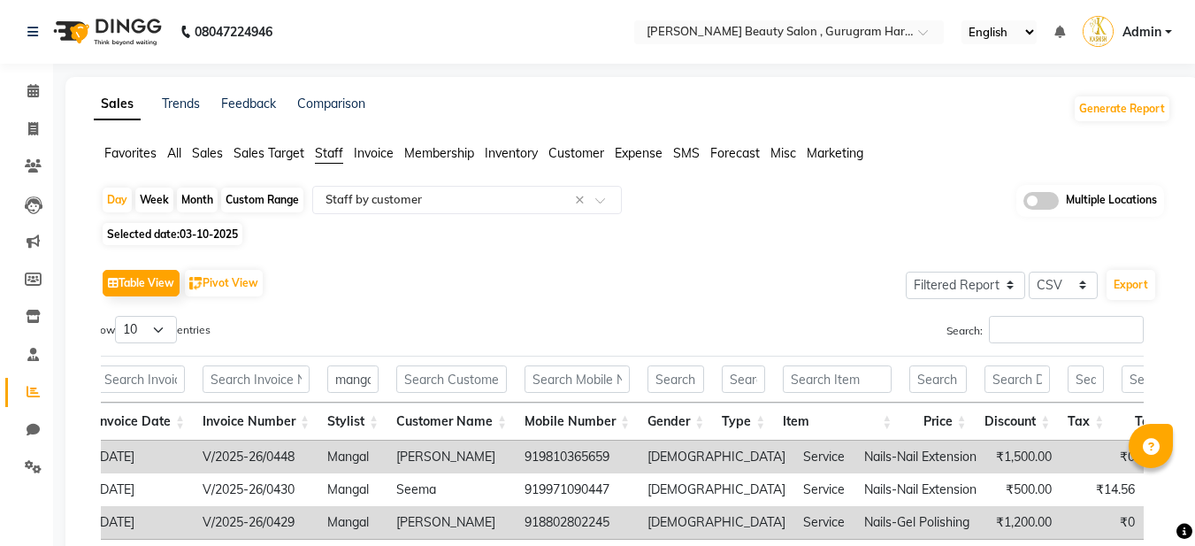
click at [1142, 35] on span "Admin" at bounding box center [1141, 32] width 39 height 19
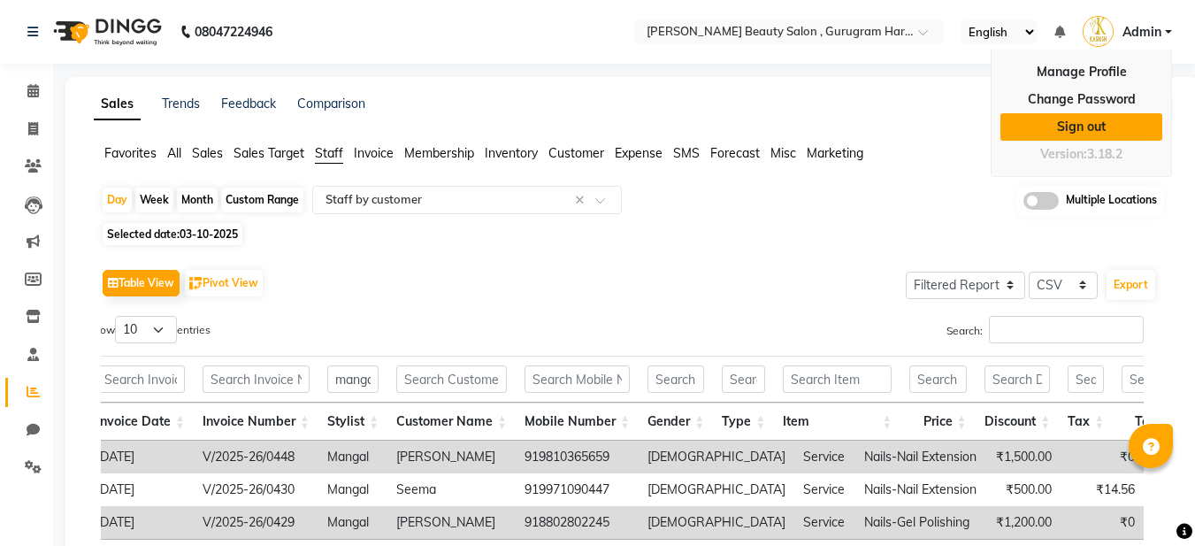
click at [1088, 126] on link "Sign out" at bounding box center [1081, 126] width 162 height 27
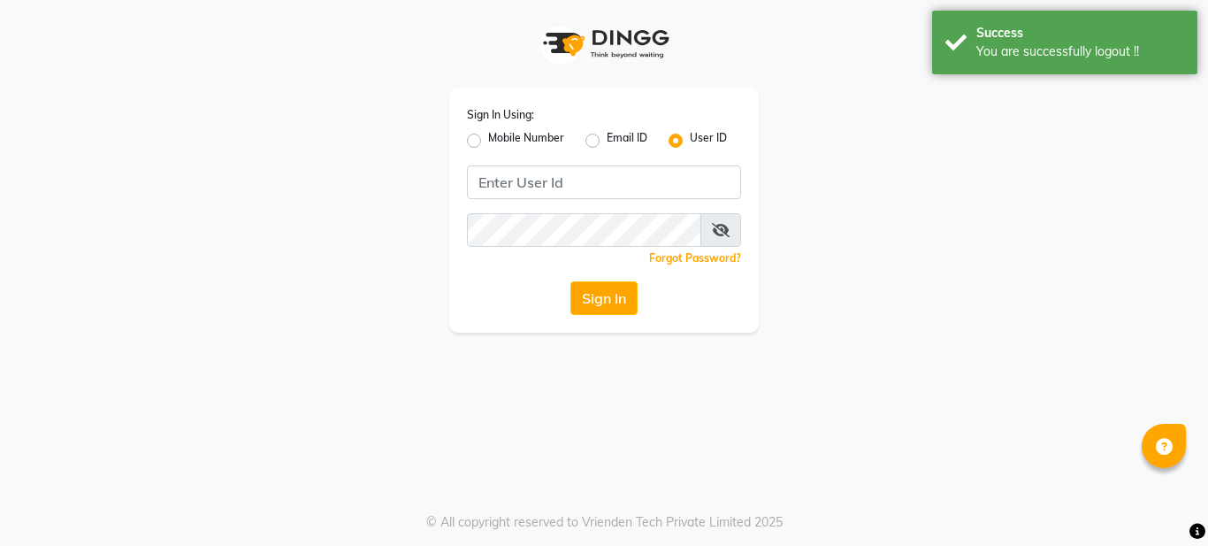
click at [907, 210] on div "Sign In Using: Mobile Number Email ID User ID Remember me Forgot Password? Sign…" at bounding box center [604, 166] width 1008 height 333
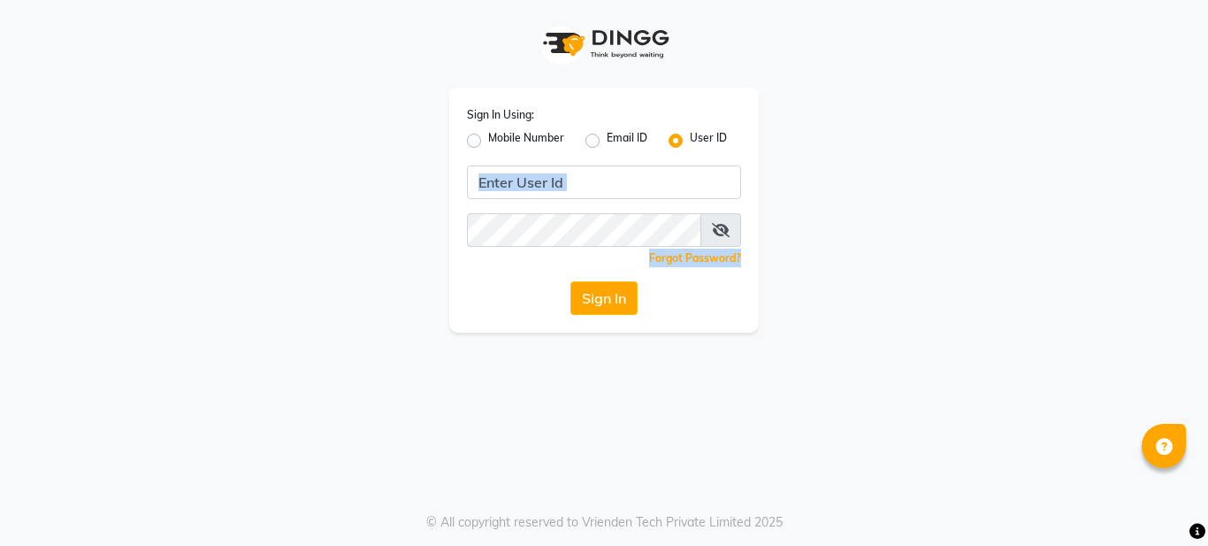
click at [1034, 349] on div "Sign In Using: Mobile Number Email ID User ID Remember me Forgot Password? Sign…" at bounding box center [604, 273] width 1208 height 546
